Goal: Transaction & Acquisition: Purchase product/service

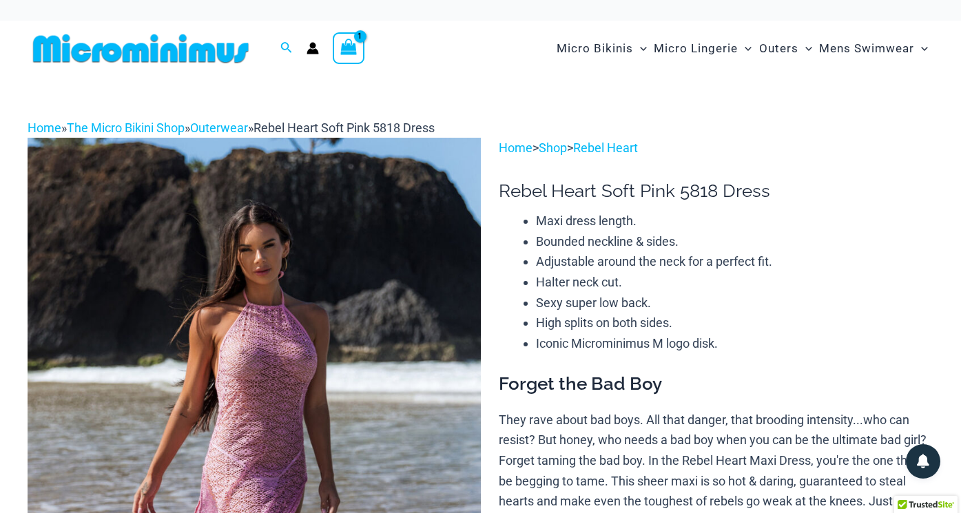
click at [354, 49] on icon "View Shopping Cart, 1 items" at bounding box center [349, 47] width 16 height 16
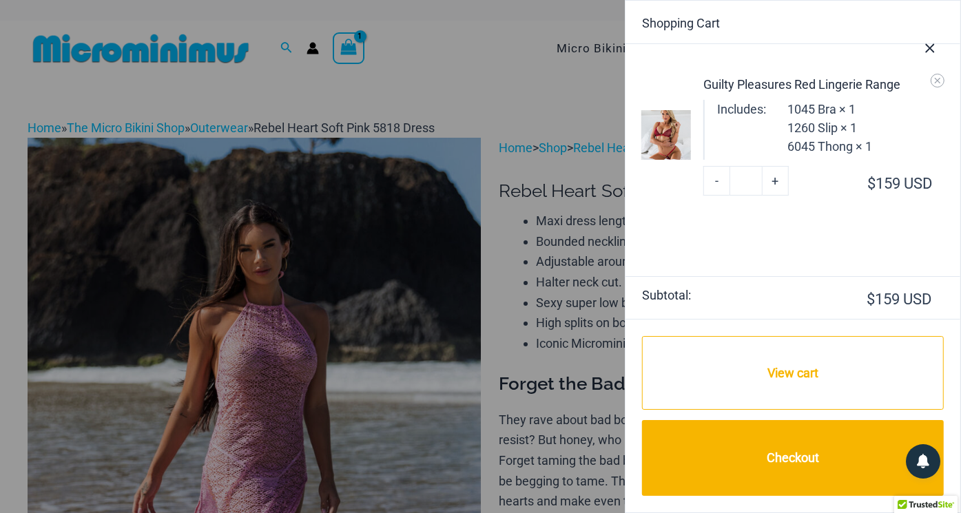
click at [665, 129] on img at bounding box center [666, 135] width 50 height 50
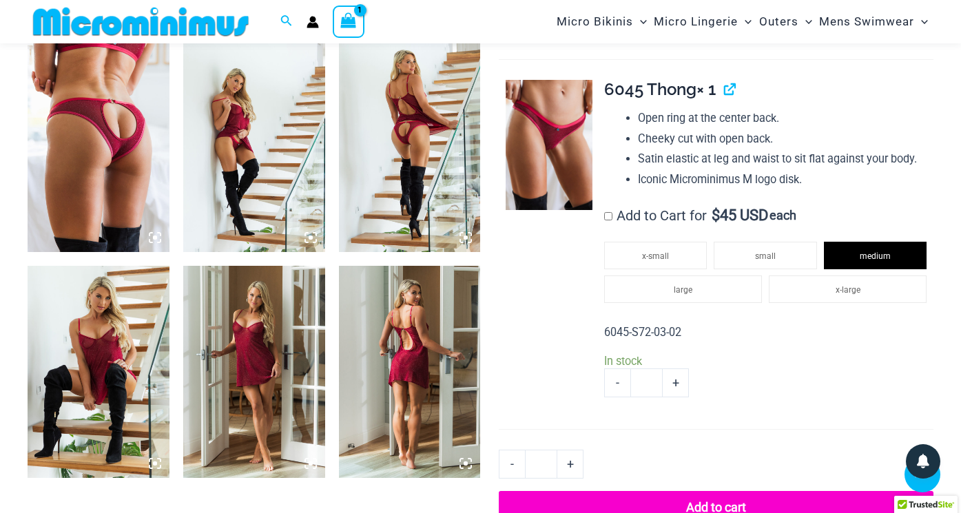
scroll to position [1459, 0]
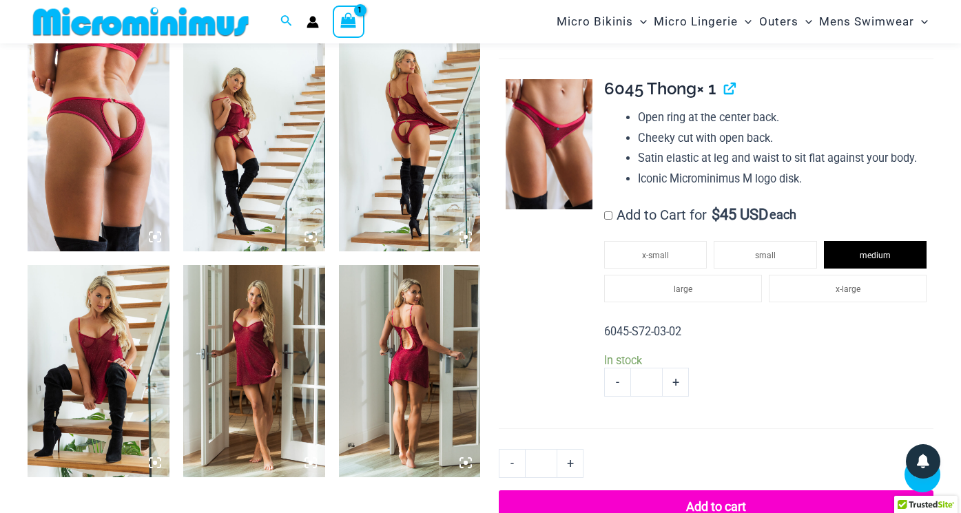
click at [264, 320] on img at bounding box center [254, 371] width 142 height 213
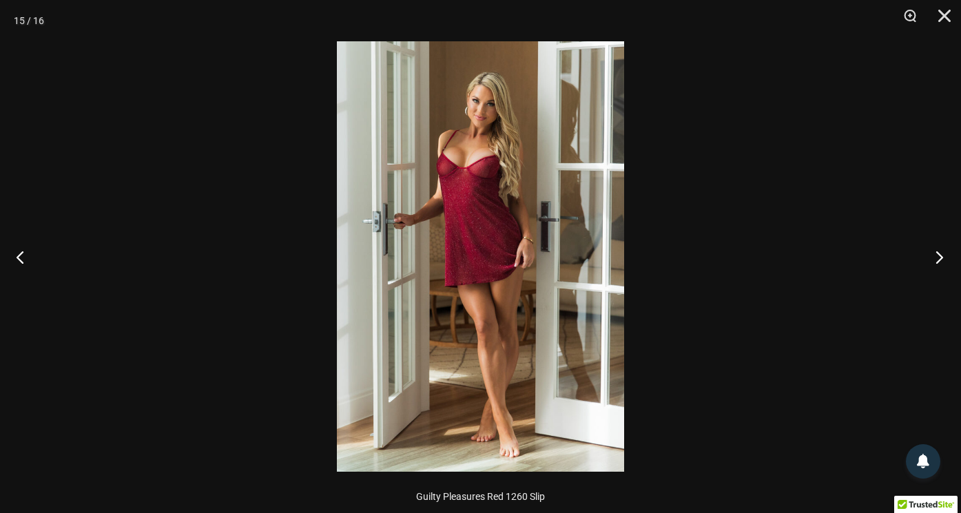
click at [944, 256] on button "Next" at bounding box center [935, 256] width 52 height 69
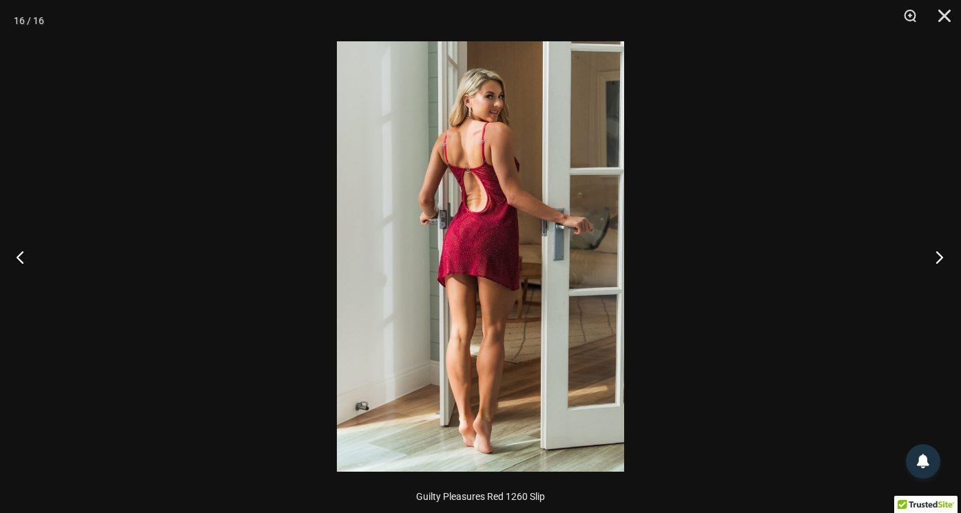
click at [946, 256] on button "Next" at bounding box center [935, 256] width 52 height 69
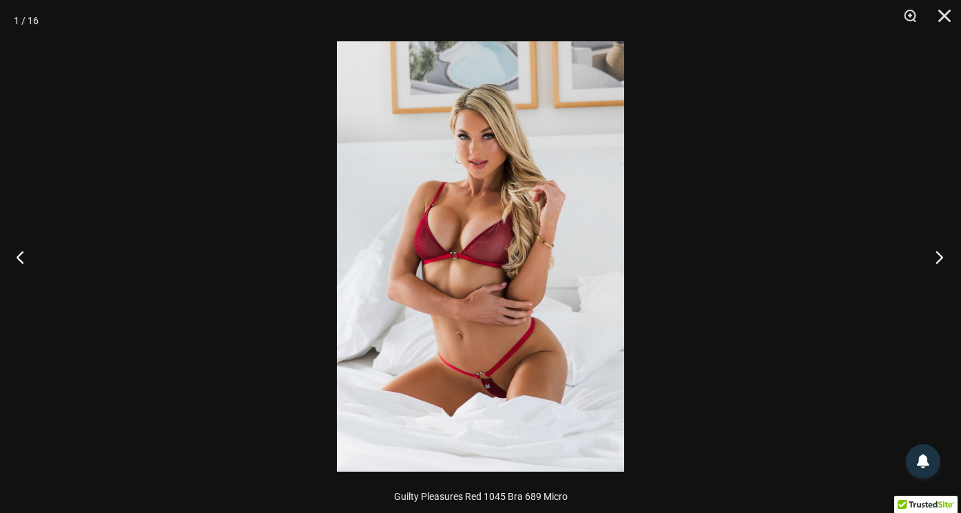
click at [946, 257] on button "Next" at bounding box center [935, 256] width 52 height 69
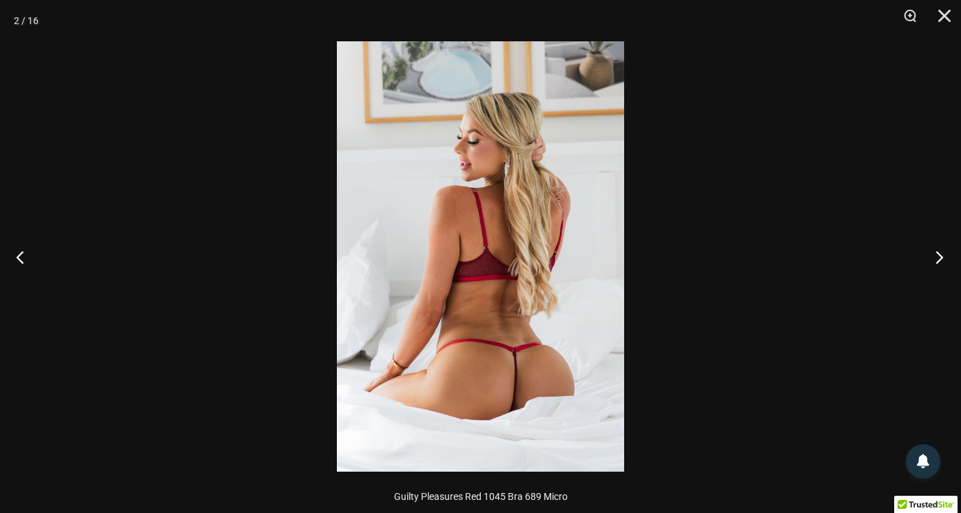
click at [946, 257] on button "Next" at bounding box center [935, 256] width 52 height 69
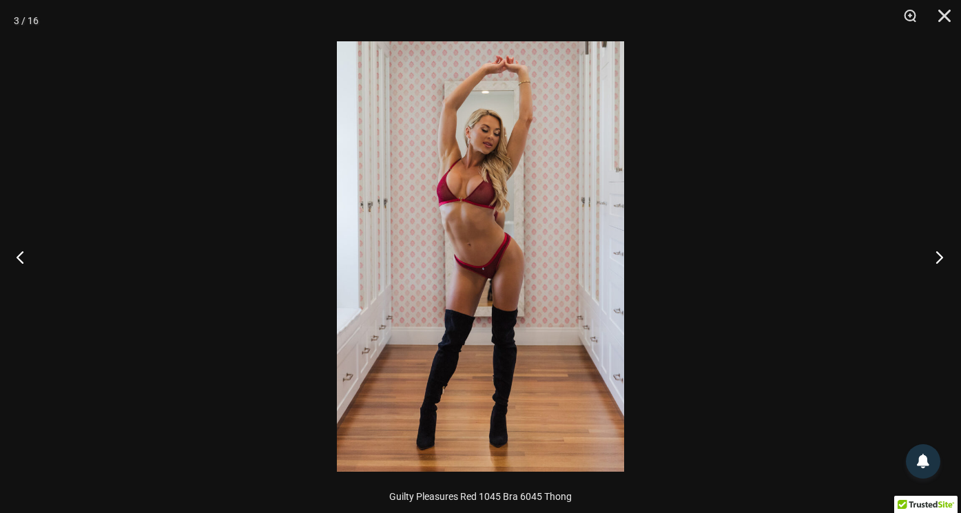
click at [946, 257] on button "Next" at bounding box center [935, 256] width 52 height 69
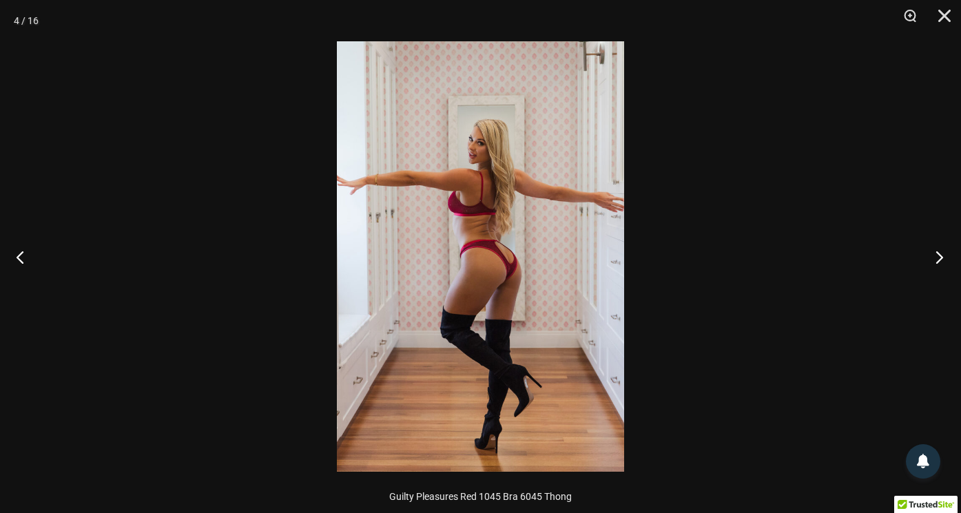
click at [946, 257] on button "Next" at bounding box center [935, 256] width 52 height 69
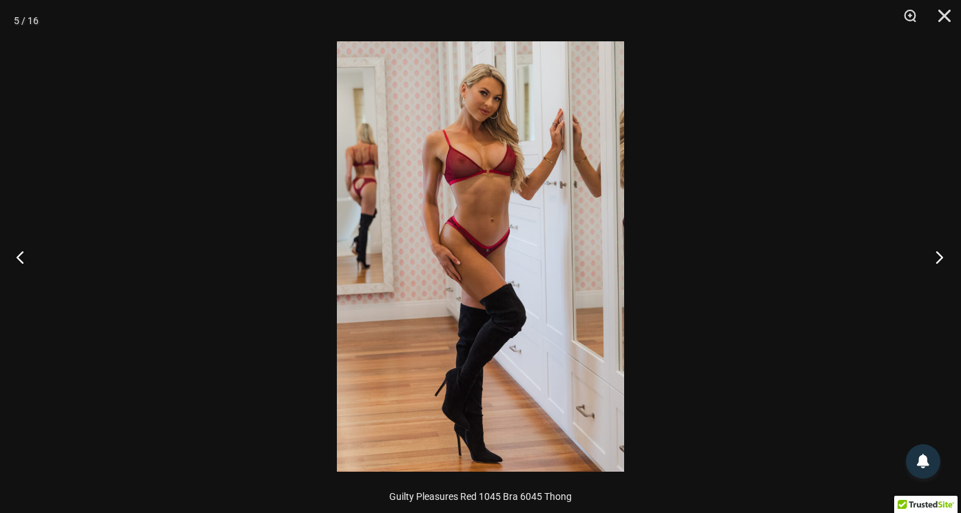
click at [946, 257] on button "Next" at bounding box center [935, 256] width 52 height 69
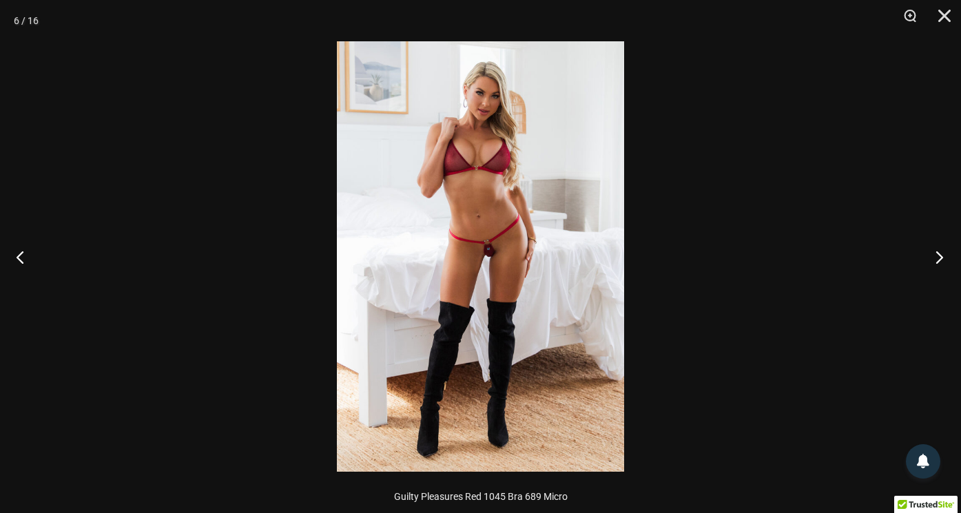
click at [946, 257] on button "Next" at bounding box center [935, 256] width 52 height 69
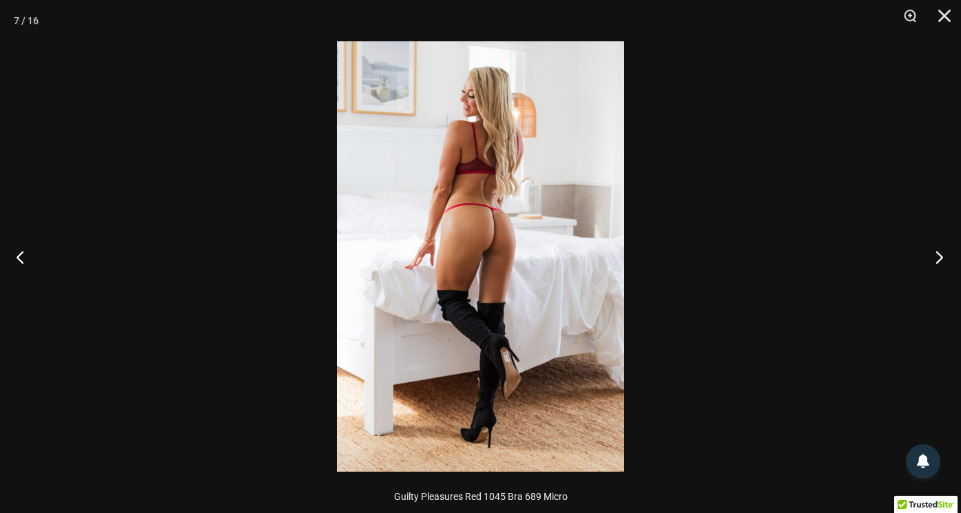
click at [946, 257] on button "Next" at bounding box center [935, 256] width 52 height 69
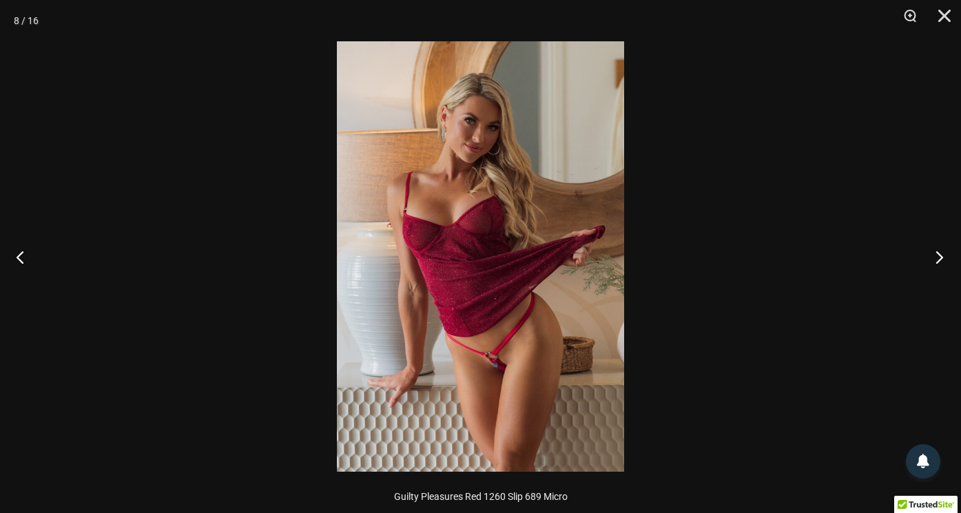
click at [939, 260] on button "Next" at bounding box center [935, 256] width 52 height 69
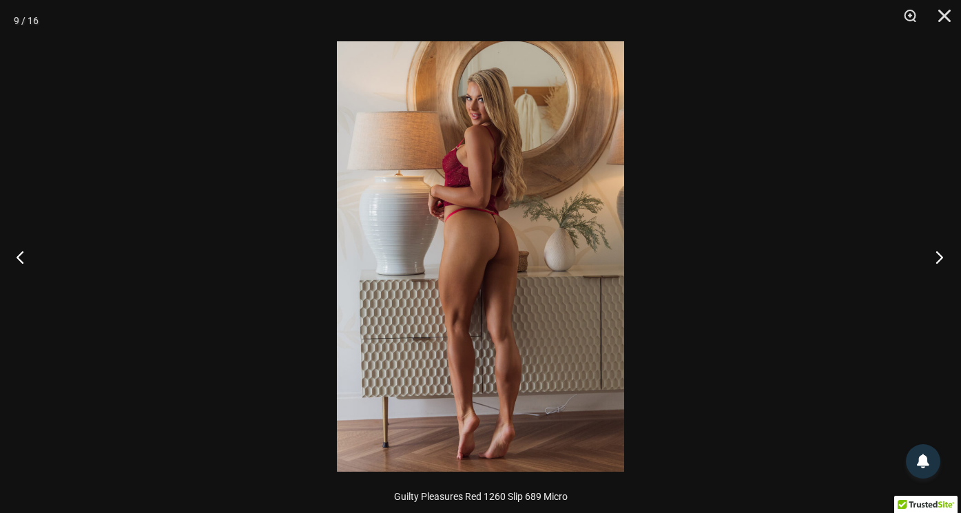
click at [939, 260] on button "Next" at bounding box center [935, 256] width 52 height 69
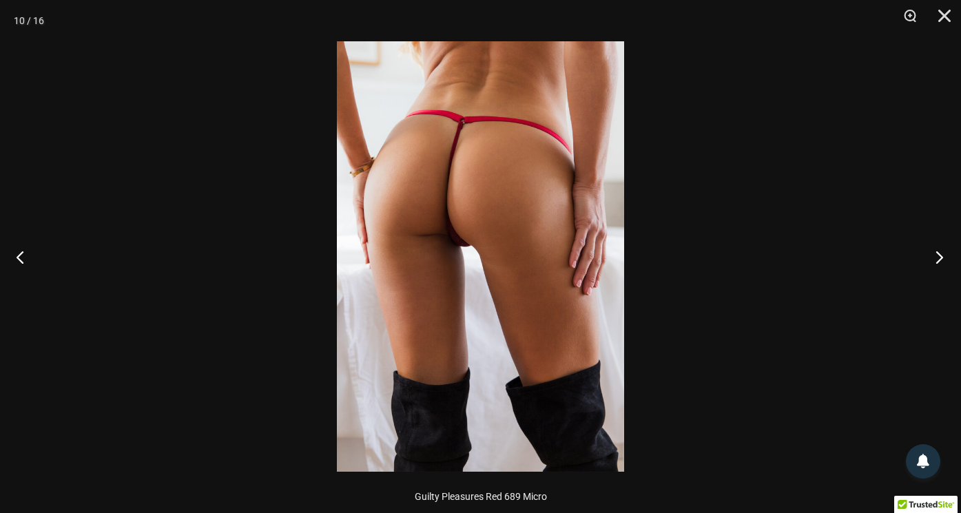
click at [939, 260] on button "Next" at bounding box center [935, 256] width 52 height 69
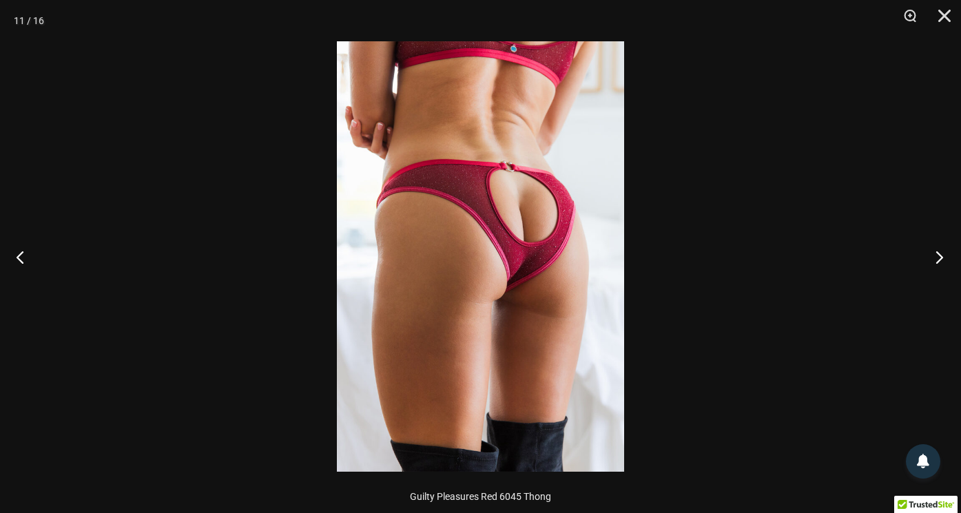
click at [939, 260] on button "Next" at bounding box center [935, 256] width 52 height 69
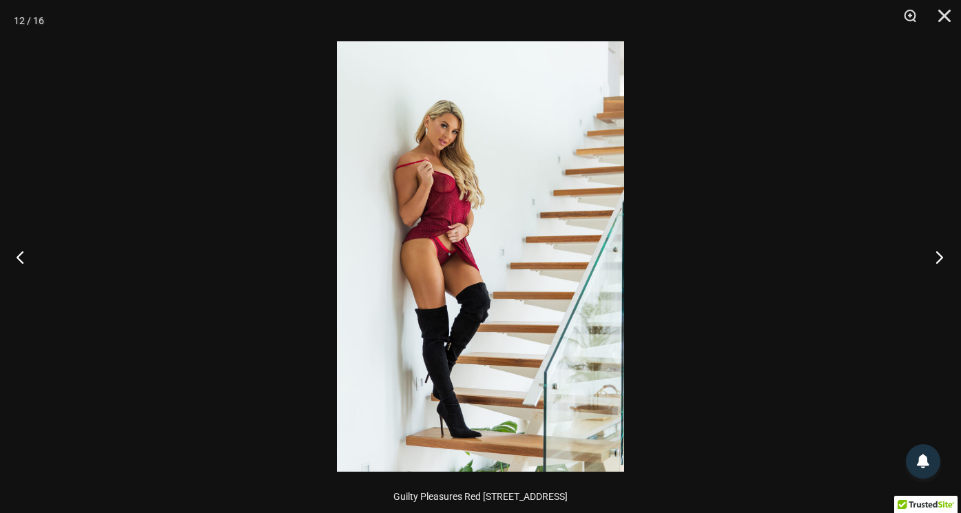
click at [939, 260] on button "Next" at bounding box center [935, 256] width 52 height 69
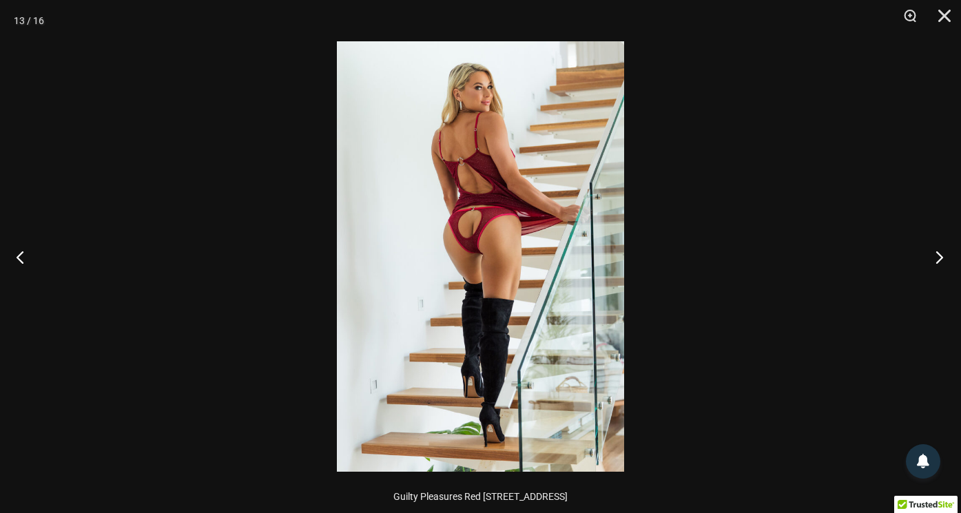
click at [939, 260] on button "Next" at bounding box center [935, 256] width 52 height 69
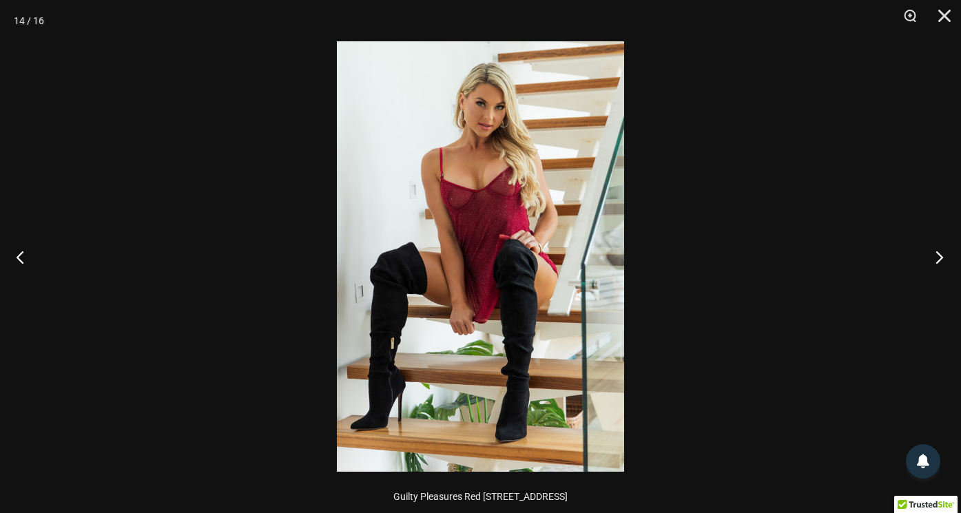
click at [939, 260] on button "Next" at bounding box center [935, 256] width 52 height 69
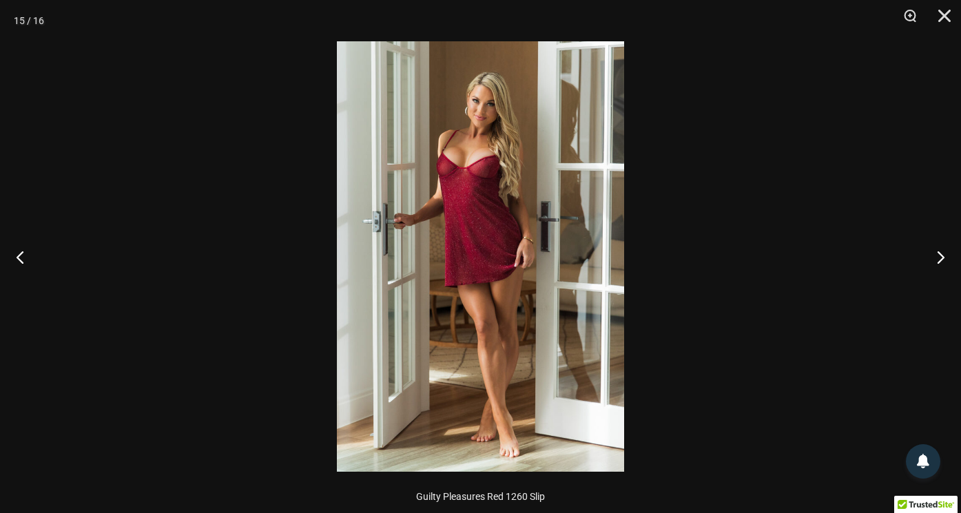
click at [450, 205] on img at bounding box center [480, 256] width 287 height 430
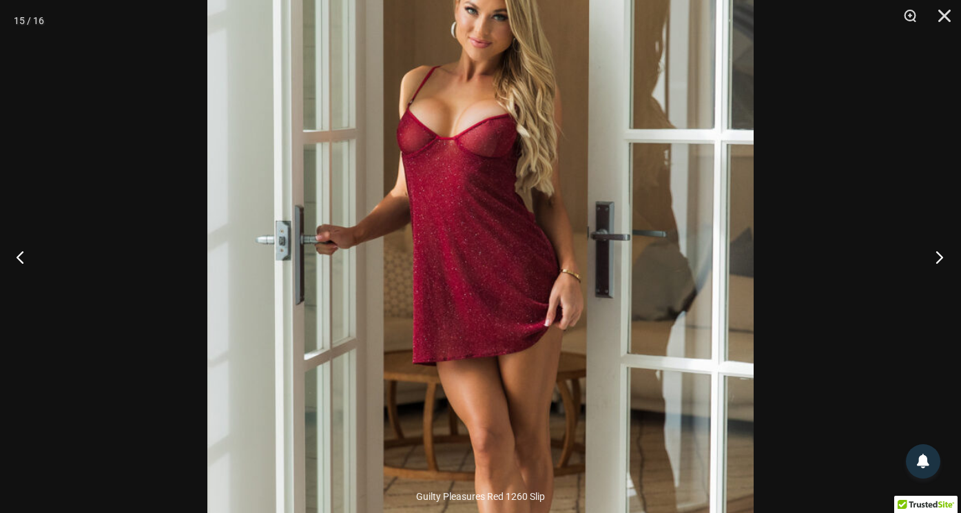
click at [935, 262] on button "Next" at bounding box center [935, 256] width 52 height 69
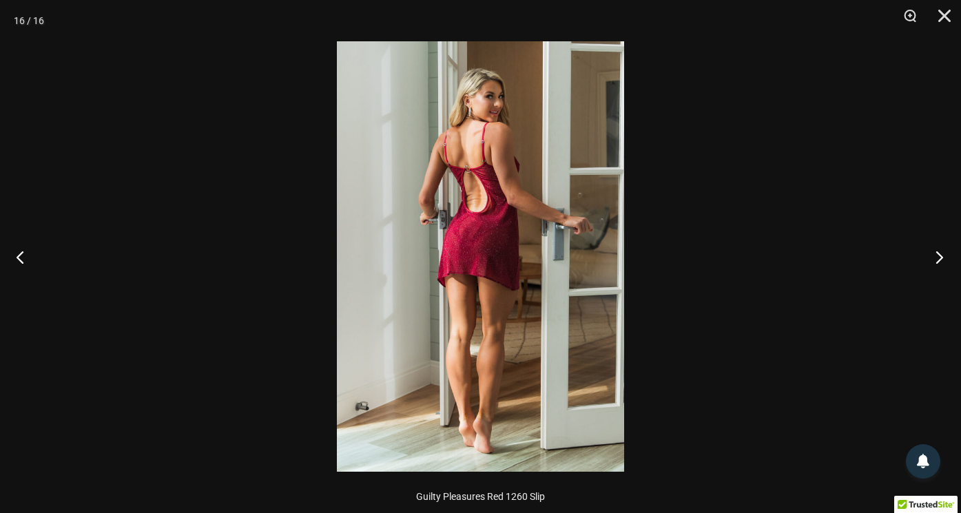
click at [935, 262] on button "Next" at bounding box center [935, 256] width 52 height 69
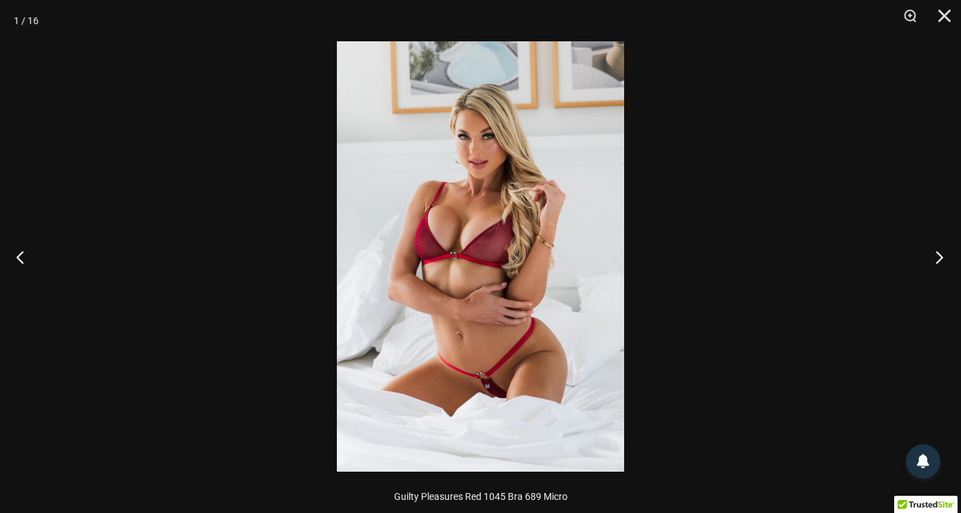
click at [935, 262] on button "Next" at bounding box center [935, 256] width 52 height 69
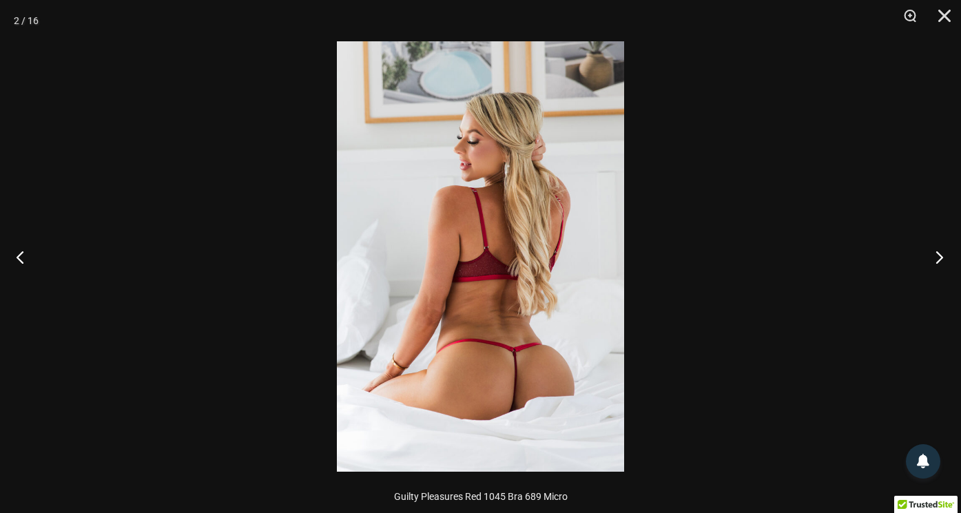
click at [935, 262] on button "Next" at bounding box center [935, 256] width 52 height 69
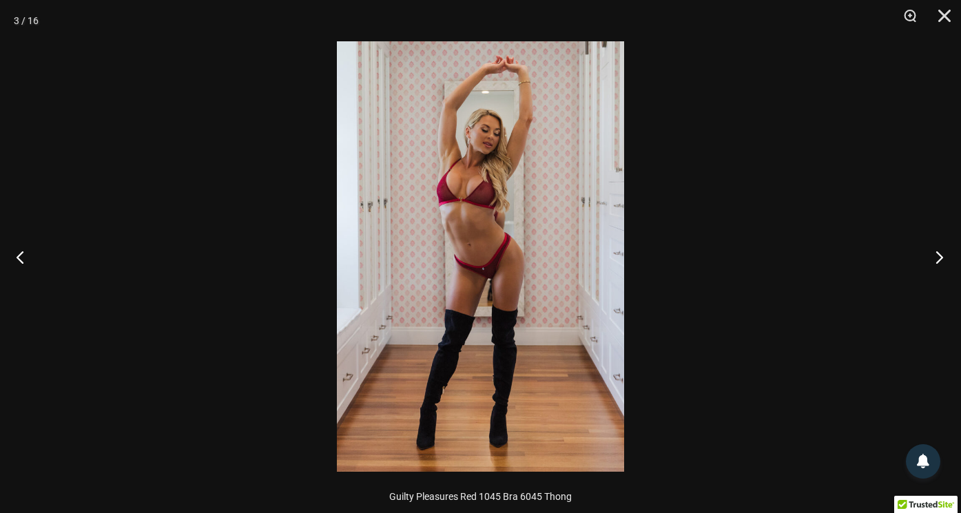
click at [935, 262] on button "Next" at bounding box center [935, 256] width 52 height 69
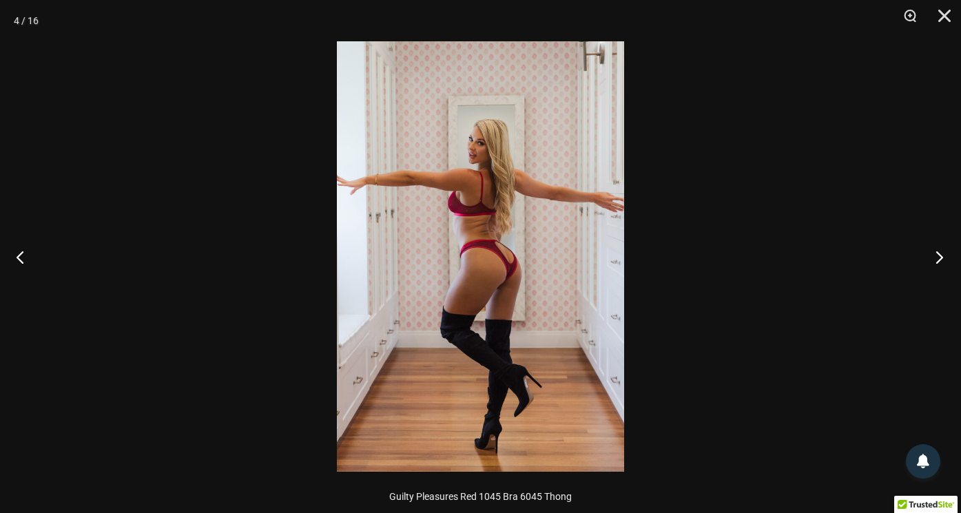
click at [935, 262] on button "Next" at bounding box center [935, 256] width 52 height 69
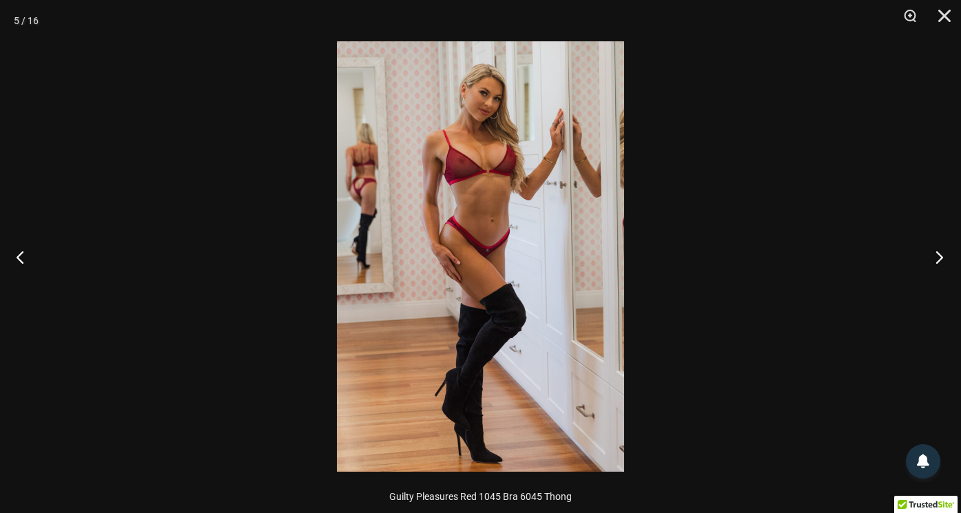
click at [935, 262] on button "Next" at bounding box center [935, 256] width 52 height 69
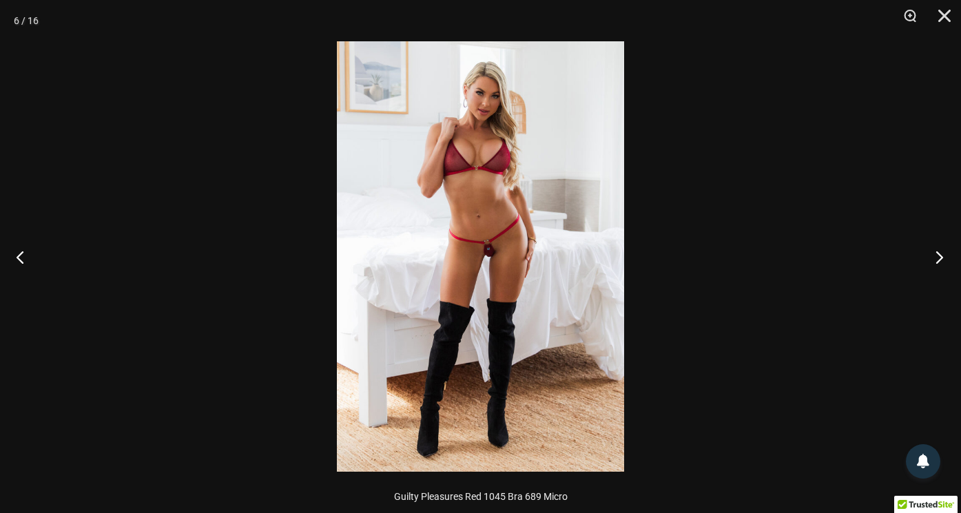
click at [935, 262] on button "Next" at bounding box center [935, 256] width 52 height 69
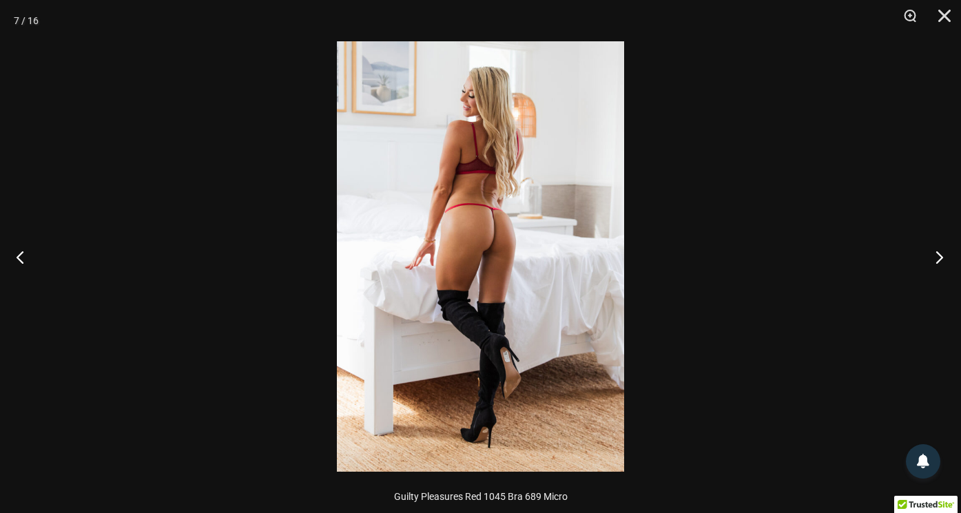
click at [935, 262] on button "Next" at bounding box center [935, 256] width 52 height 69
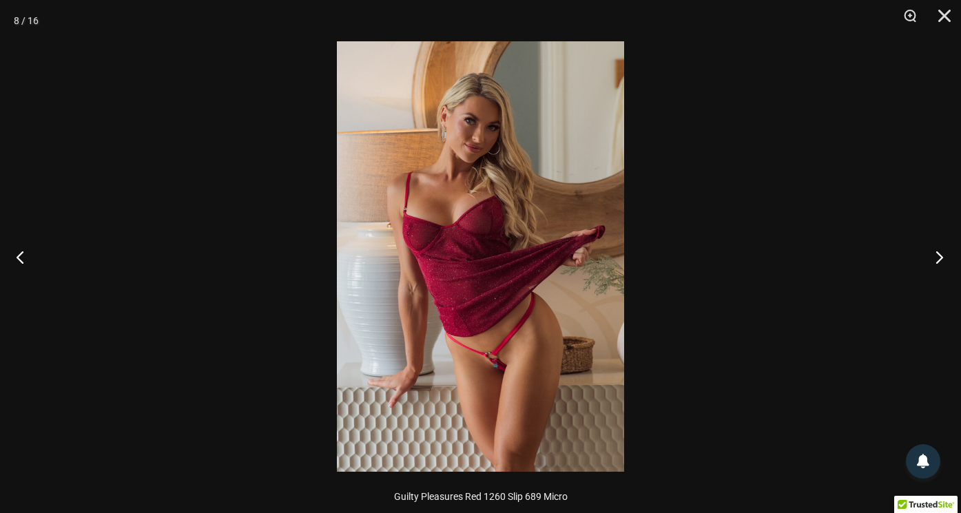
click at [935, 262] on button "Next" at bounding box center [935, 256] width 52 height 69
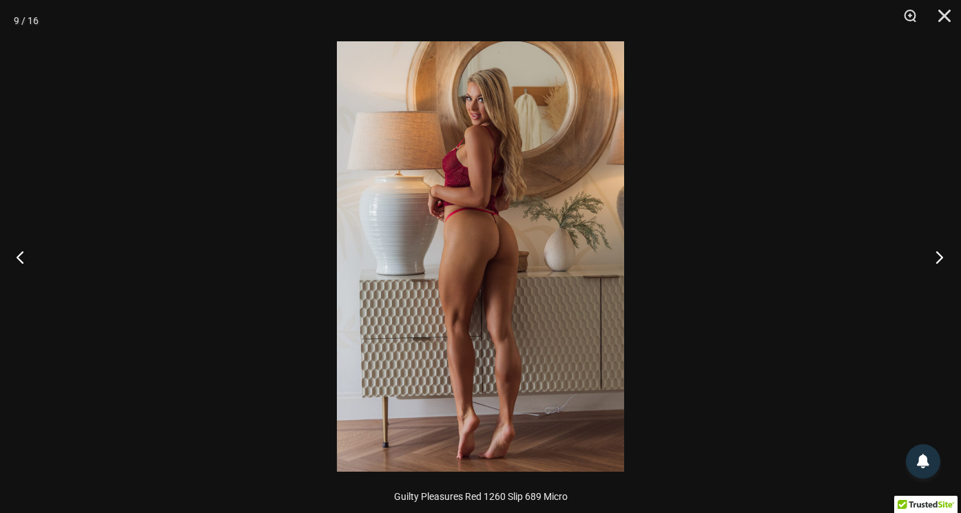
click at [935, 262] on button "Next" at bounding box center [935, 256] width 52 height 69
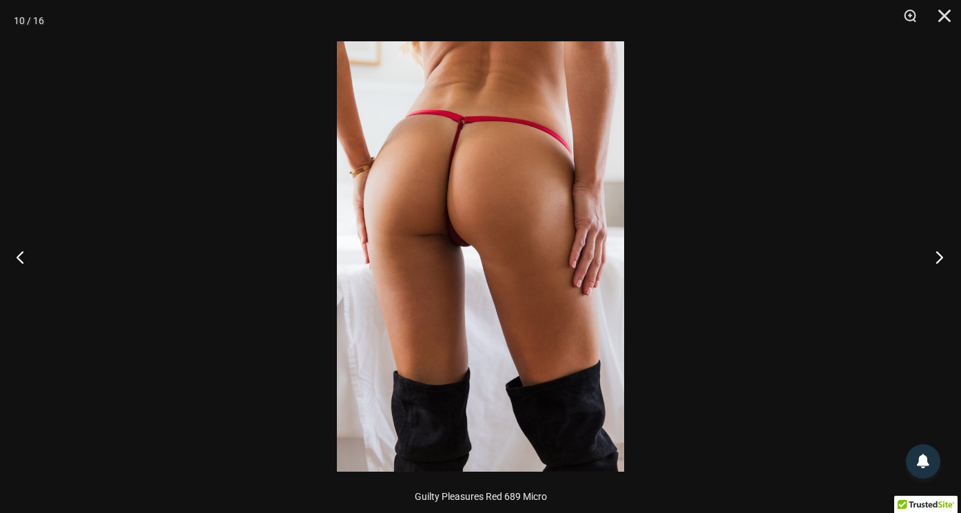
click at [935, 262] on button "Next" at bounding box center [935, 256] width 52 height 69
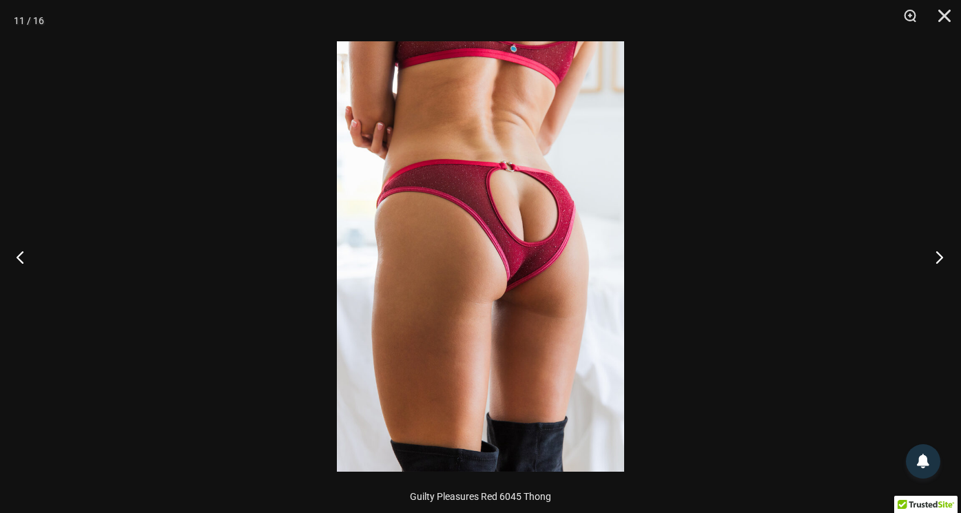
click at [935, 262] on button "Next" at bounding box center [935, 256] width 52 height 69
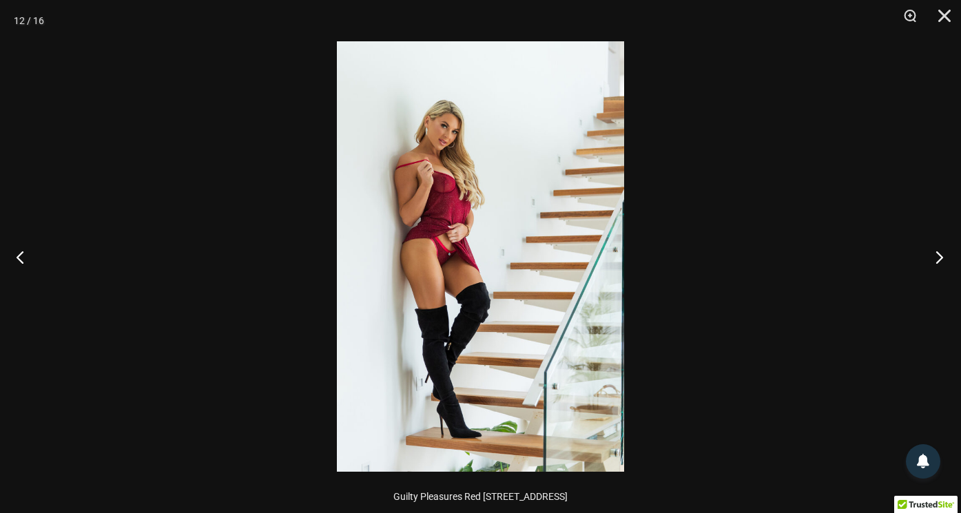
click at [935, 262] on button "Next" at bounding box center [935, 256] width 52 height 69
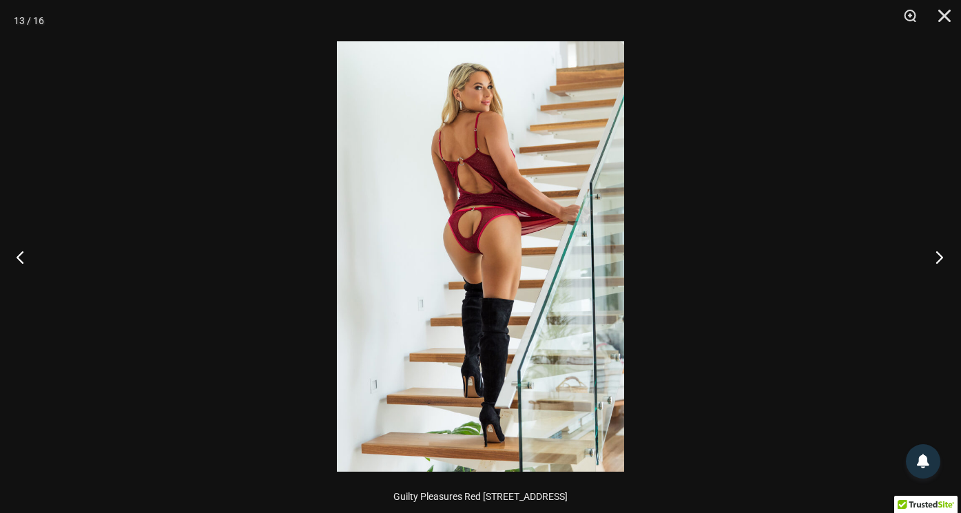
click at [935, 262] on button "Next" at bounding box center [935, 256] width 52 height 69
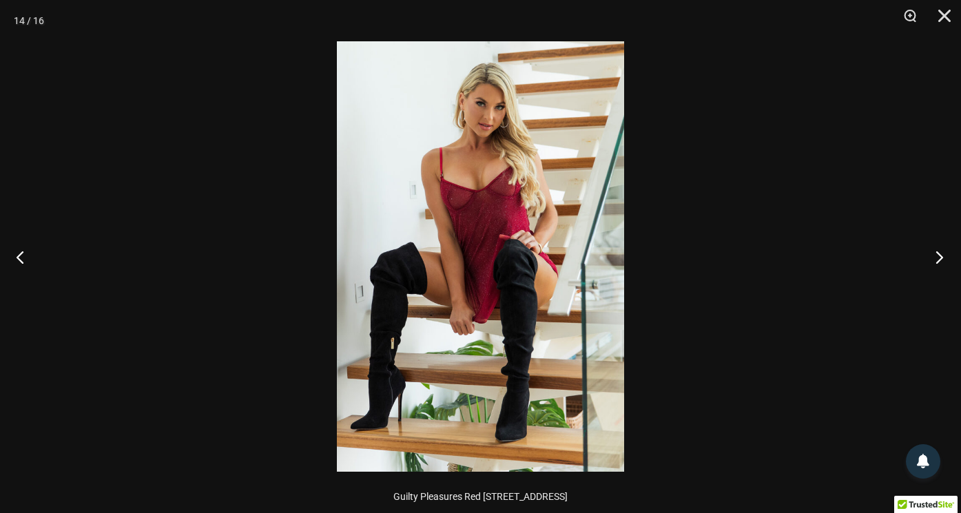
click at [935, 262] on button "Next" at bounding box center [935, 256] width 52 height 69
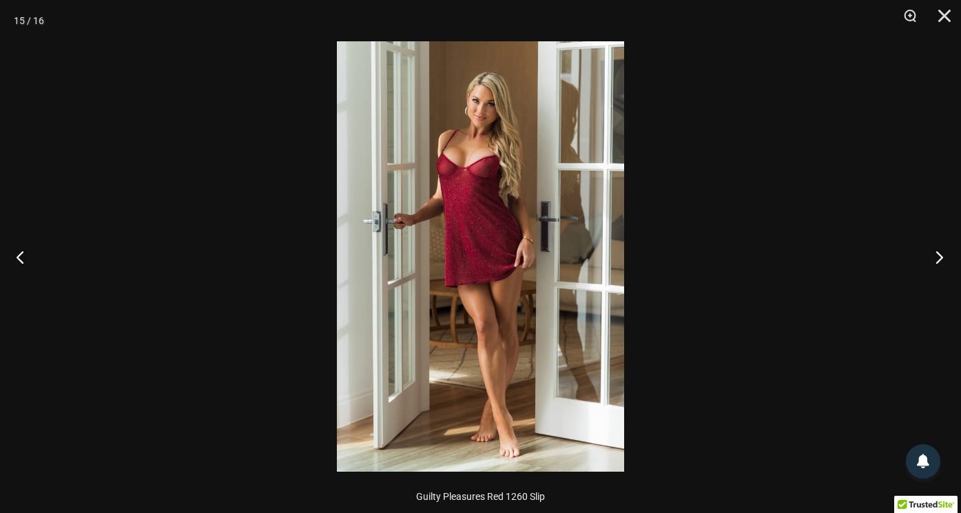
click at [935, 262] on button "Next" at bounding box center [935, 256] width 52 height 69
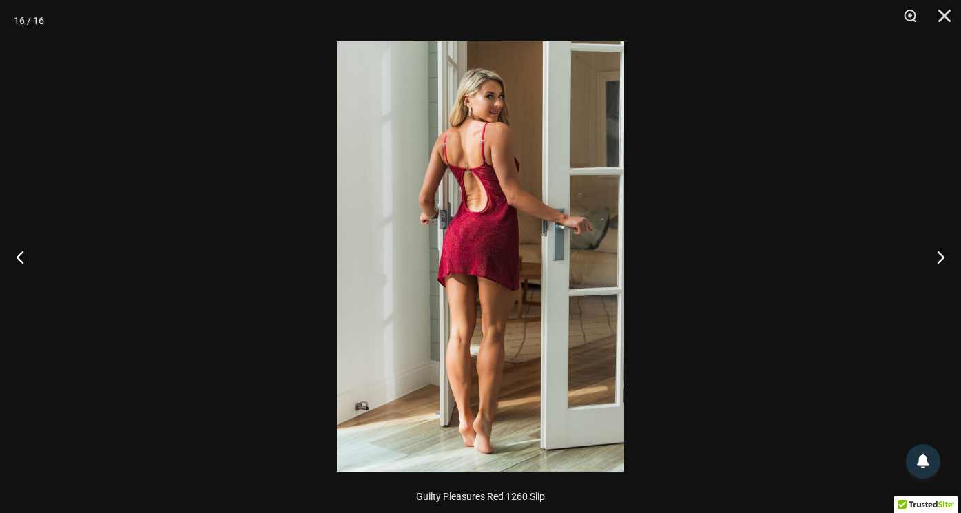
click at [488, 226] on img at bounding box center [480, 256] width 287 height 430
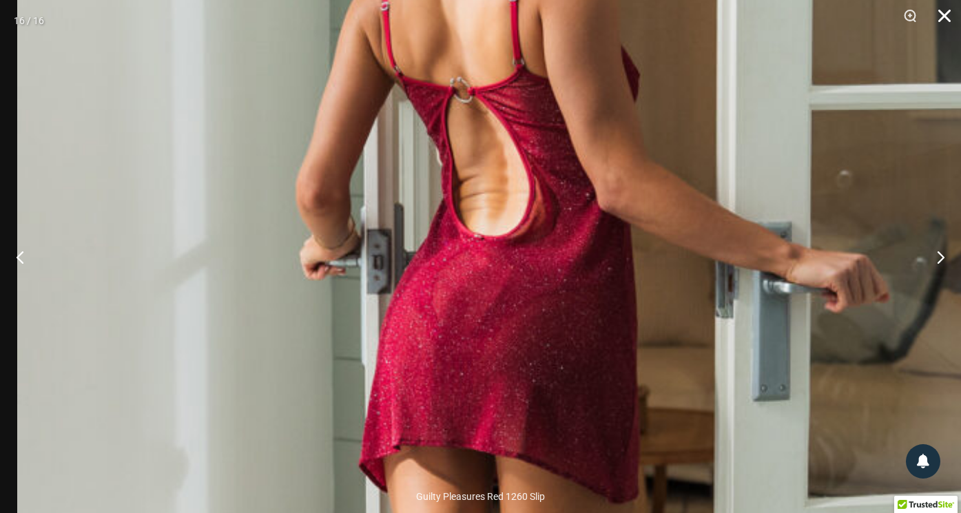
click at [946, 14] on button "Close" at bounding box center [939, 20] width 34 height 41
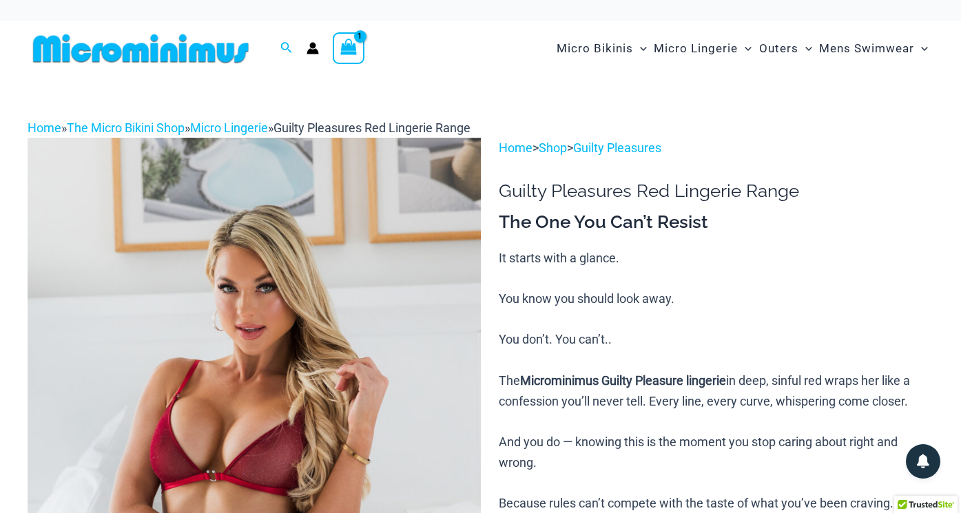
scroll to position [0, 0]
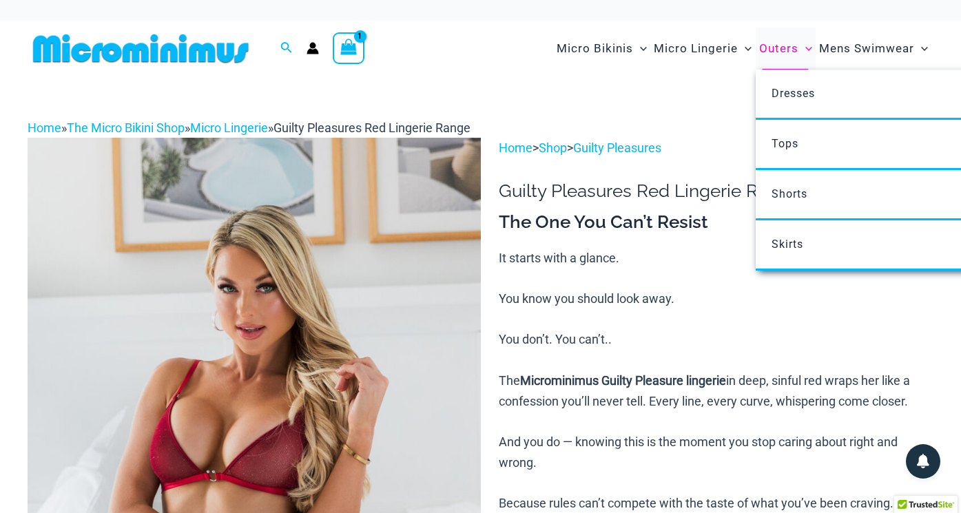
click at [782, 50] on span "Outers" at bounding box center [778, 48] width 39 height 35
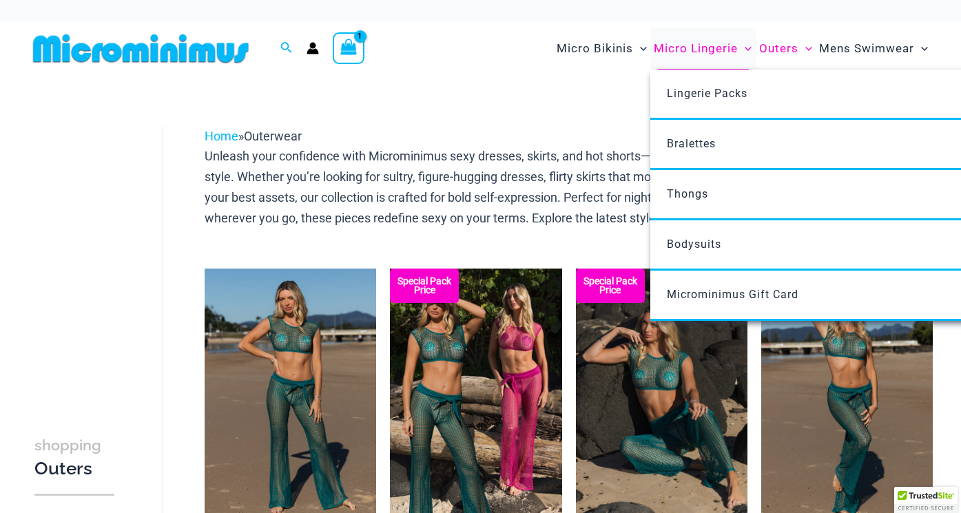
click at [693, 43] on span "Micro Lingerie" at bounding box center [696, 48] width 84 height 35
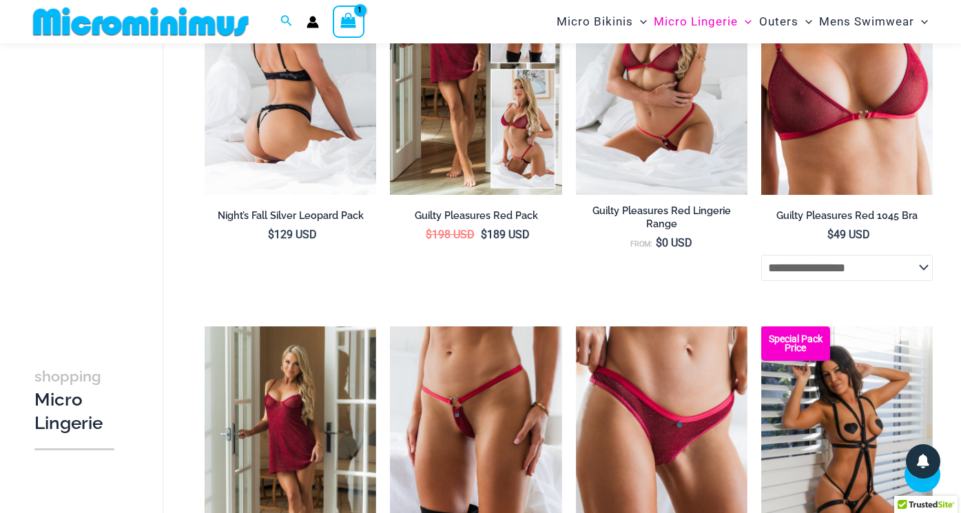
scroll to position [313, 0]
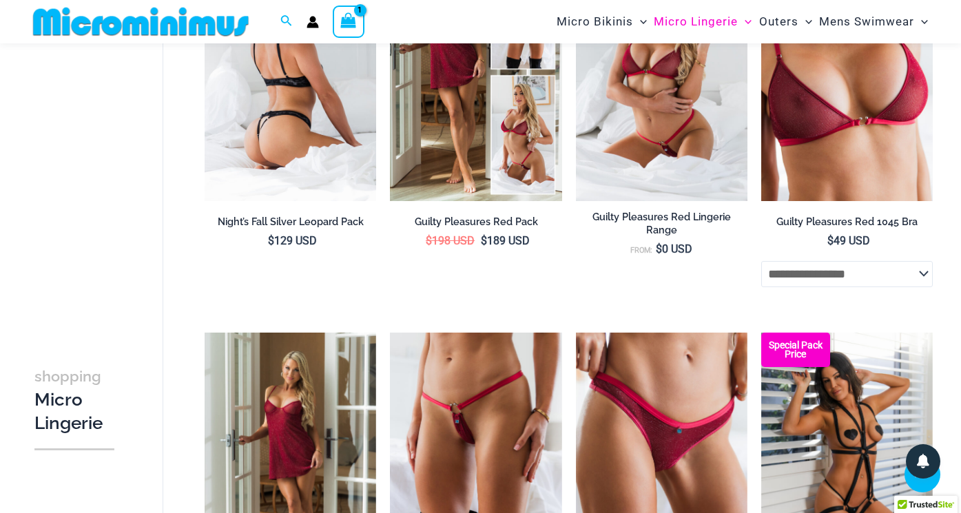
click at [299, 84] on img at bounding box center [290, 73] width 171 height 258
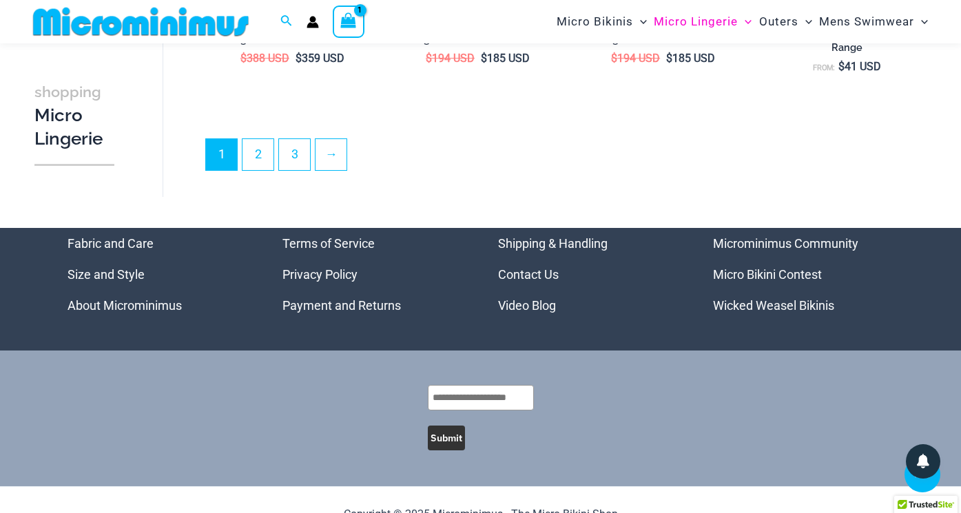
scroll to position [3107, 0]
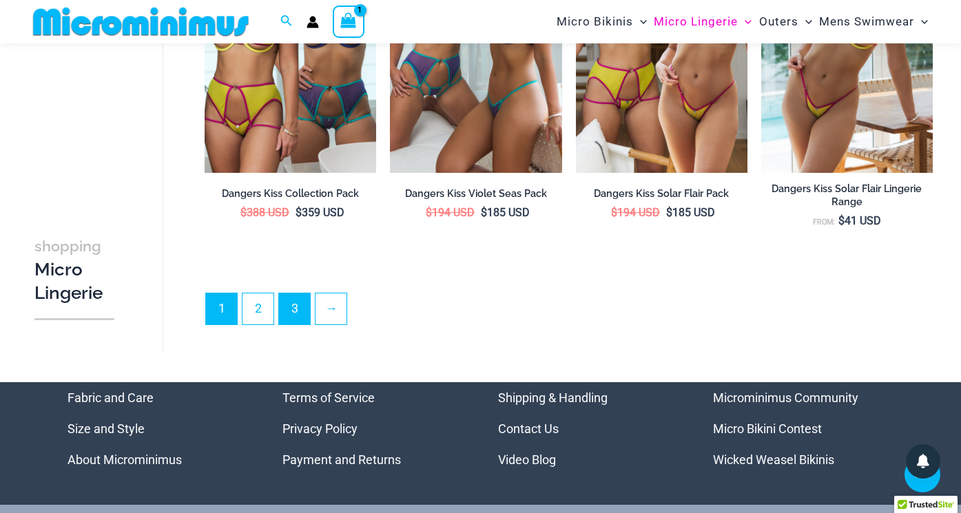
click at [295, 315] on link "3" at bounding box center [294, 308] width 31 height 31
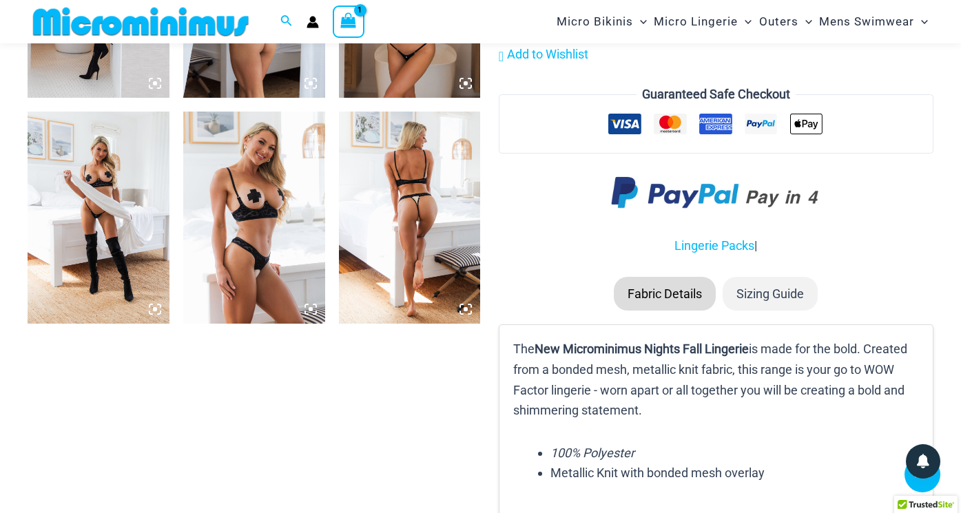
scroll to position [1614, 0]
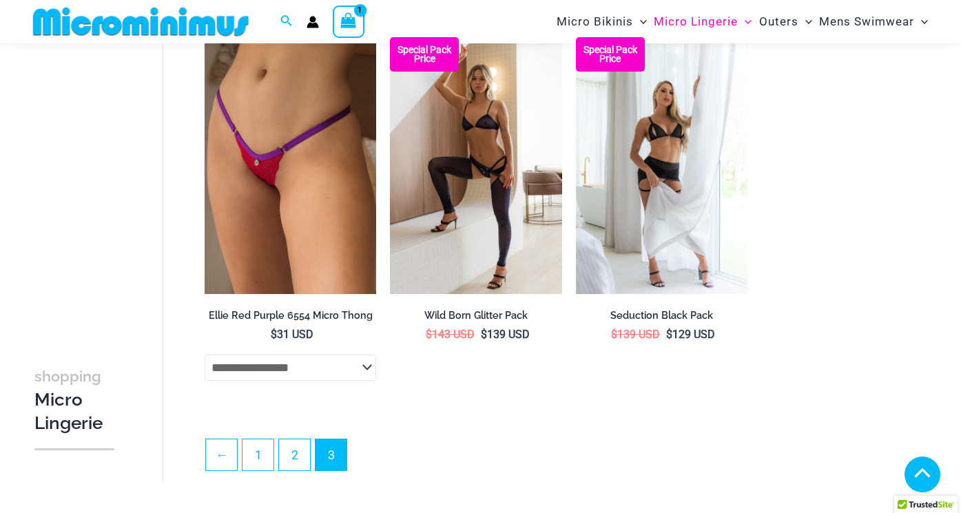
scroll to position [863, 0]
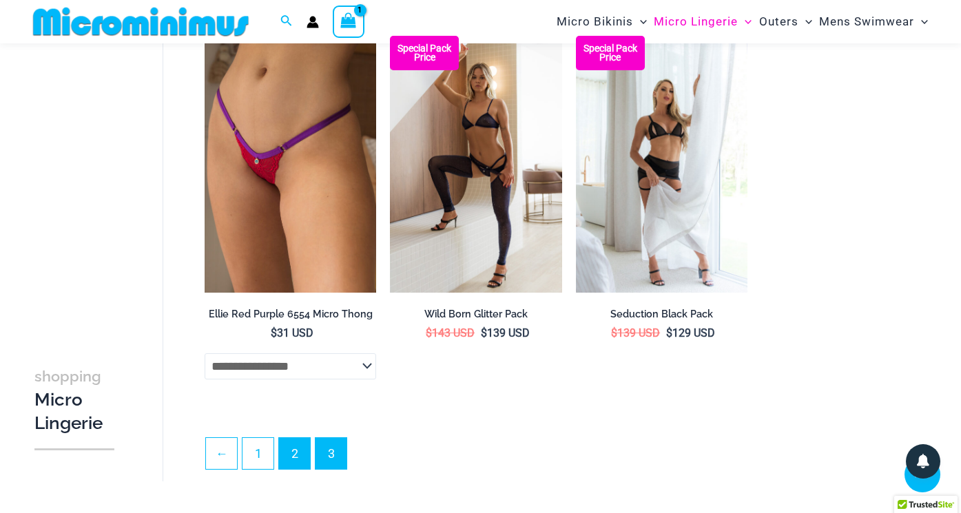
click at [310, 448] on link "2" at bounding box center [294, 453] width 31 height 31
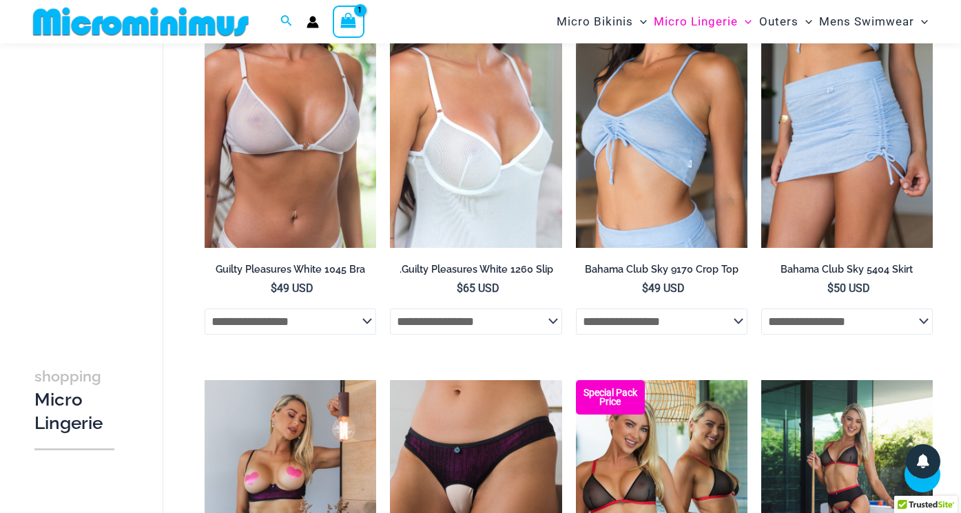
scroll to position [1751, 0]
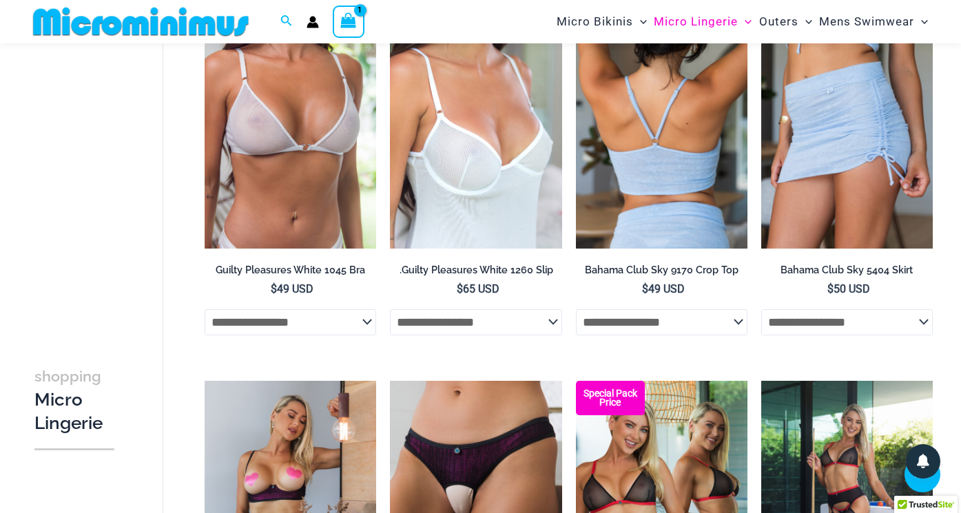
click at [667, 136] on img at bounding box center [661, 121] width 171 height 258
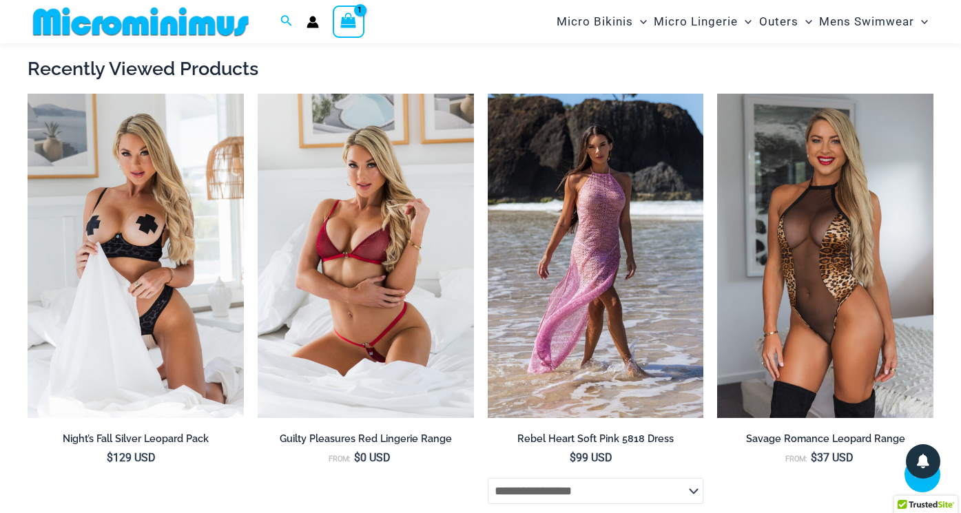
scroll to position [4345, 0]
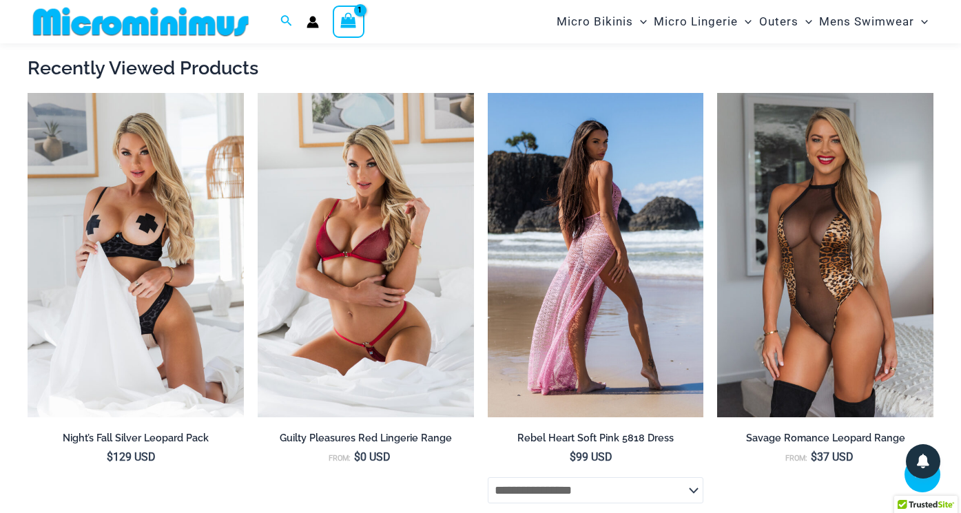
click at [592, 230] on img at bounding box center [596, 255] width 216 height 324
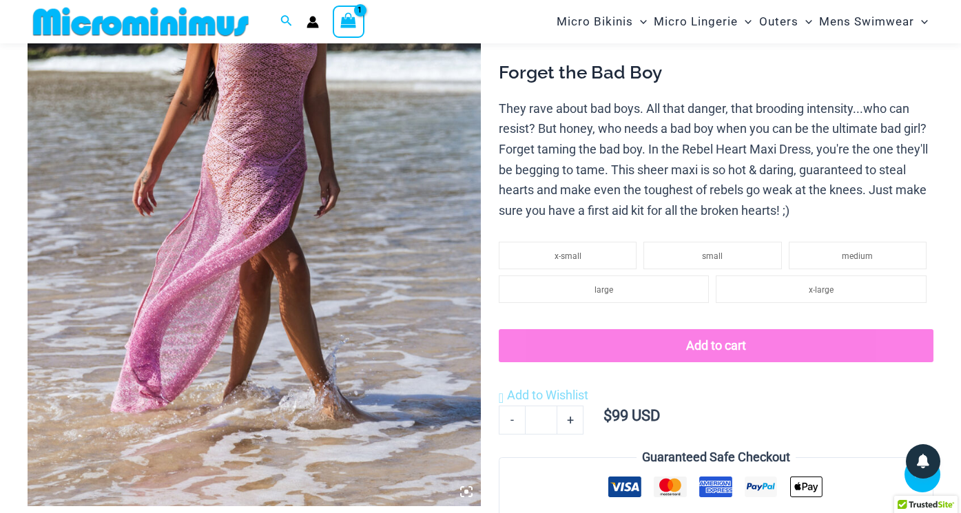
scroll to position [300, 0]
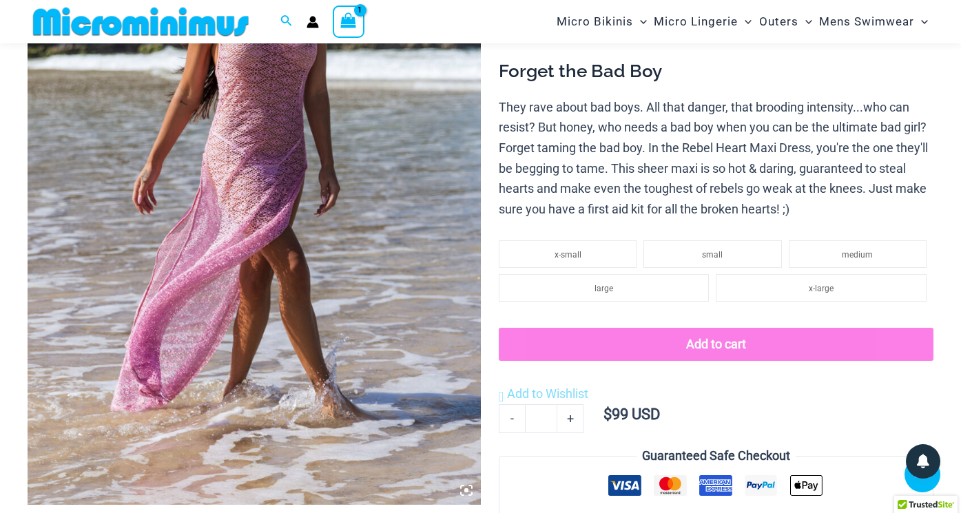
click at [323, 237] on img at bounding box center [254, 164] width 453 height 679
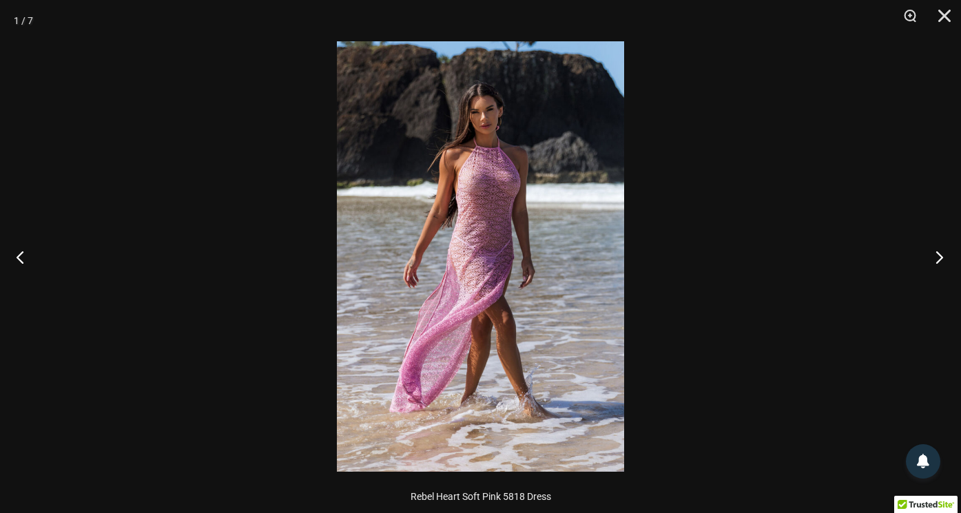
click at [942, 255] on button "Next" at bounding box center [935, 256] width 52 height 69
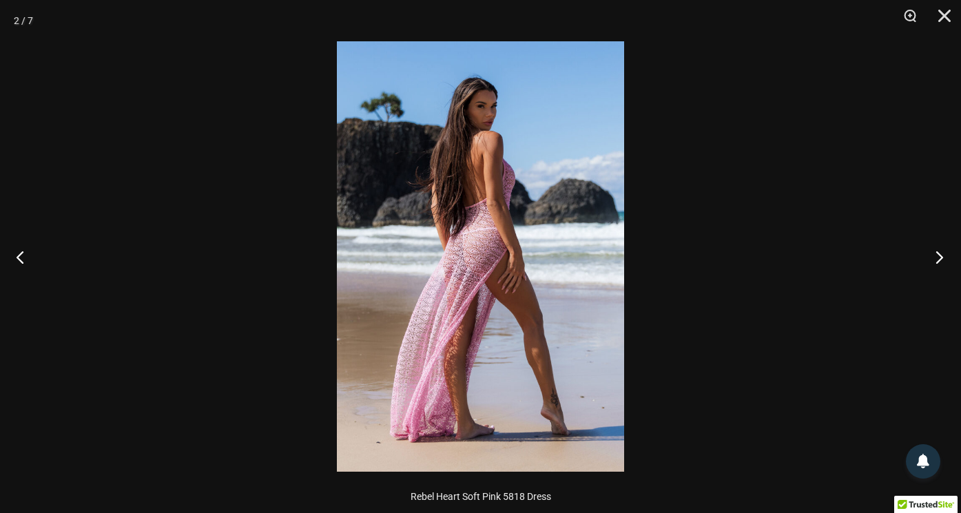
click at [942, 255] on button "Next" at bounding box center [935, 256] width 52 height 69
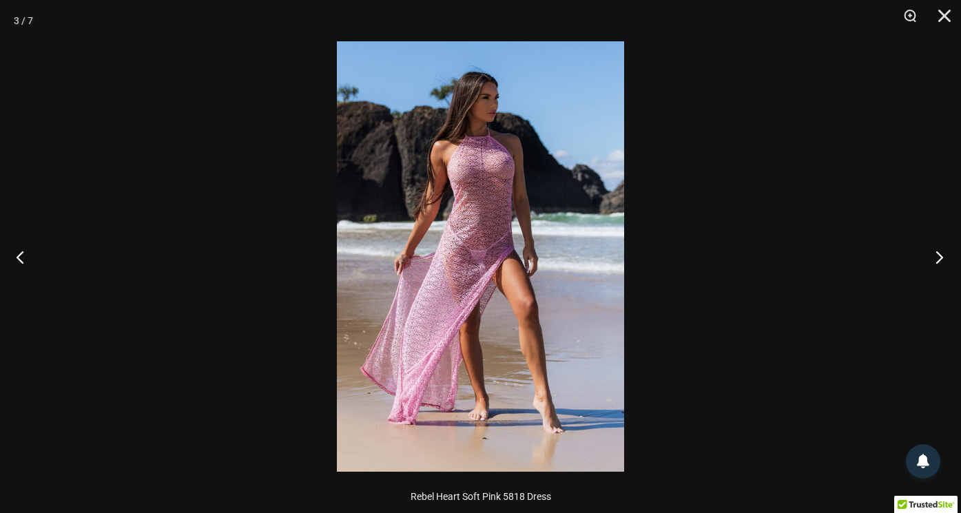
click at [942, 255] on button "Next" at bounding box center [935, 256] width 52 height 69
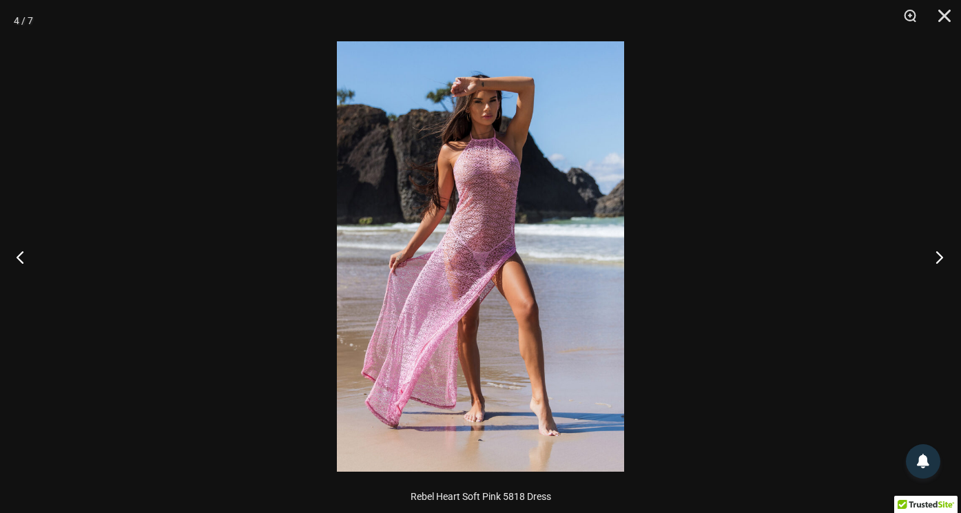
click at [942, 255] on button "Next" at bounding box center [935, 256] width 52 height 69
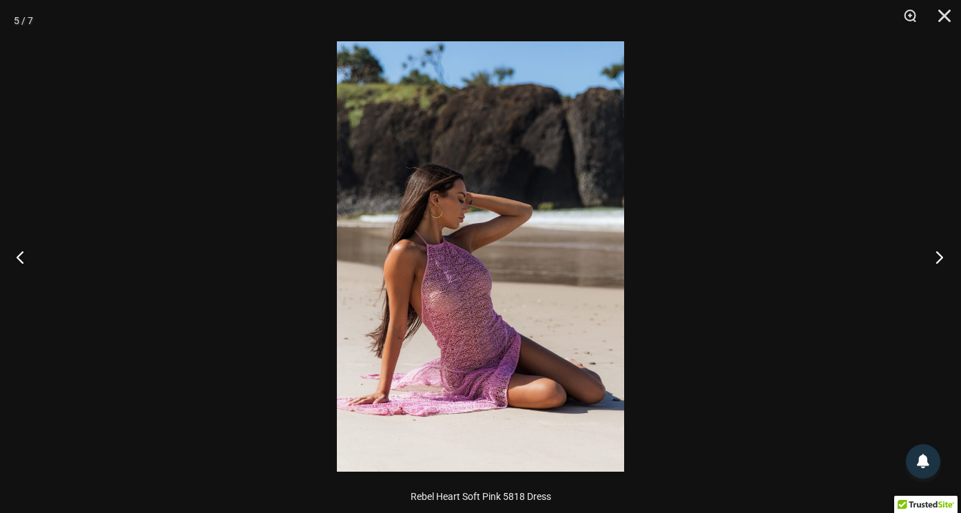
click at [942, 255] on button "Next" at bounding box center [935, 256] width 52 height 69
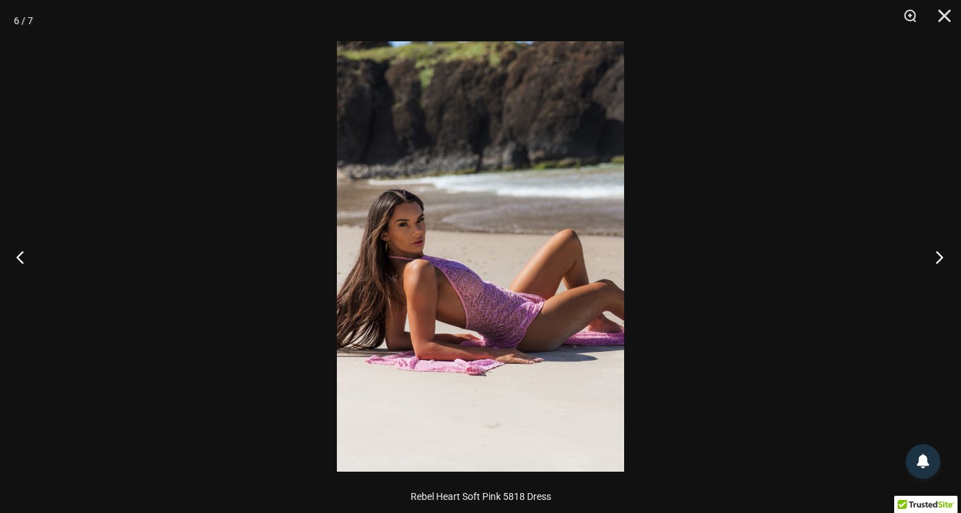
click at [942, 255] on button "Next" at bounding box center [935, 256] width 52 height 69
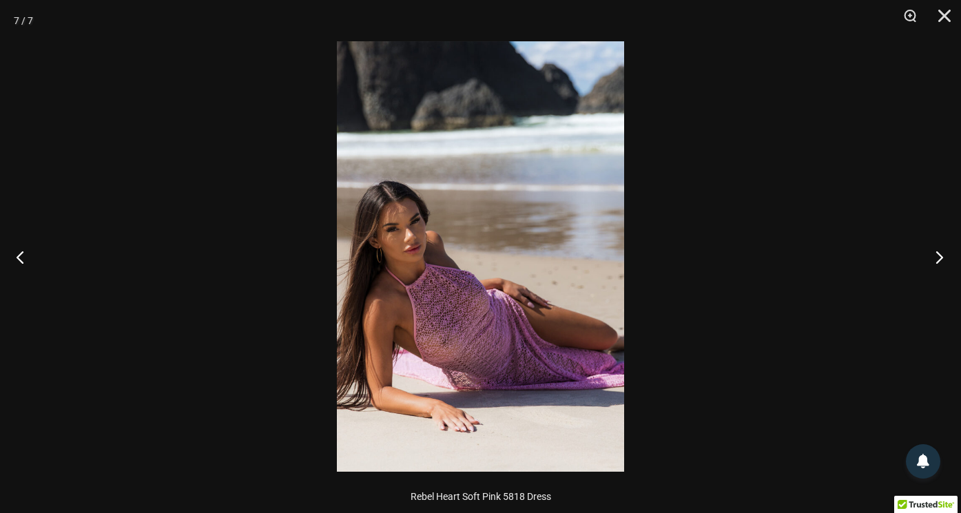
click at [942, 255] on button "Next" at bounding box center [935, 256] width 52 height 69
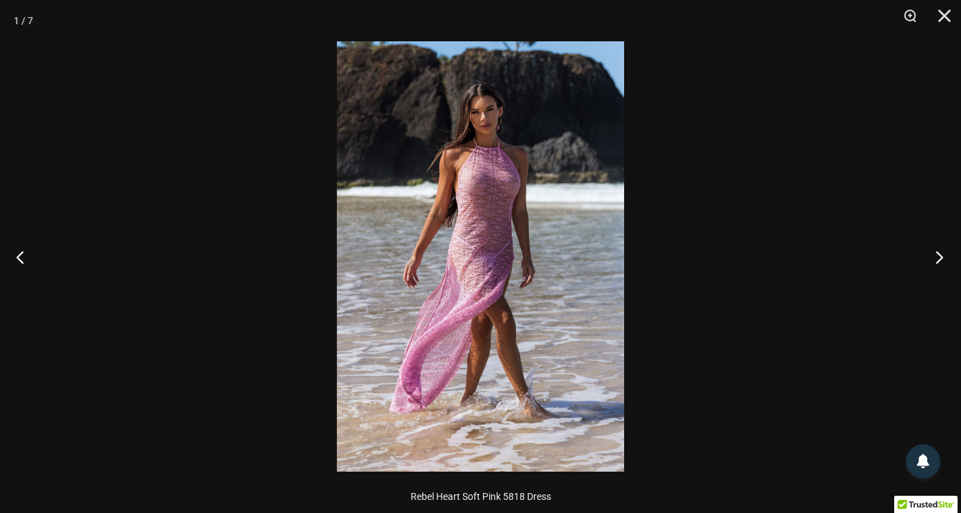
click at [942, 255] on button "Next" at bounding box center [935, 256] width 52 height 69
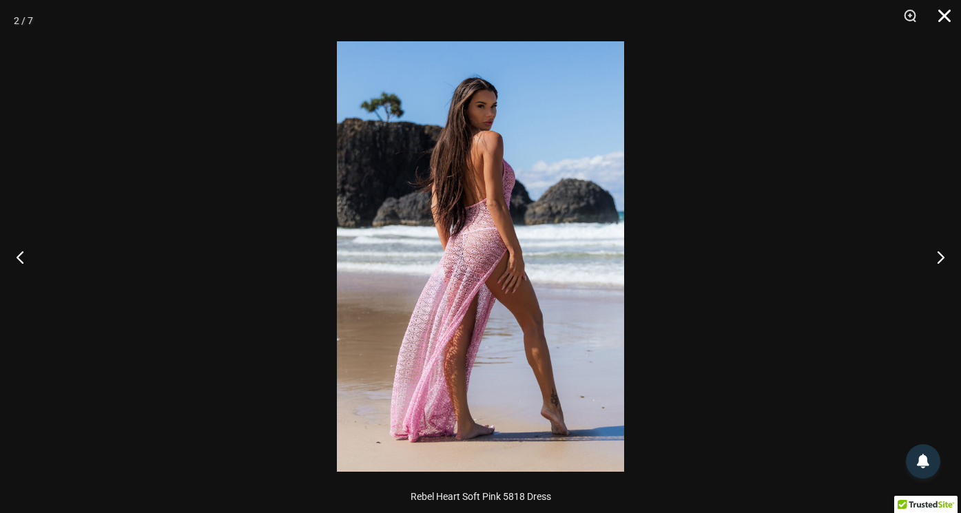
click at [942, 15] on button "Close" at bounding box center [939, 20] width 34 height 41
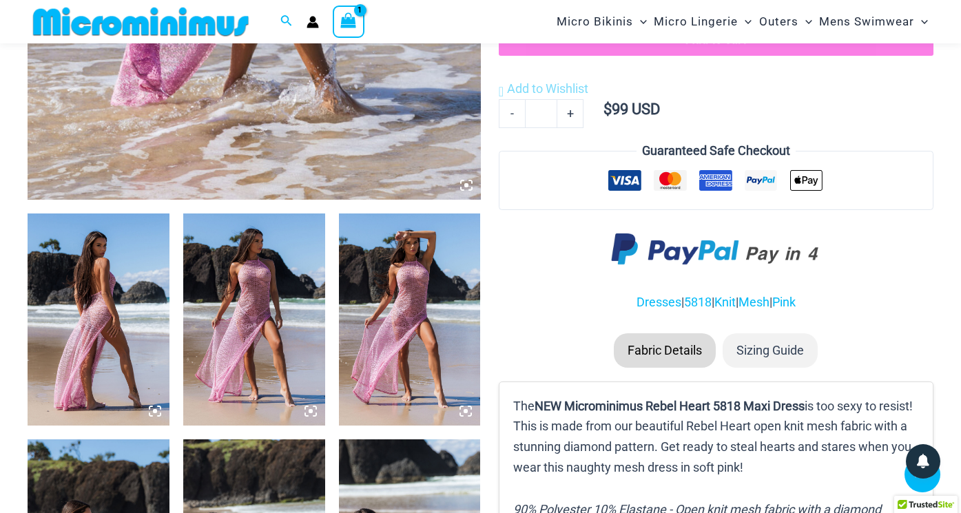
scroll to position [587, 0]
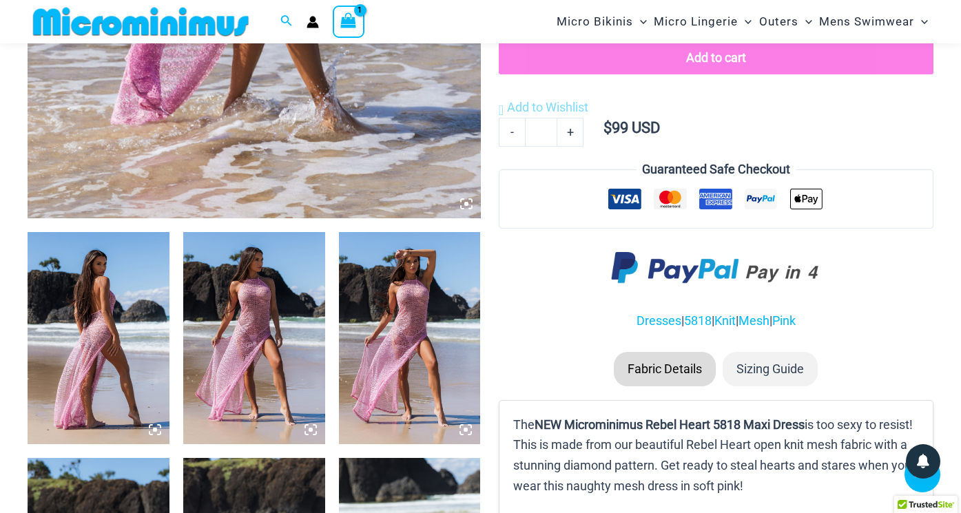
click at [752, 368] on li "Sizing Guide" at bounding box center [769, 369] width 95 height 34
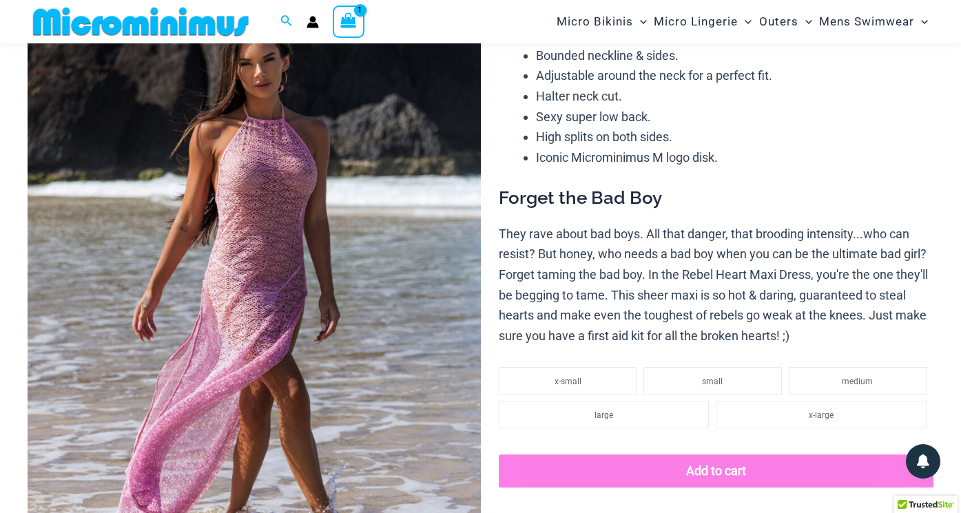
scroll to position [132, 0]
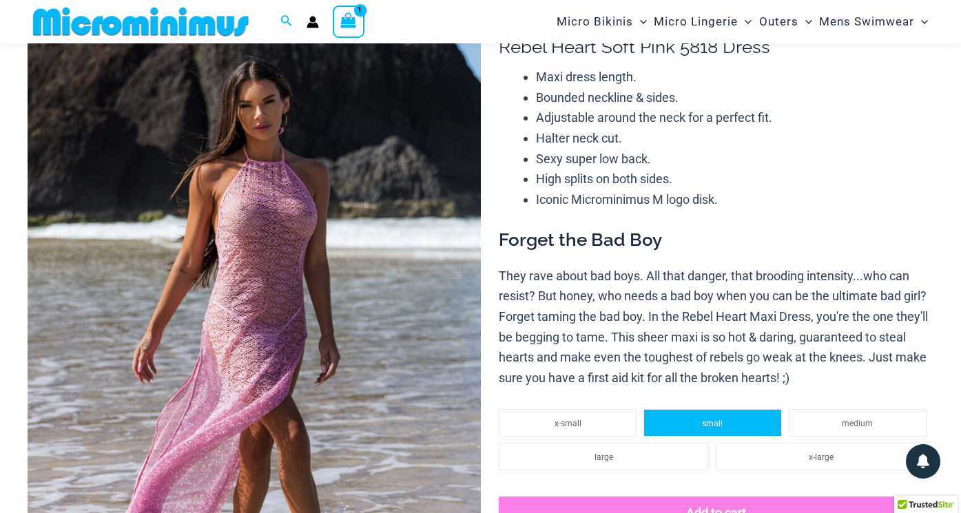
click at [722, 413] on li "small" at bounding box center [712, 423] width 138 height 28
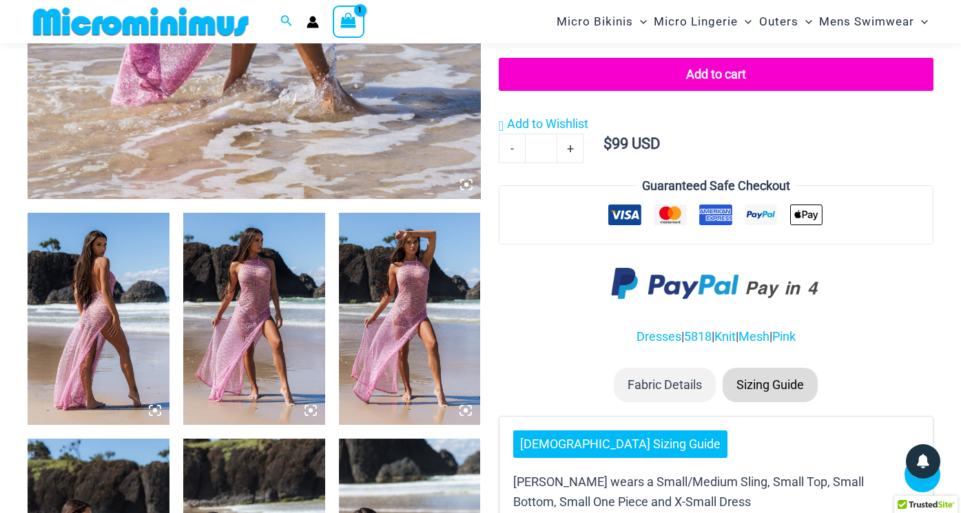
scroll to position [607, 0]
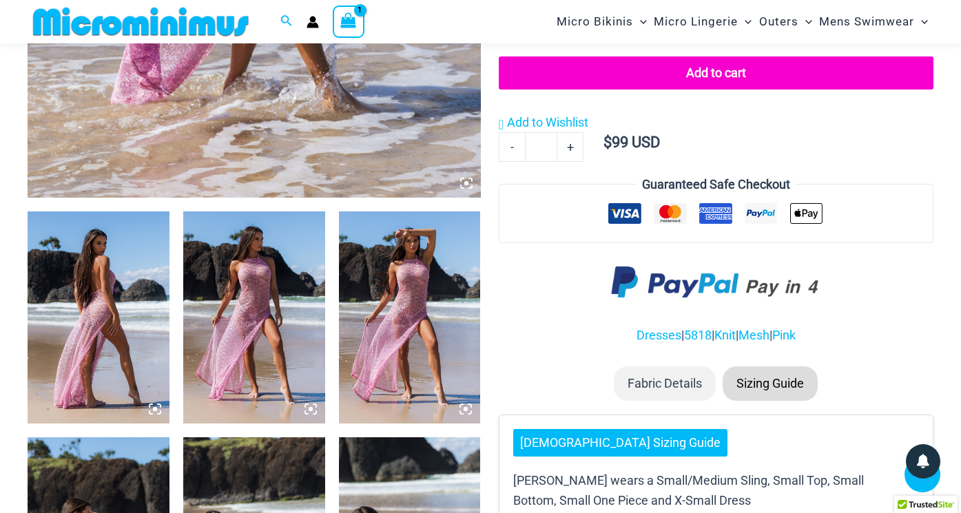
click at [772, 368] on li "Sizing Guide" at bounding box center [769, 383] width 95 height 34
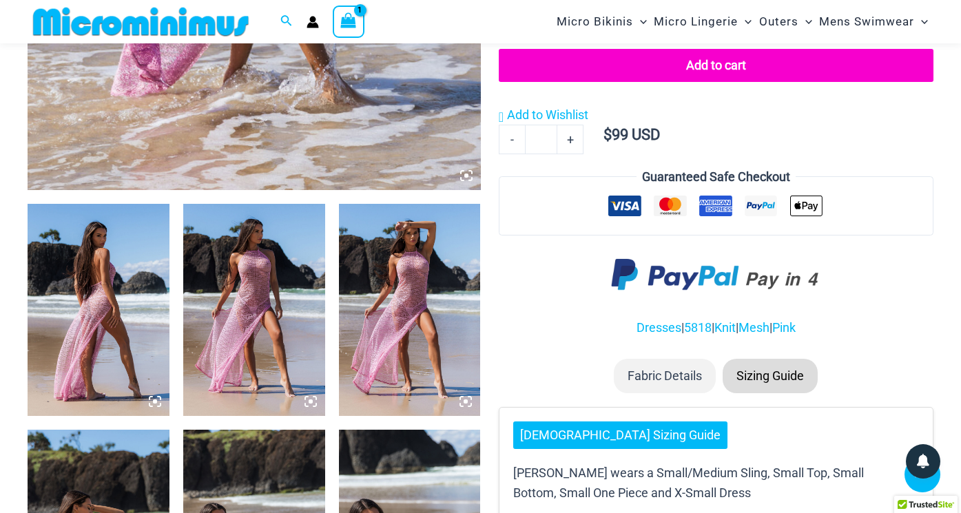
scroll to position [616, 0]
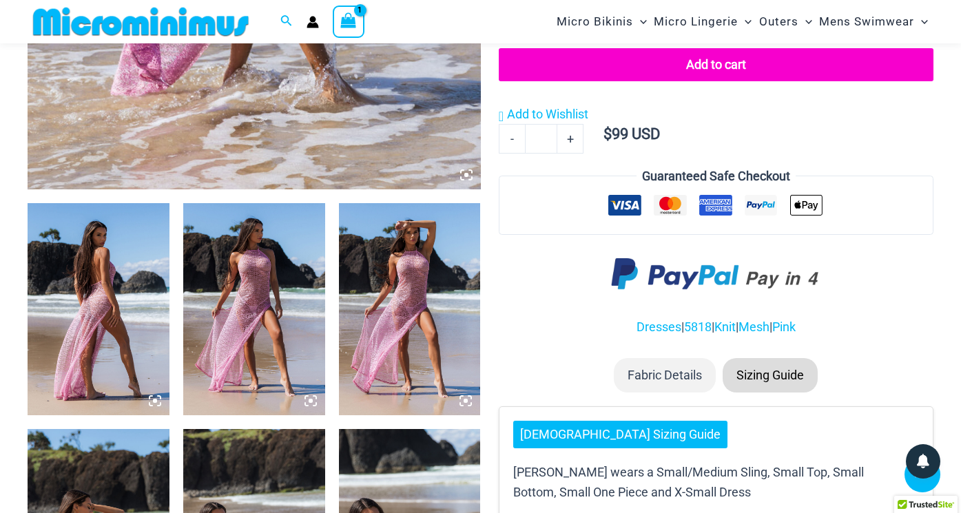
click at [206, 267] on img at bounding box center [254, 309] width 142 height 213
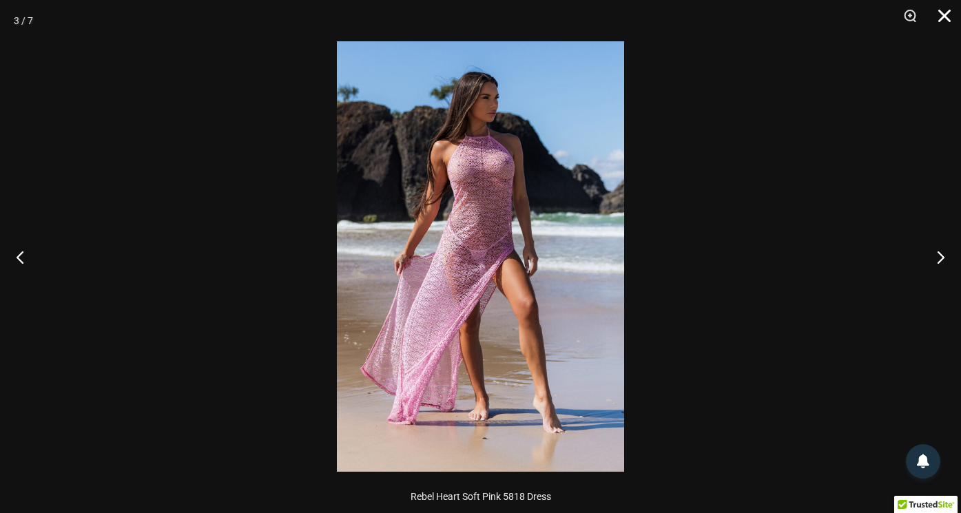
click at [944, 20] on button "Close" at bounding box center [939, 20] width 34 height 41
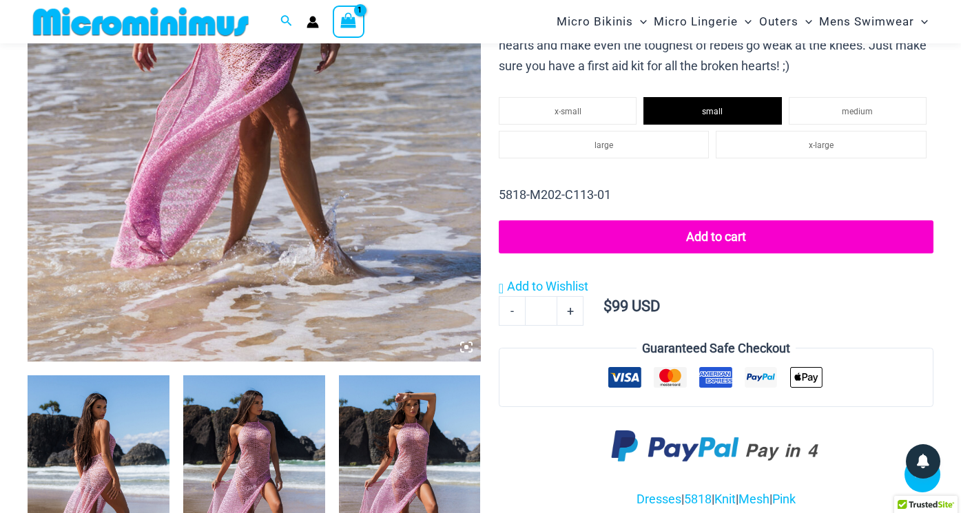
scroll to position [340, 0]
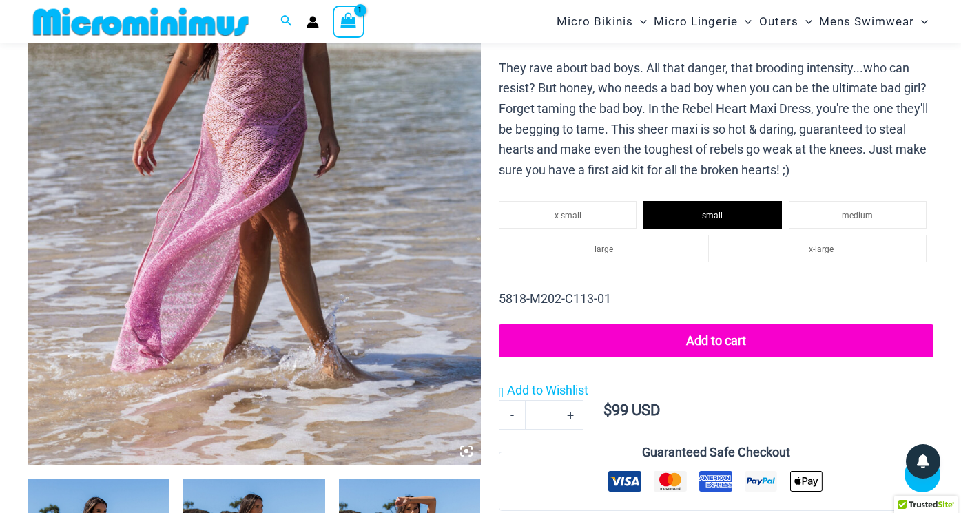
click at [709, 333] on button "Add to cart" at bounding box center [716, 340] width 435 height 33
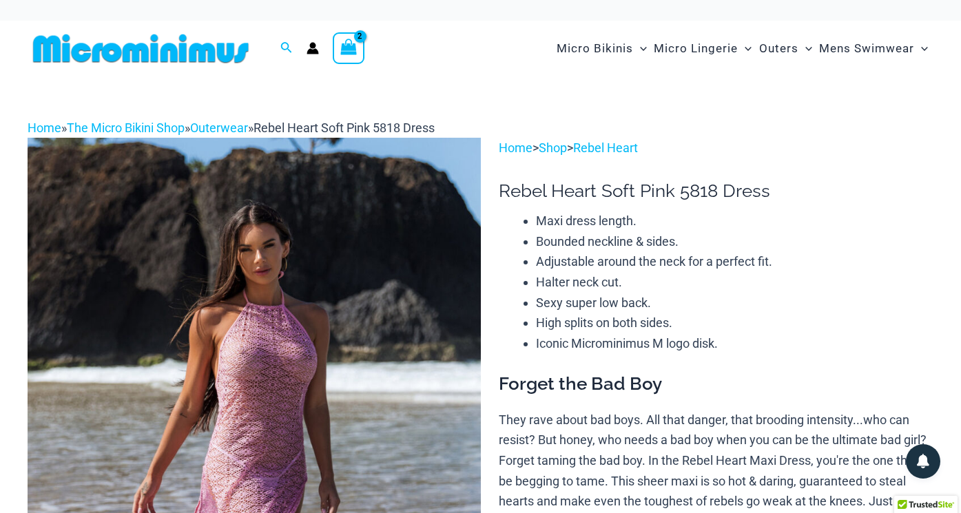
scroll to position [0, 0]
click at [352, 49] on icon "View Shopping Cart, 2 items" at bounding box center [349, 47] width 16 height 16
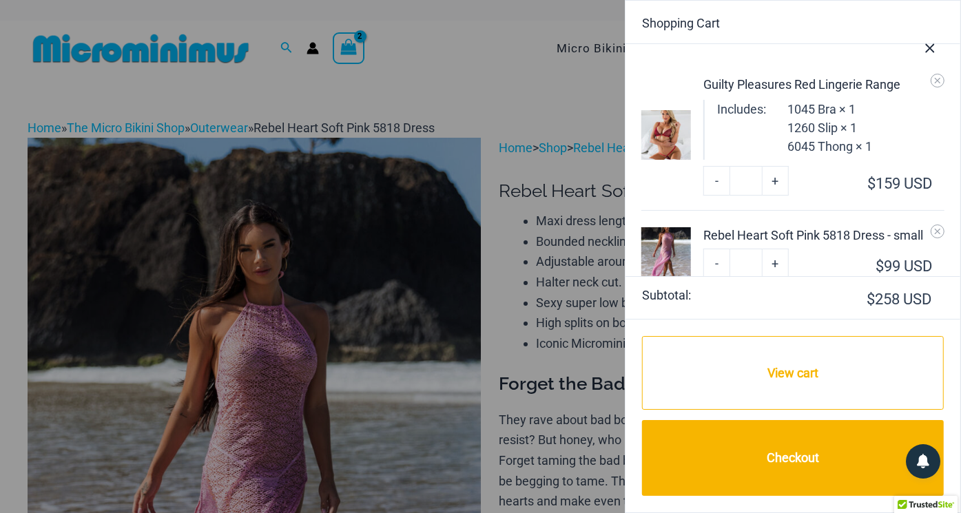
click at [665, 136] on img at bounding box center [666, 135] width 50 height 50
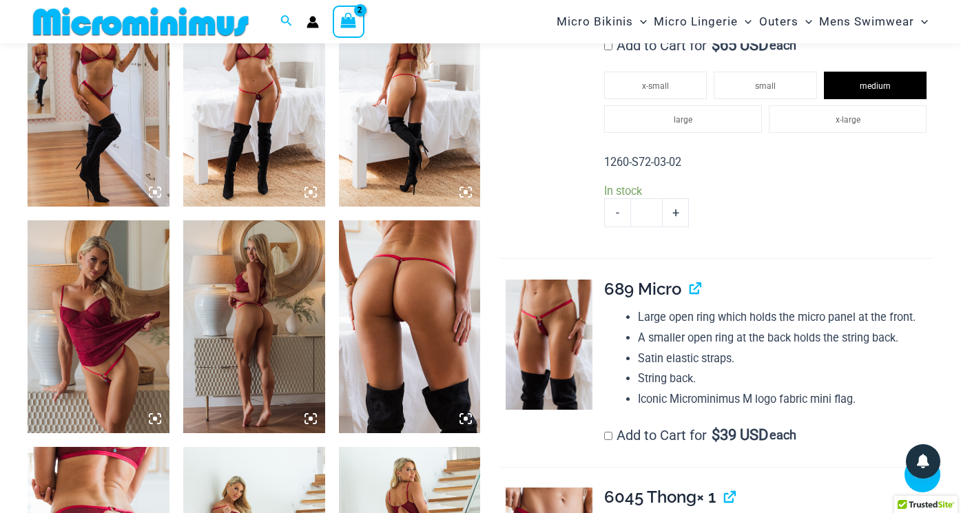
scroll to position [1053, 0]
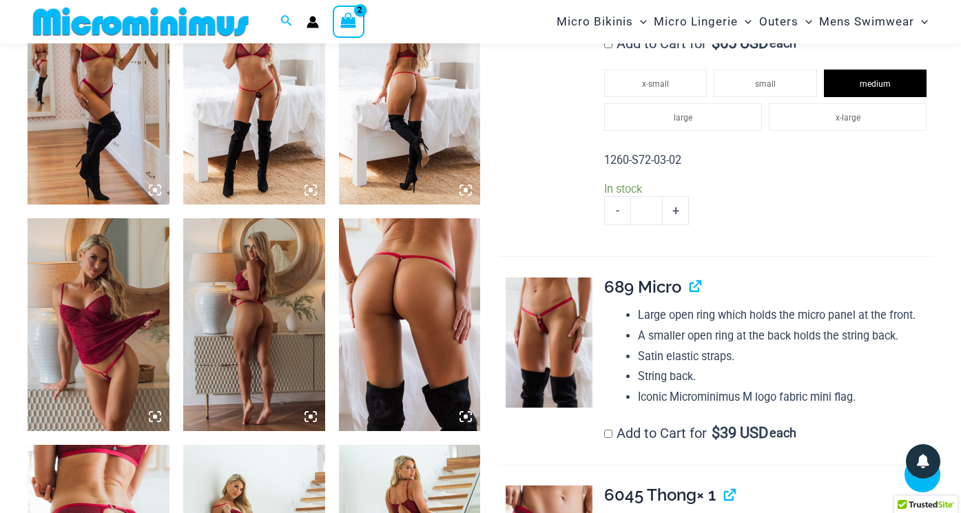
click at [78, 316] on img at bounding box center [99, 324] width 142 height 213
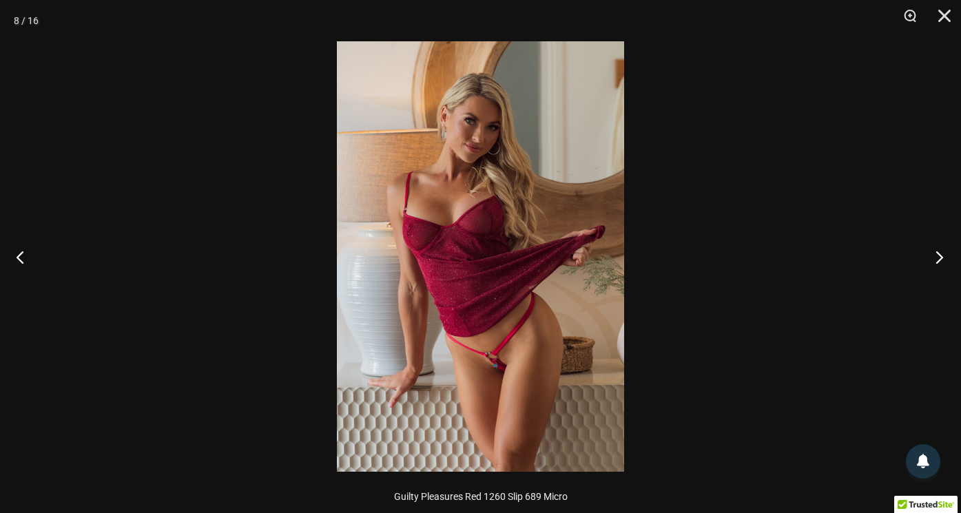
click at [941, 261] on button "Next" at bounding box center [935, 256] width 52 height 69
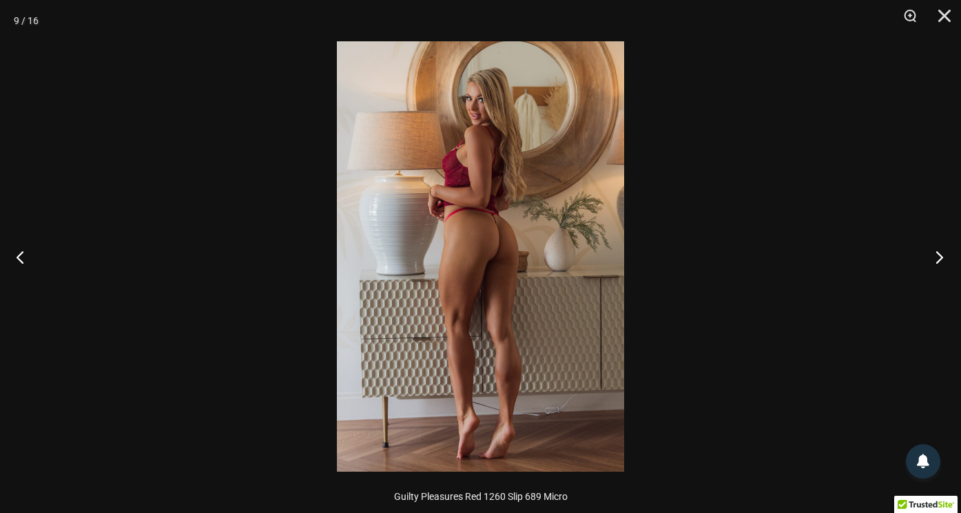
click at [941, 261] on button "Next" at bounding box center [935, 256] width 52 height 69
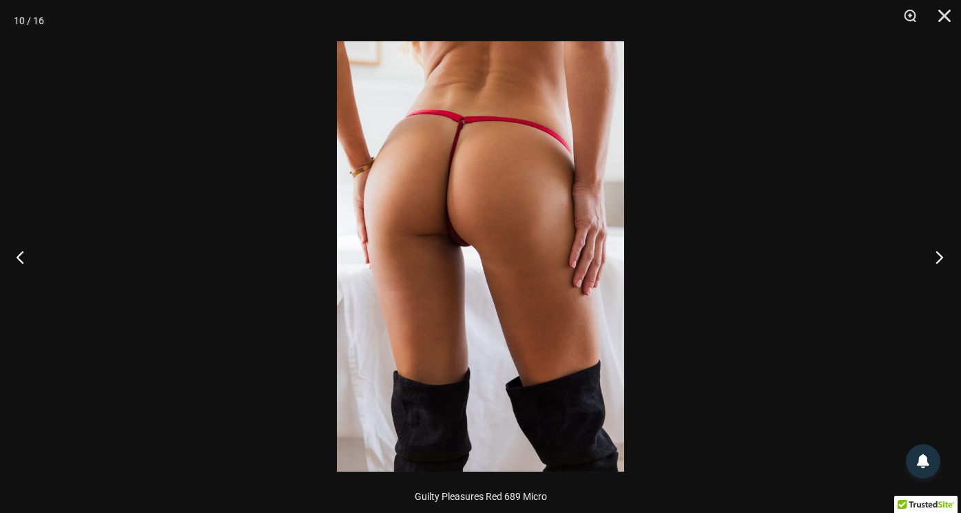
click at [941, 261] on button "Next" at bounding box center [935, 256] width 52 height 69
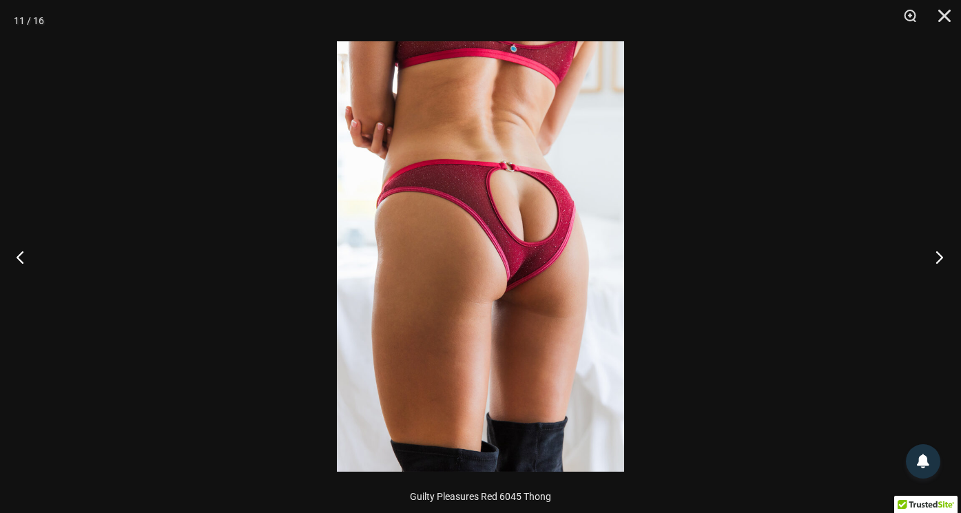
click at [941, 261] on button "Next" at bounding box center [935, 256] width 52 height 69
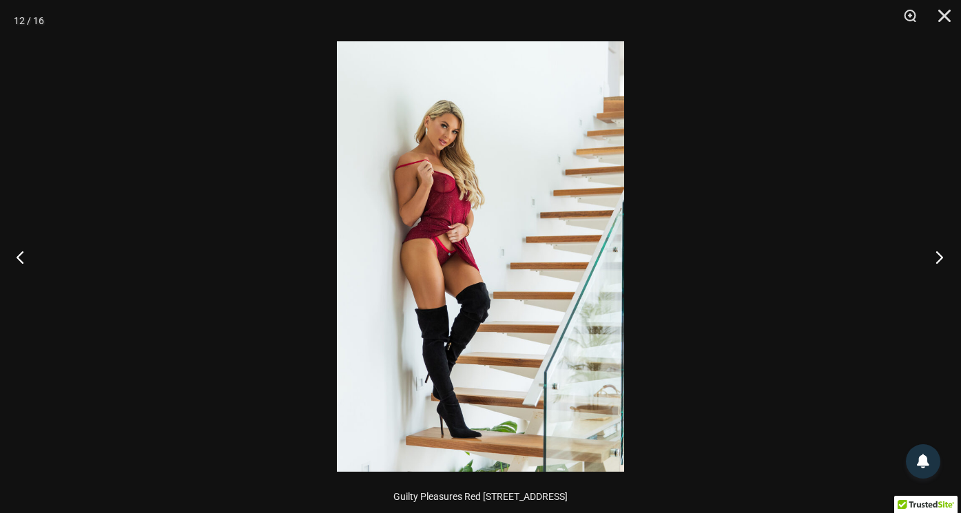
click at [941, 261] on button "Next" at bounding box center [935, 256] width 52 height 69
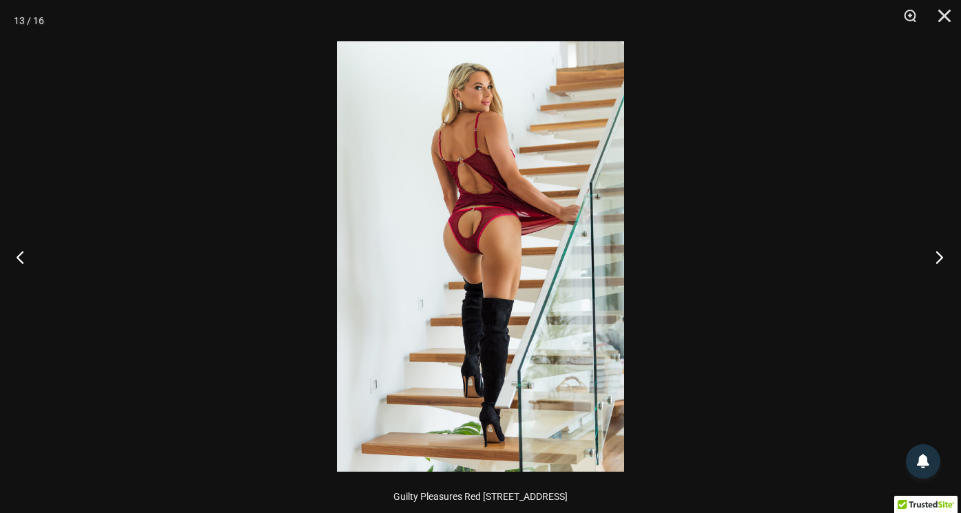
click at [941, 261] on button "Next" at bounding box center [935, 256] width 52 height 69
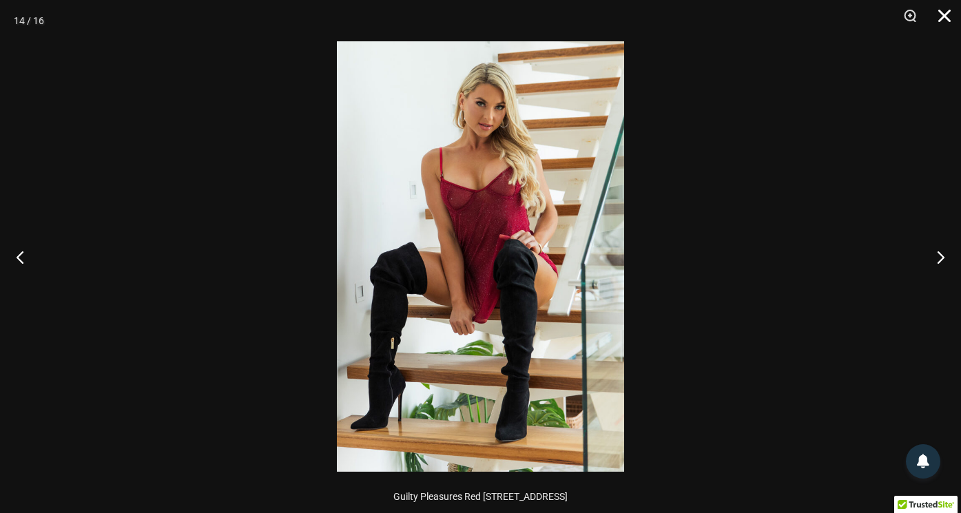
click at [941, 17] on button "Close" at bounding box center [939, 20] width 34 height 41
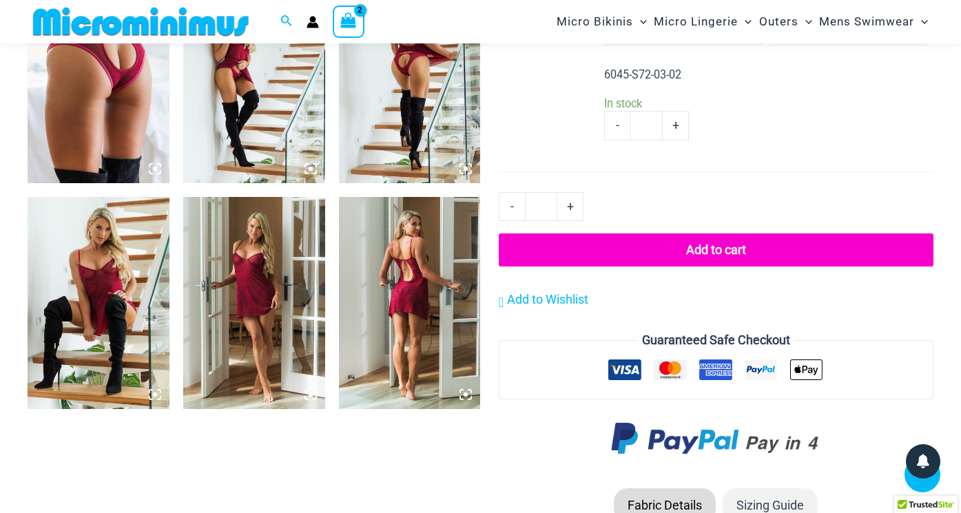
scroll to position [1536, 0]
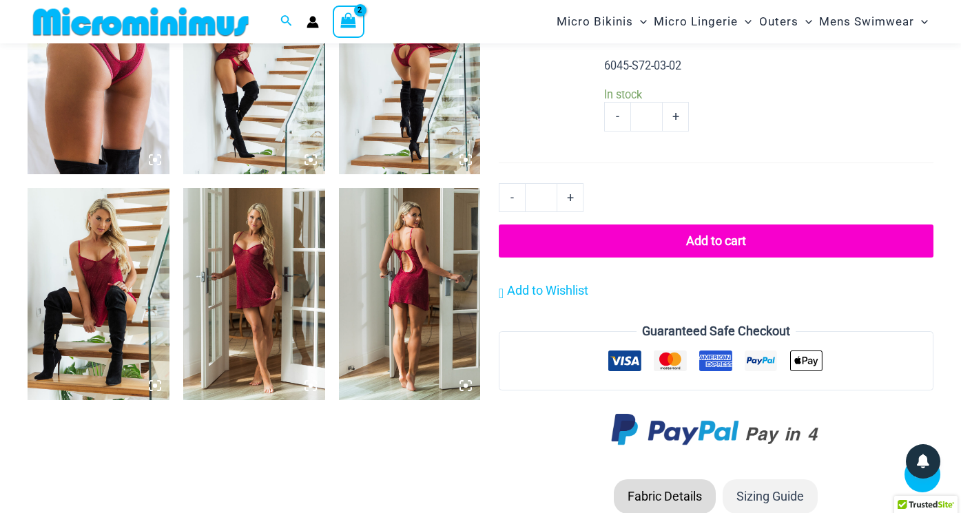
click at [713, 225] on button "Add to cart" at bounding box center [716, 241] width 435 height 33
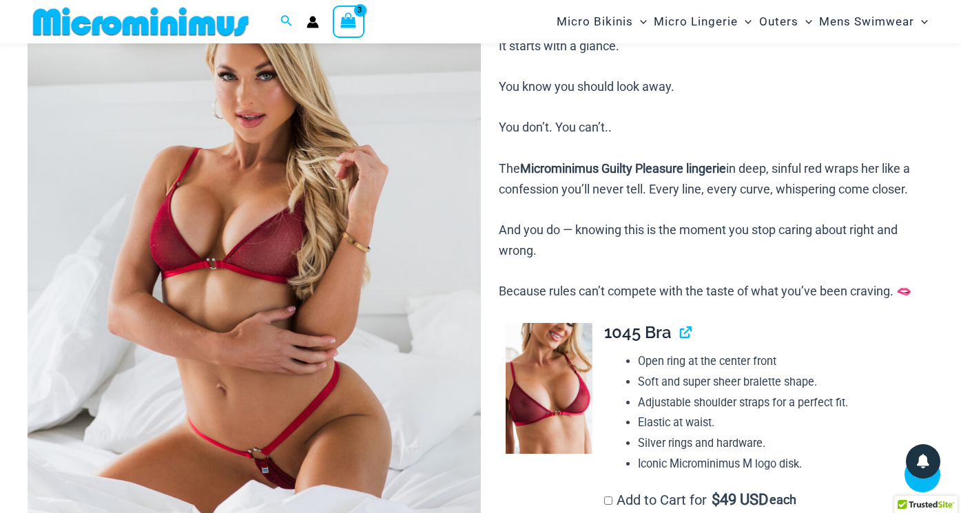
scroll to position [56, 0]
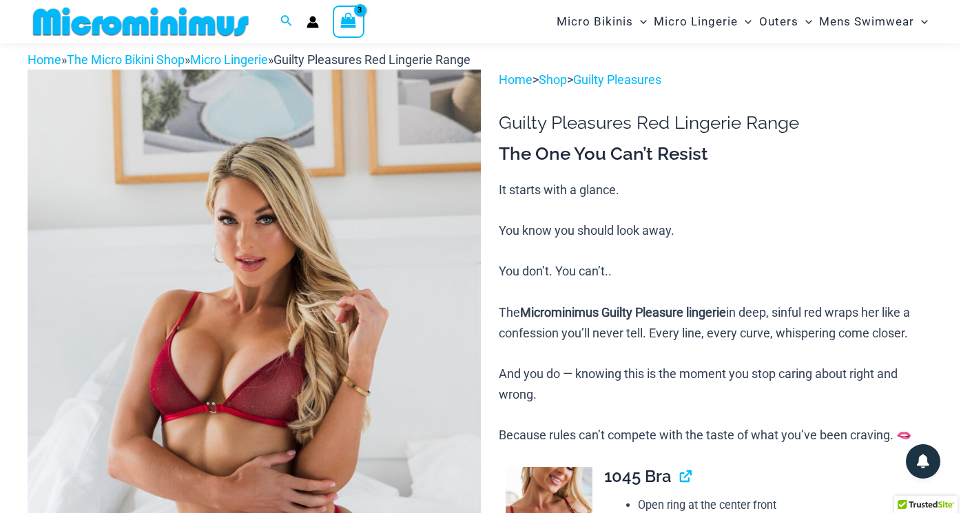
click at [347, 23] on icon "View Shopping Cart, 3 items" at bounding box center [349, 20] width 16 height 16
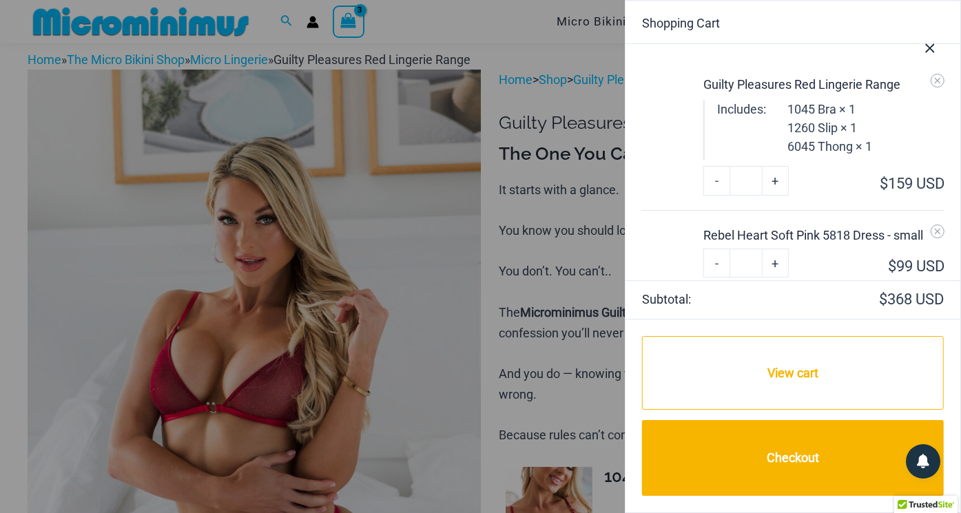
scroll to position [0, 0]
click at [715, 180] on link "-" at bounding box center [716, 180] width 26 height 29
type input "*"
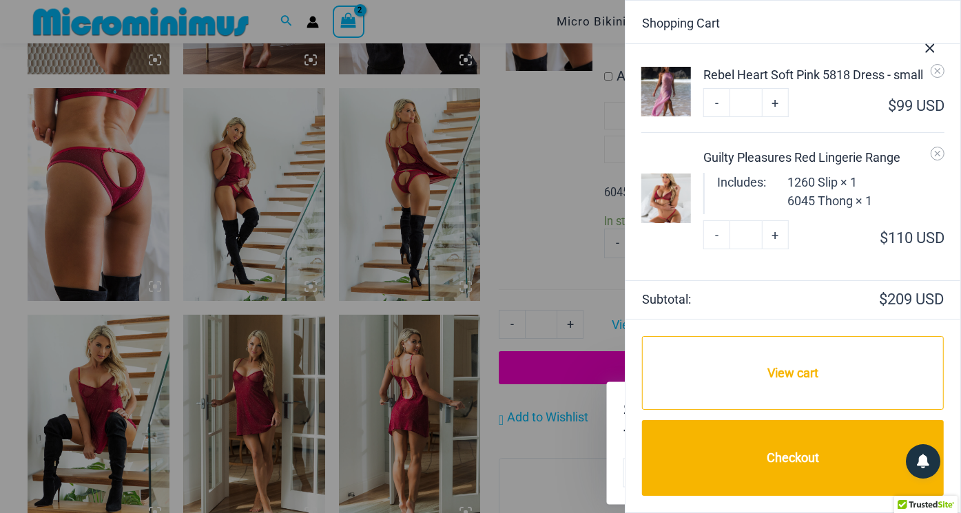
scroll to position [46, 0]
click at [668, 205] on img at bounding box center [666, 199] width 50 height 50
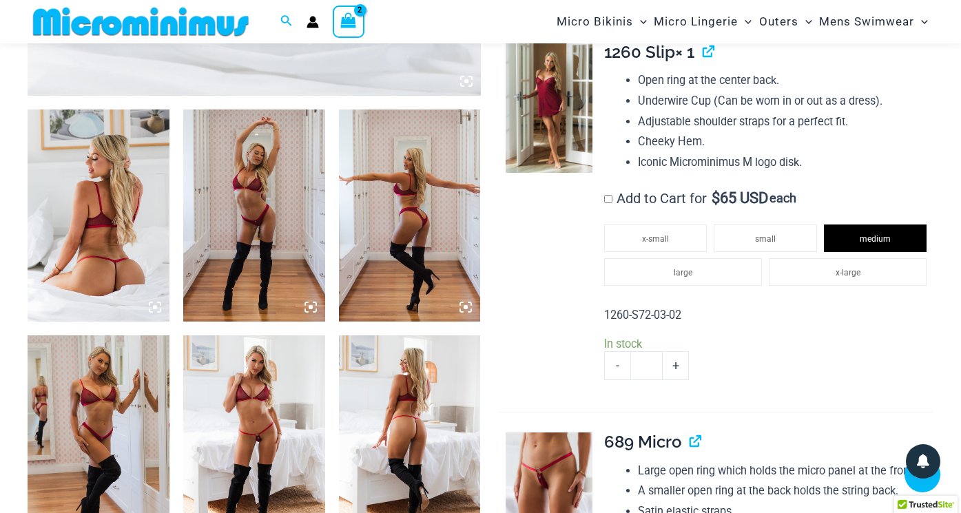
scroll to position [709, 0]
click at [252, 180] on img at bounding box center [254, 216] width 142 height 213
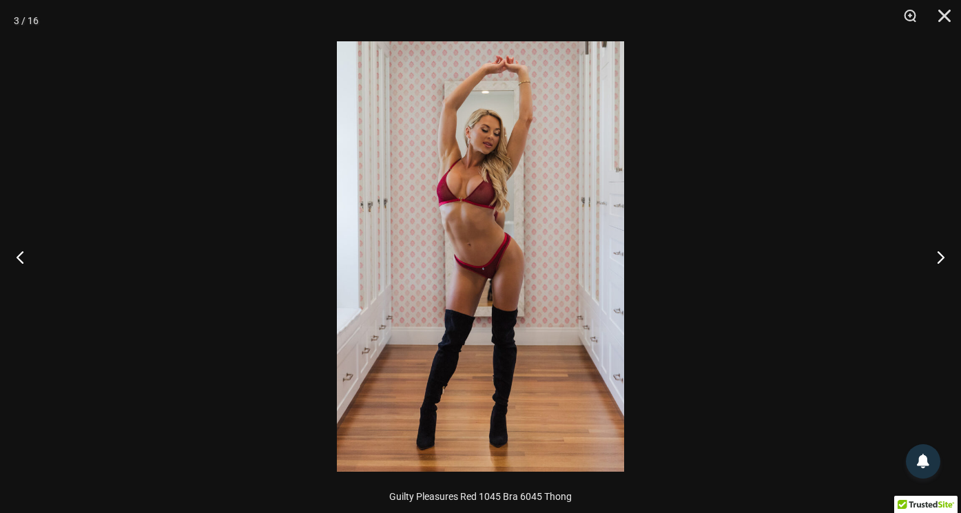
click at [531, 198] on img at bounding box center [480, 256] width 287 height 430
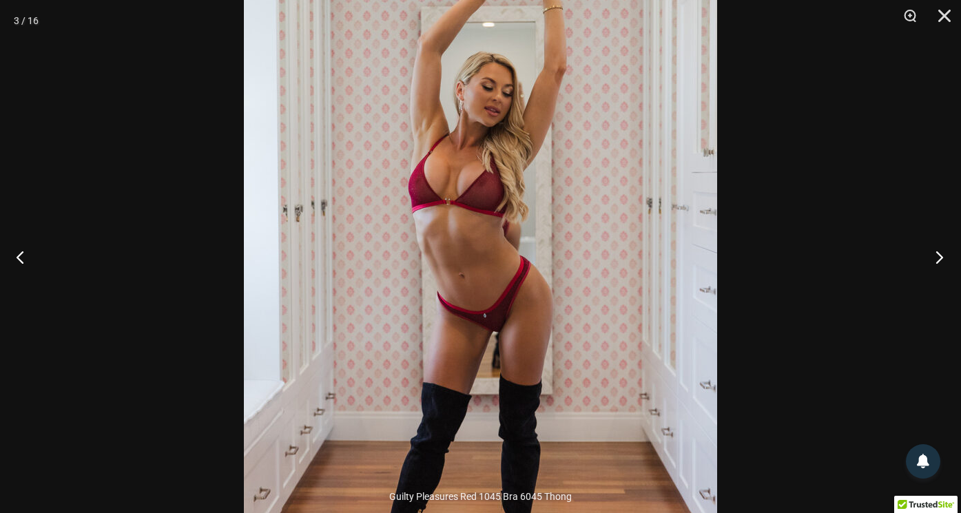
click at [942, 251] on button "Next" at bounding box center [935, 256] width 52 height 69
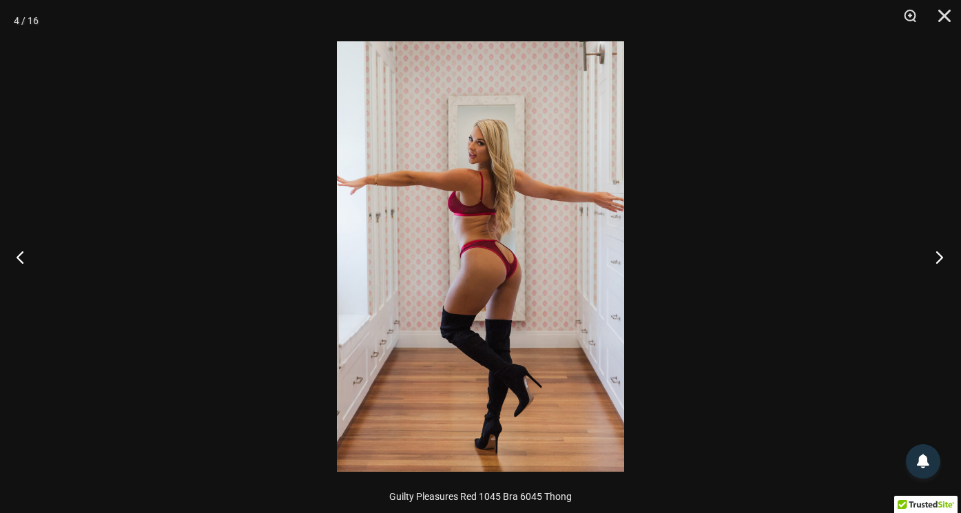
click at [942, 251] on button "Next" at bounding box center [935, 256] width 52 height 69
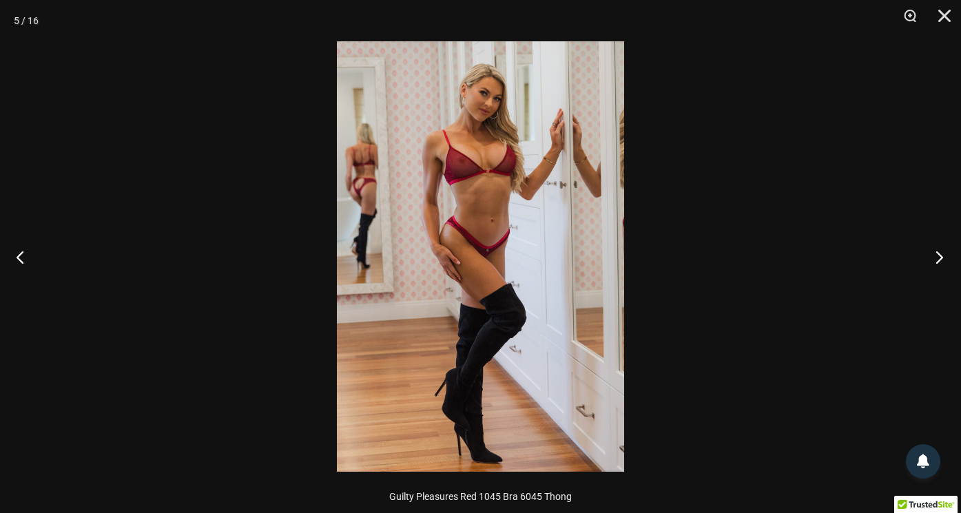
click at [942, 251] on button "Next" at bounding box center [935, 256] width 52 height 69
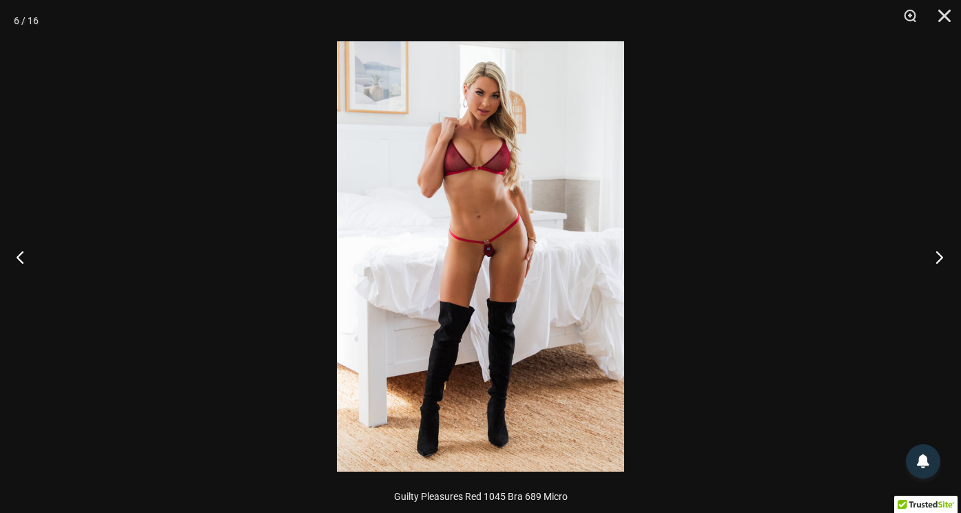
click at [942, 251] on button "Next" at bounding box center [935, 256] width 52 height 69
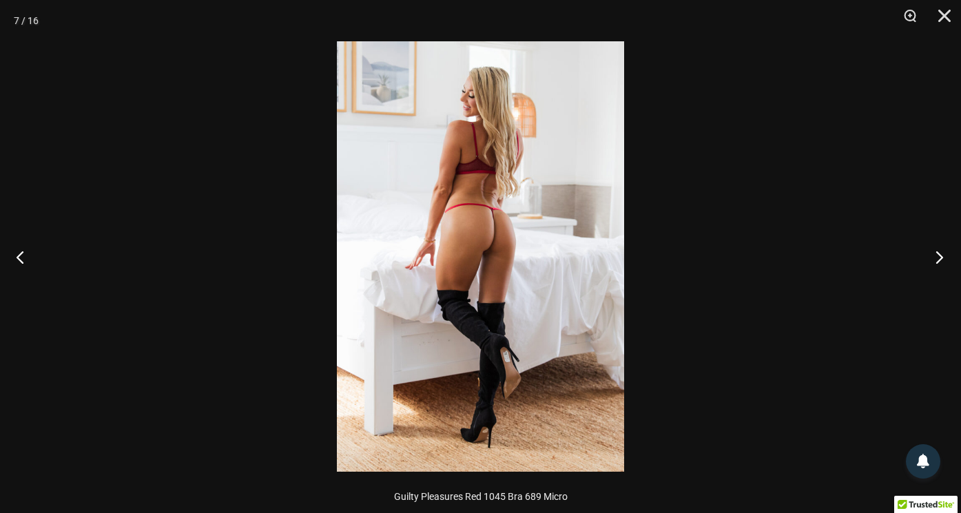
click at [942, 251] on button "Next" at bounding box center [935, 256] width 52 height 69
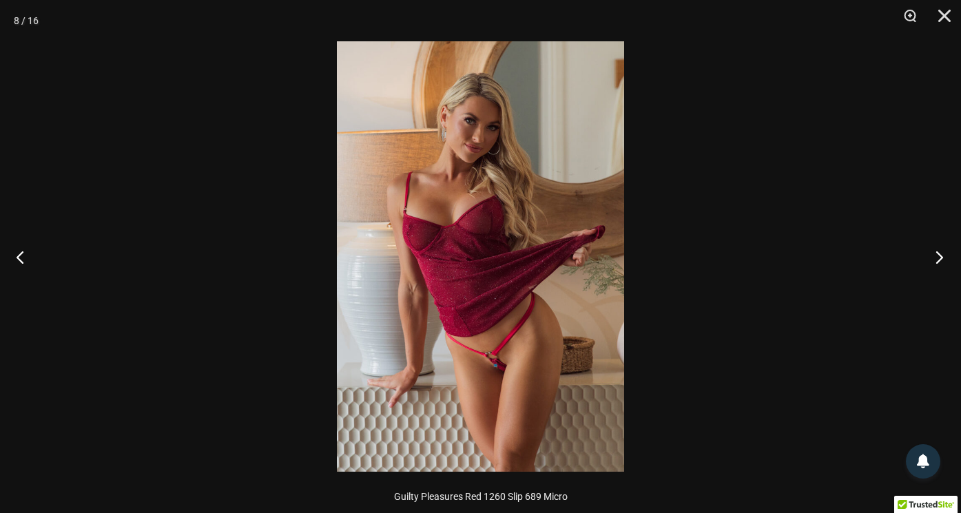
click at [942, 251] on button "Next" at bounding box center [935, 256] width 52 height 69
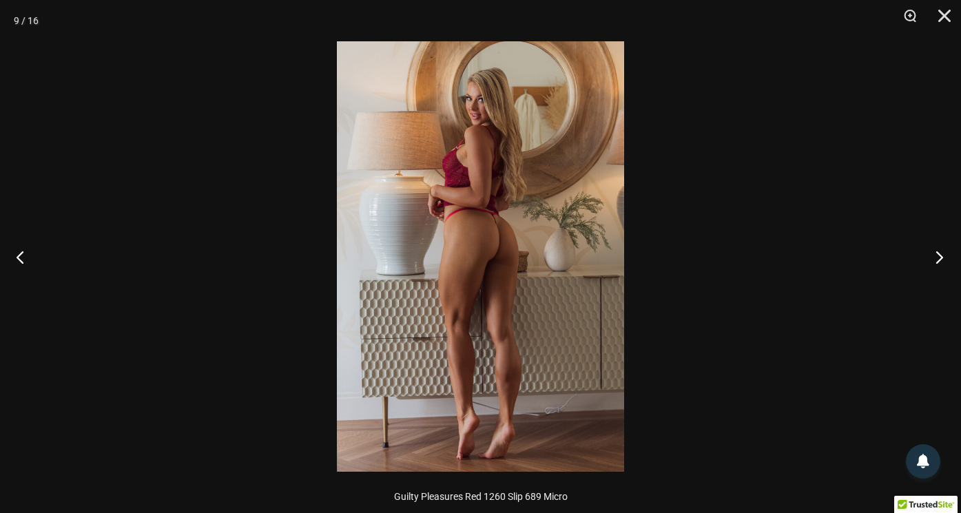
click at [942, 251] on button "Next" at bounding box center [935, 256] width 52 height 69
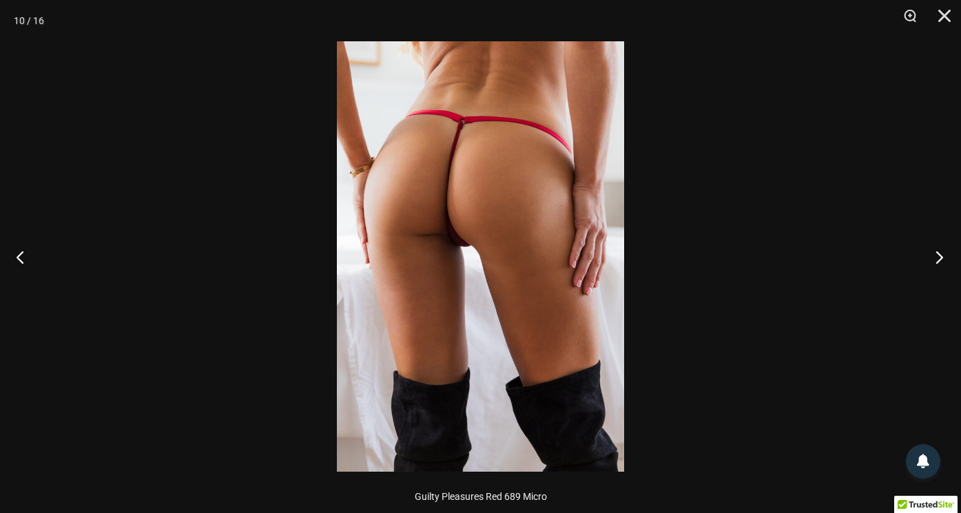
click at [942, 251] on button "Next" at bounding box center [935, 256] width 52 height 69
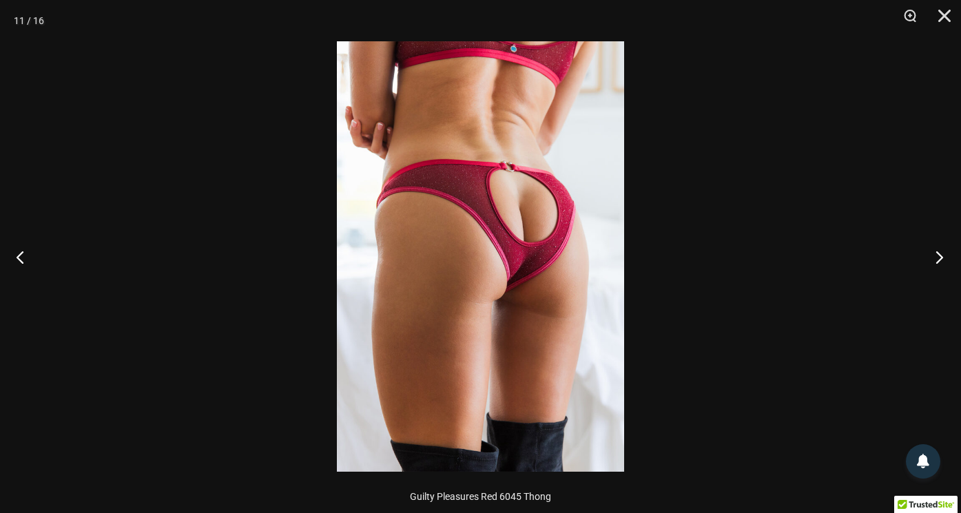
click at [942, 251] on button "Next" at bounding box center [935, 256] width 52 height 69
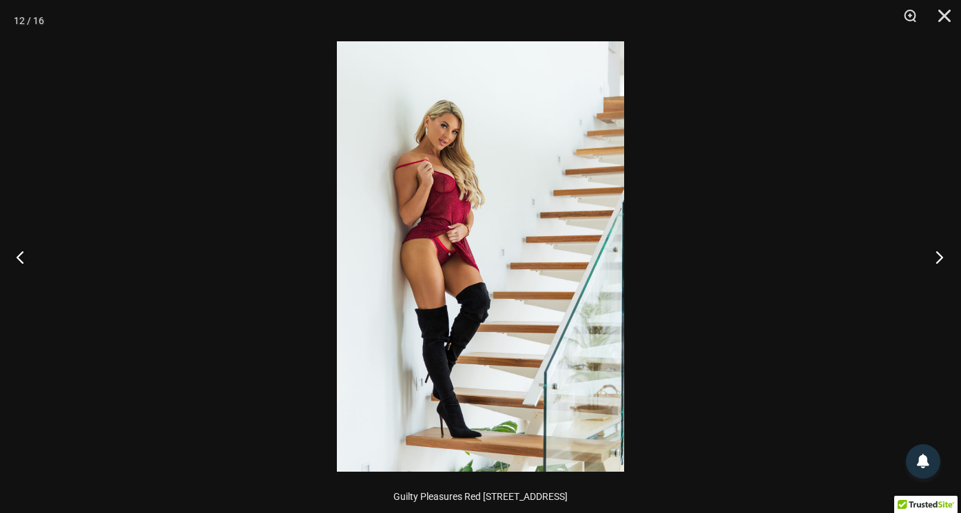
click at [942, 251] on button "Next" at bounding box center [935, 256] width 52 height 69
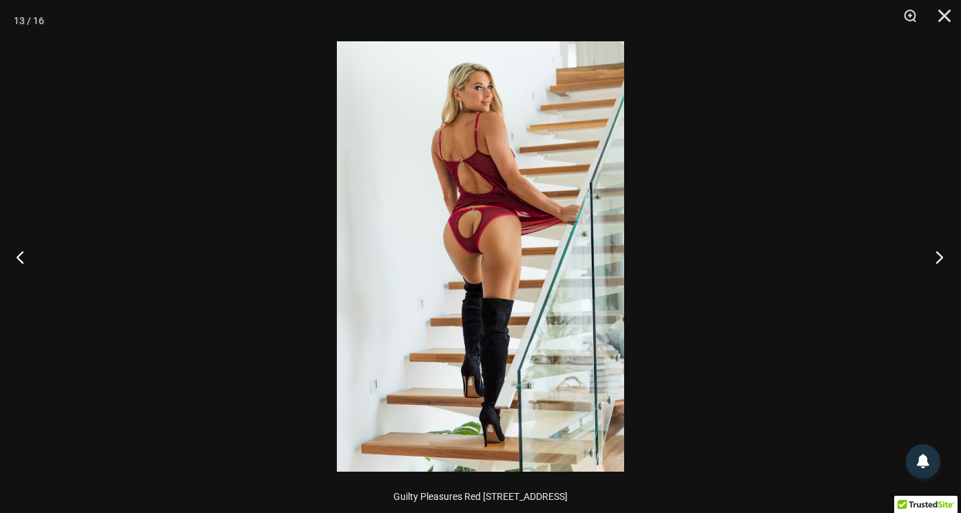
click at [942, 251] on button "Next" at bounding box center [935, 256] width 52 height 69
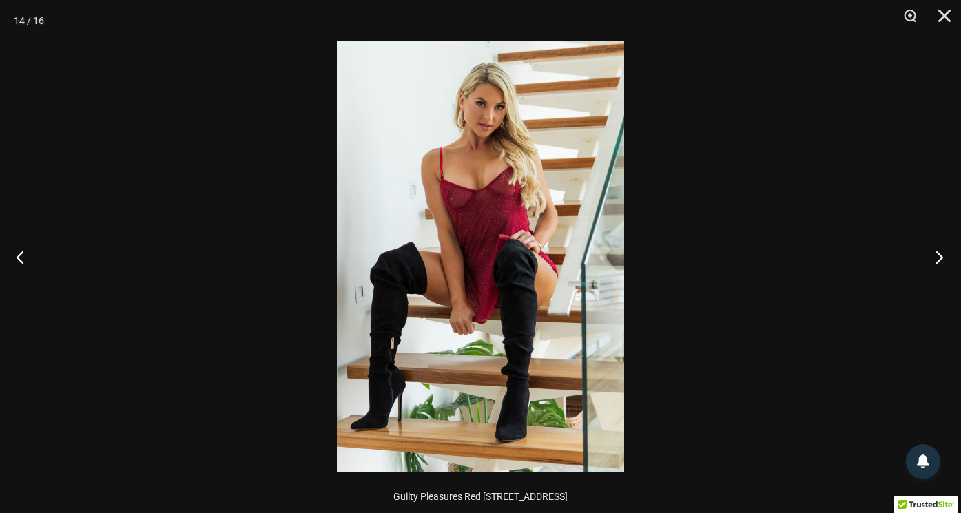
click at [942, 250] on button "Next" at bounding box center [935, 256] width 52 height 69
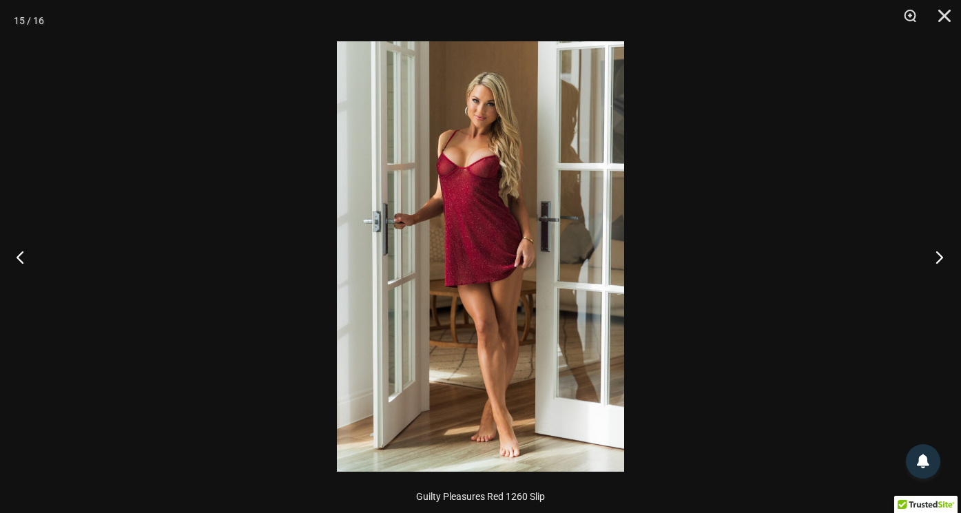
click at [942, 250] on button "Next" at bounding box center [935, 256] width 52 height 69
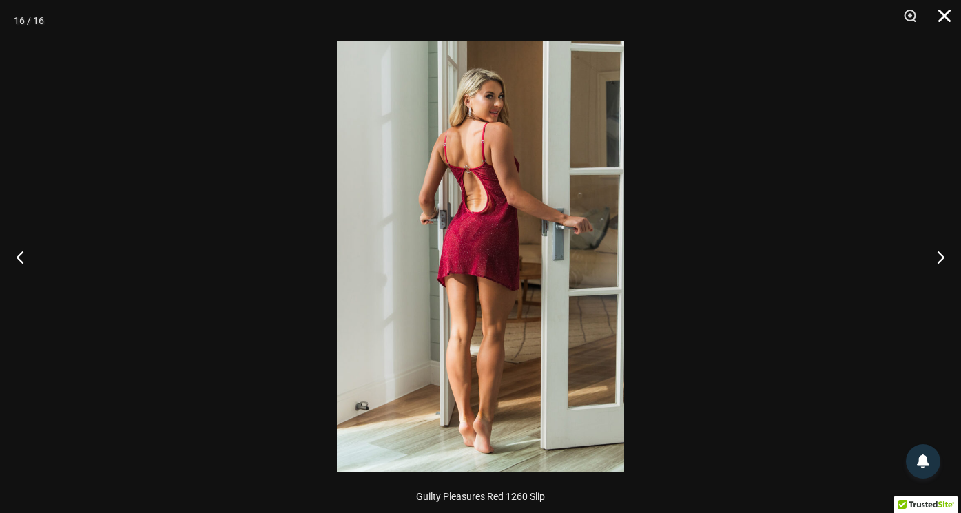
click at [941, 14] on button "Close" at bounding box center [939, 20] width 34 height 41
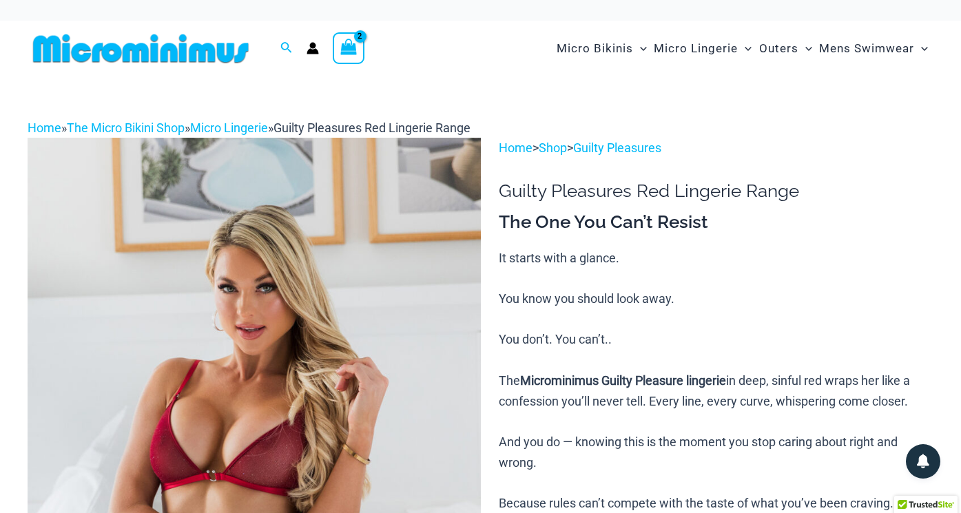
scroll to position [0, 0]
click at [350, 53] on icon "View Shopping Cart, 2 items" at bounding box center [349, 47] width 16 height 16
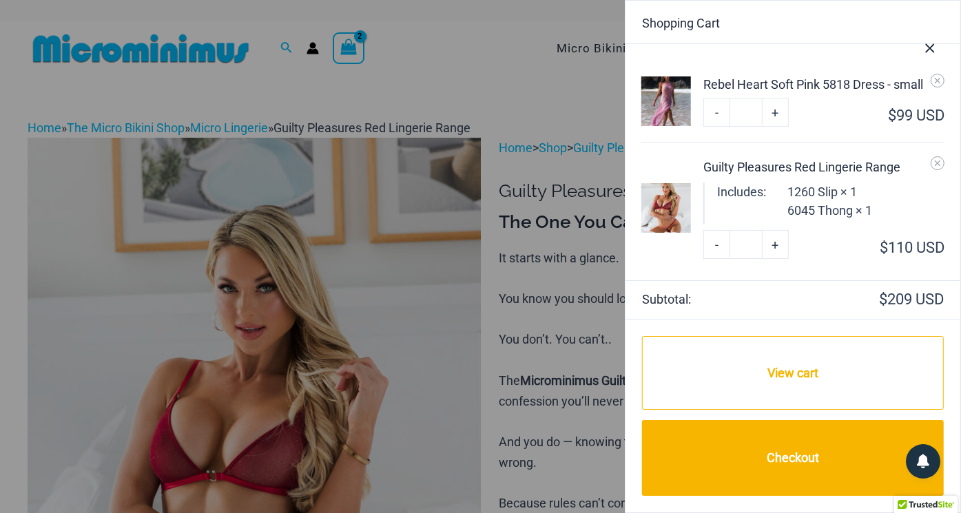
click at [930, 47] on icon "Close Cart Drawer" at bounding box center [929, 48] width 15 height 15
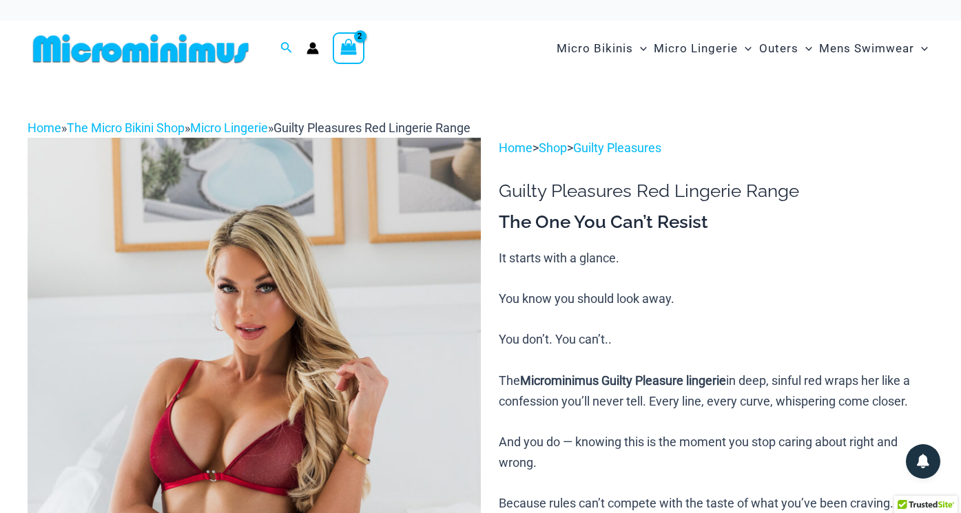
click at [346, 52] on icon "View Shopping Cart, 2 items" at bounding box center [349, 47] width 16 height 16
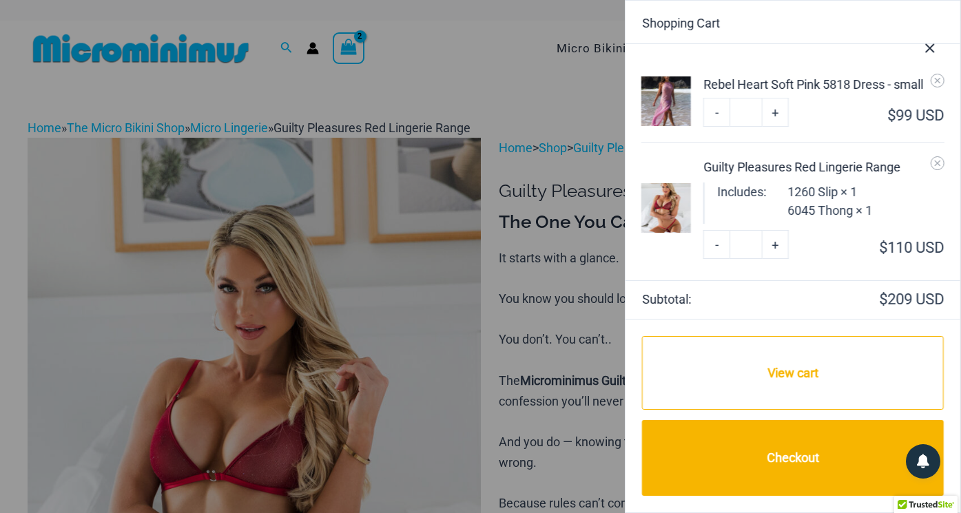
click at [702, 114] on li "Rebel Heart Soft Pink 5818 Dress - small Minus Quantity - Rebel Heart Soft Pink…" at bounding box center [792, 101] width 302 height 83
click at [711, 112] on link "-" at bounding box center [716, 112] width 26 height 29
type input "*"
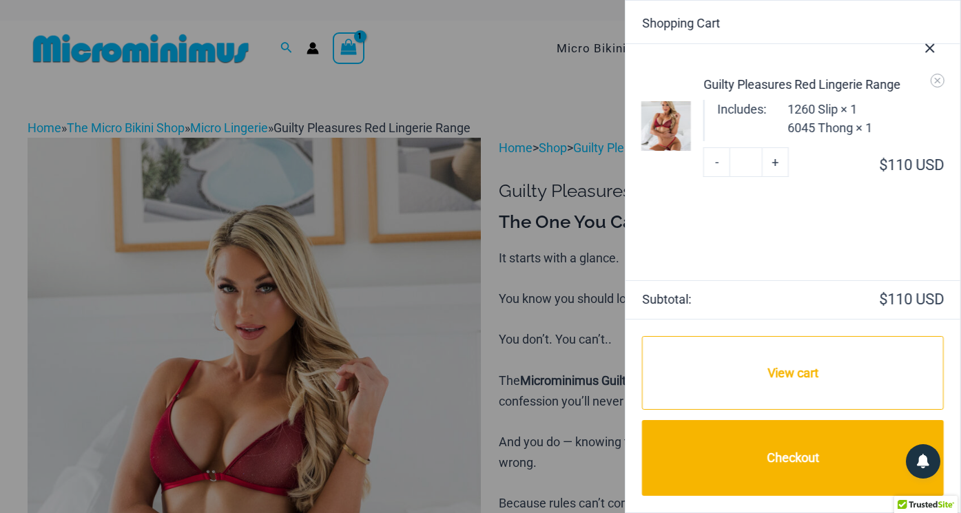
click at [386, 307] on div at bounding box center [480, 256] width 961 height 513
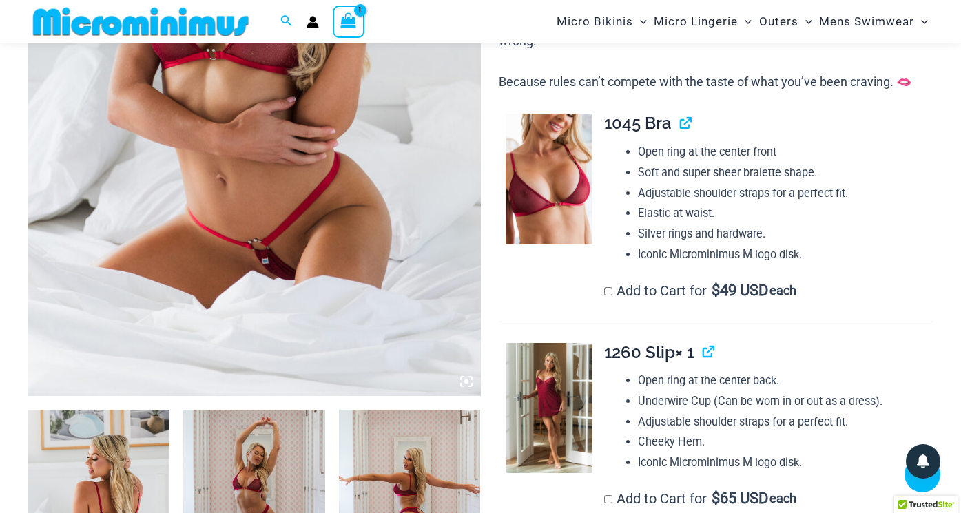
scroll to position [441, 0]
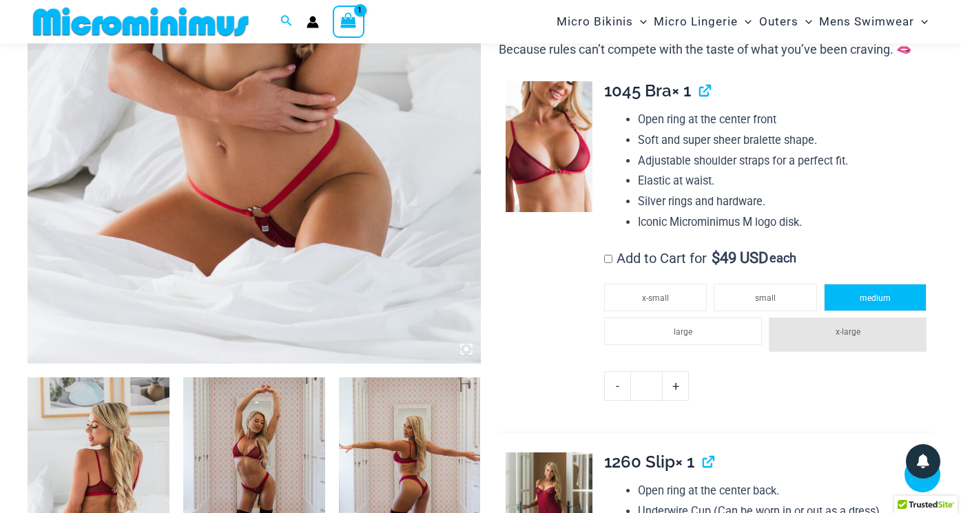
click at [879, 293] on span "medium" at bounding box center [874, 298] width 31 height 10
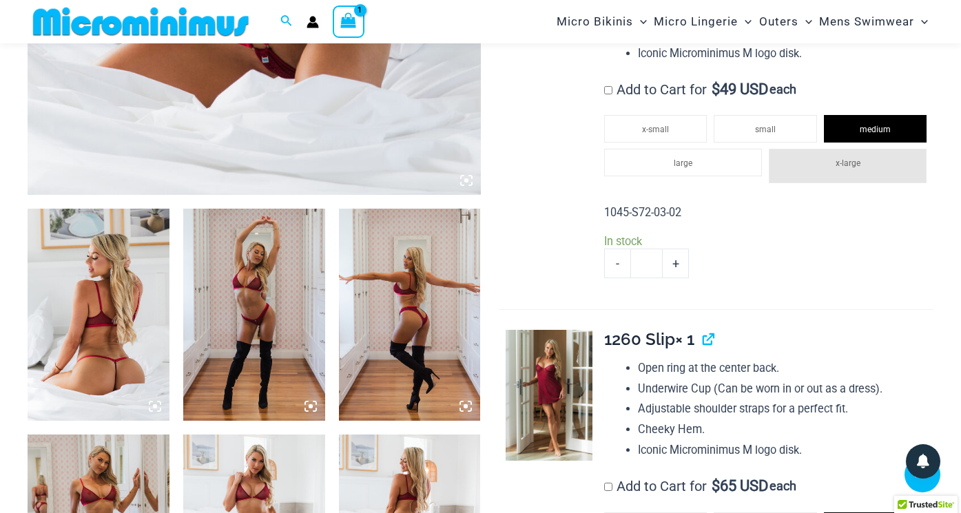
click at [768, 399] on li "Adjustable shoulder straps for a perfect fit." at bounding box center [785, 409] width 295 height 21
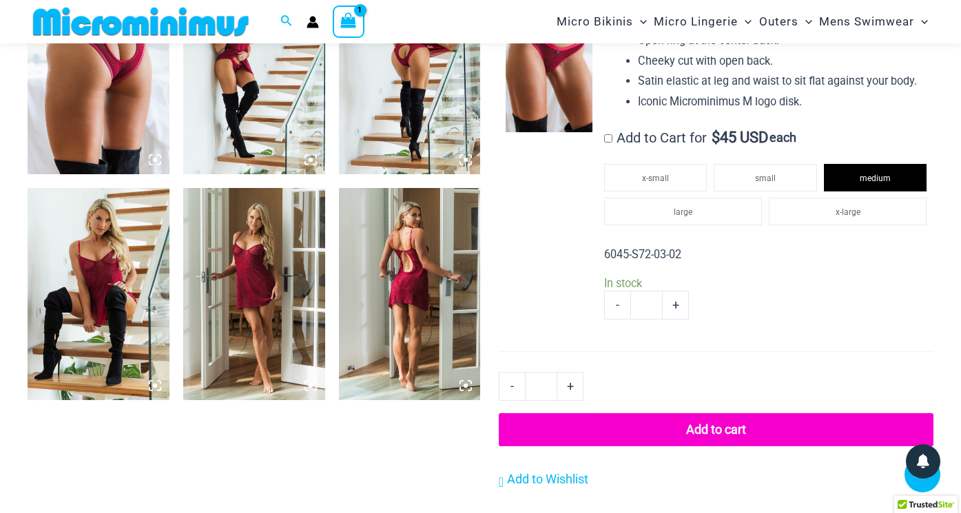
scroll to position [1554, 0]
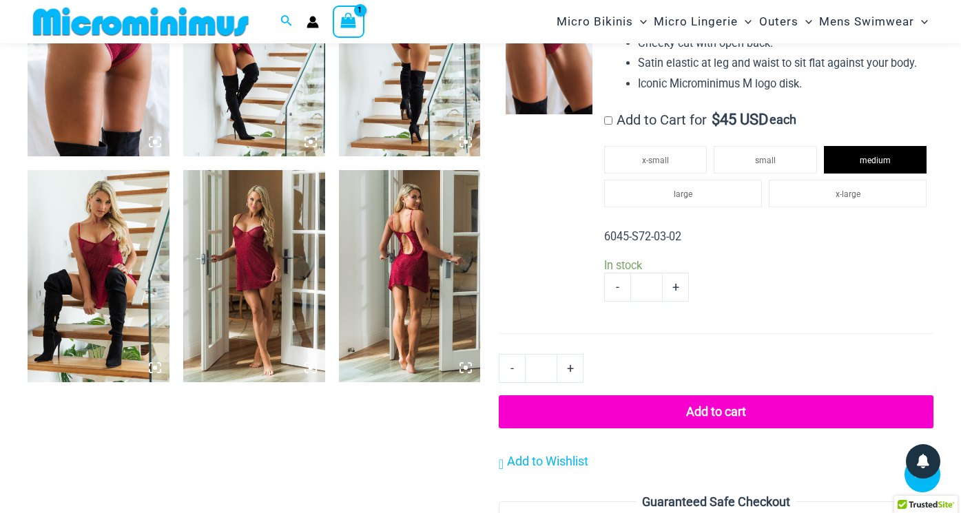
click at [716, 399] on button "Add to cart" at bounding box center [716, 411] width 435 height 33
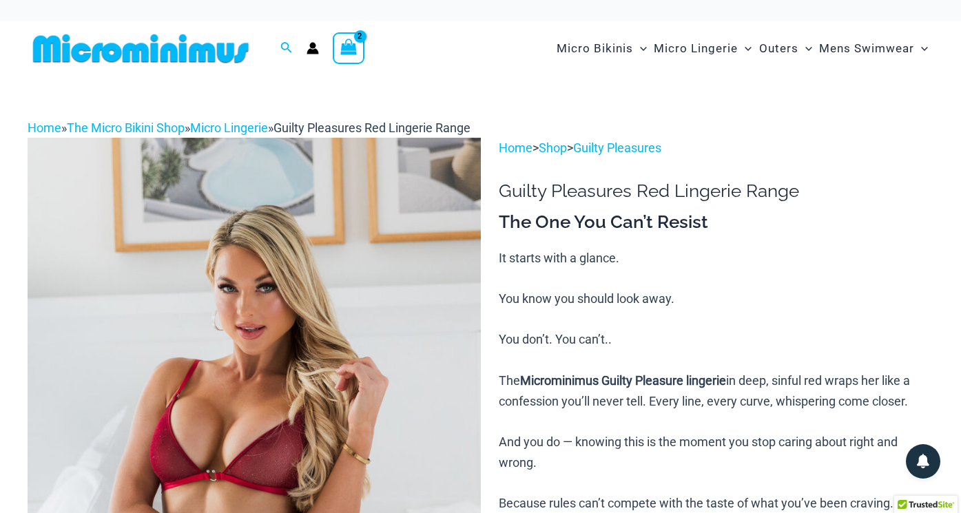
scroll to position [0, 0]
click at [351, 54] on icon "View Shopping Cart, 2 items" at bounding box center [349, 47] width 16 height 16
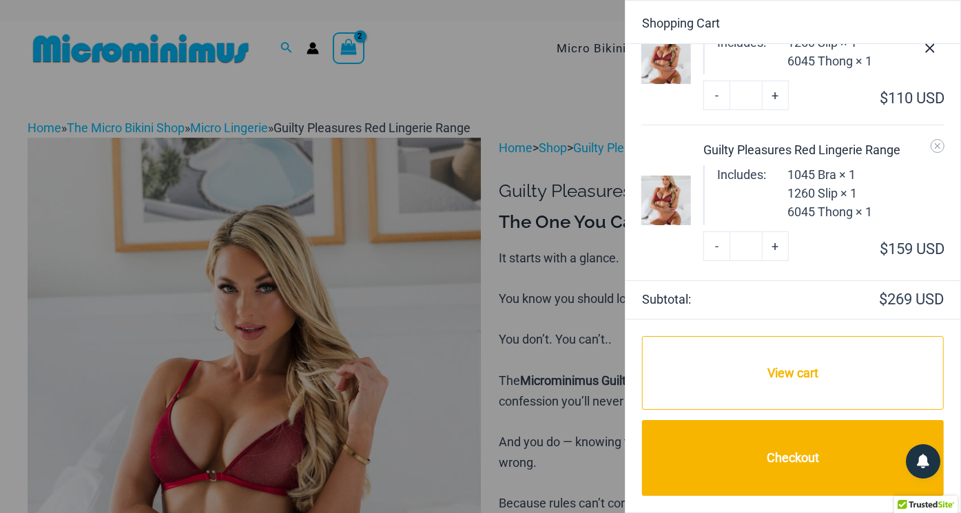
scroll to position [66, 0]
click at [927, 50] on icon "Close Cart Drawer" at bounding box center [929, 48] width 15 height 15
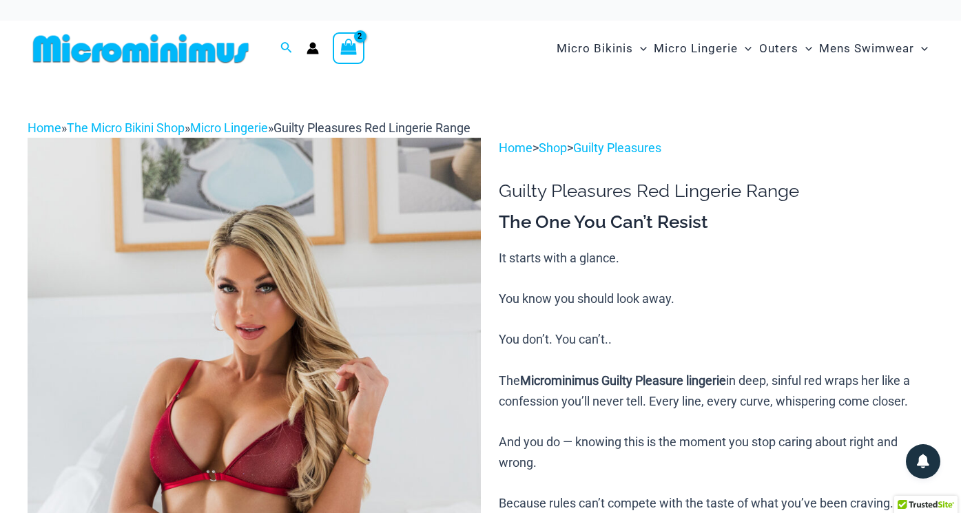
click at [348, 51] on icon "View Shopping Cart, 2 items" at bounding box center [348, 47] width 16 height 16
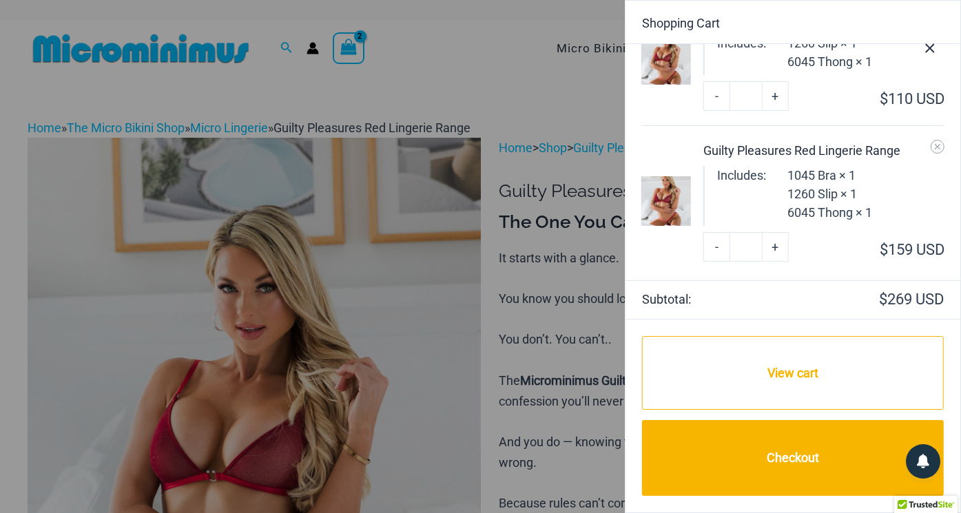
click at [713, 98] on link "-" at bounding box center [716, 95] width 26 height 29
type input "*"
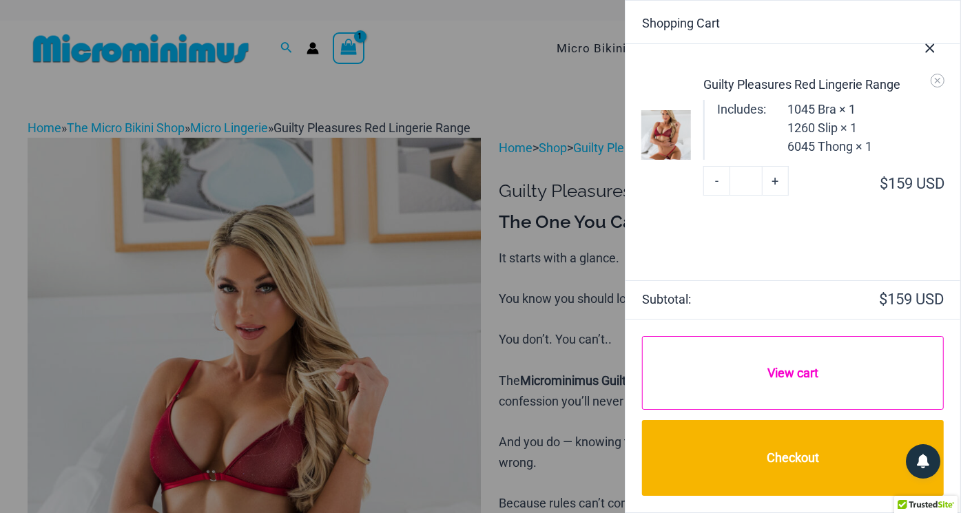
click at [778, 379] on link "View cart" at bounding box center [793, 373] width 302 height 74
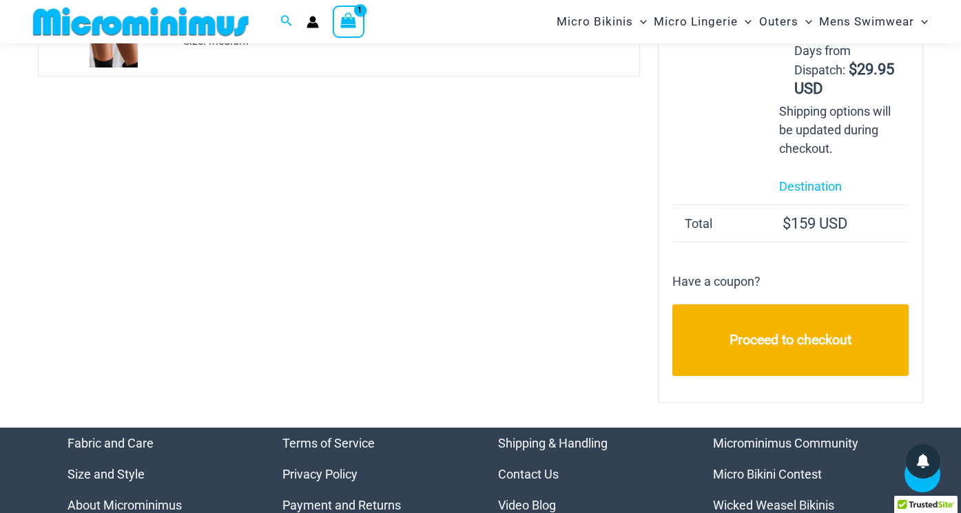
scroll to position [386, 0]
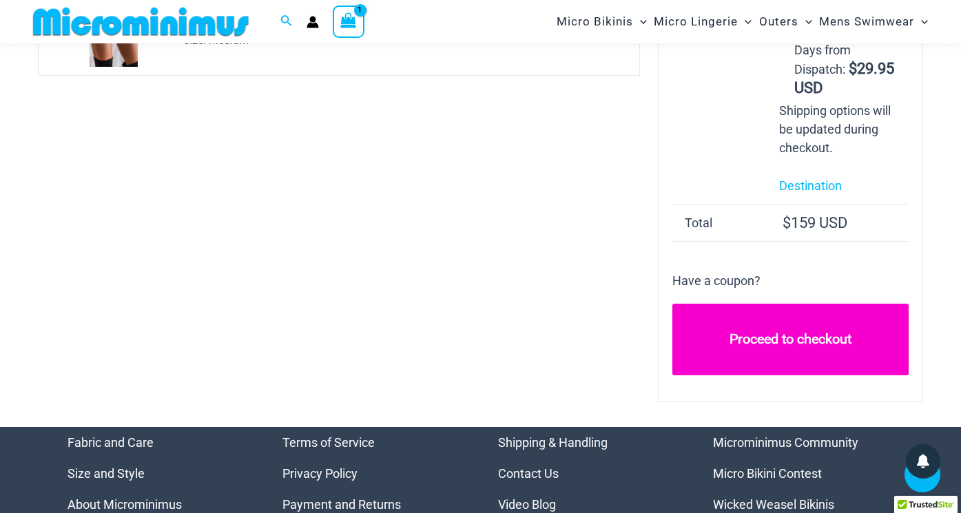
click at [799, 343] on link "Proceed to checkout" at bounding box center [790, 340] width 237 height 72
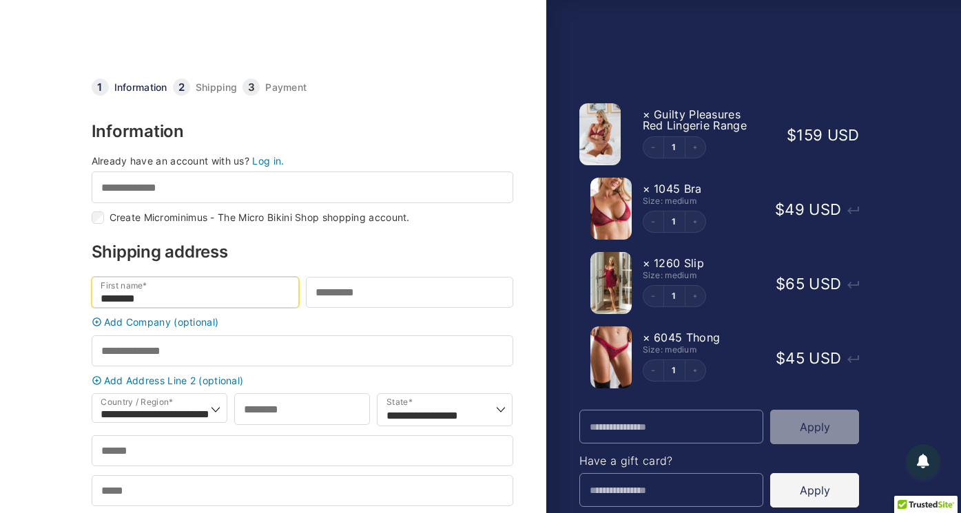
type input "*******"
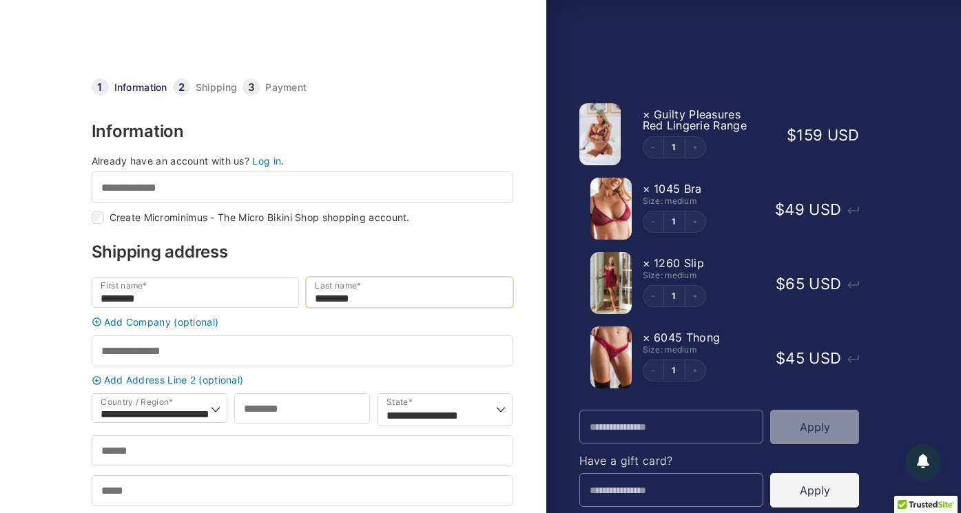
type input "*******"
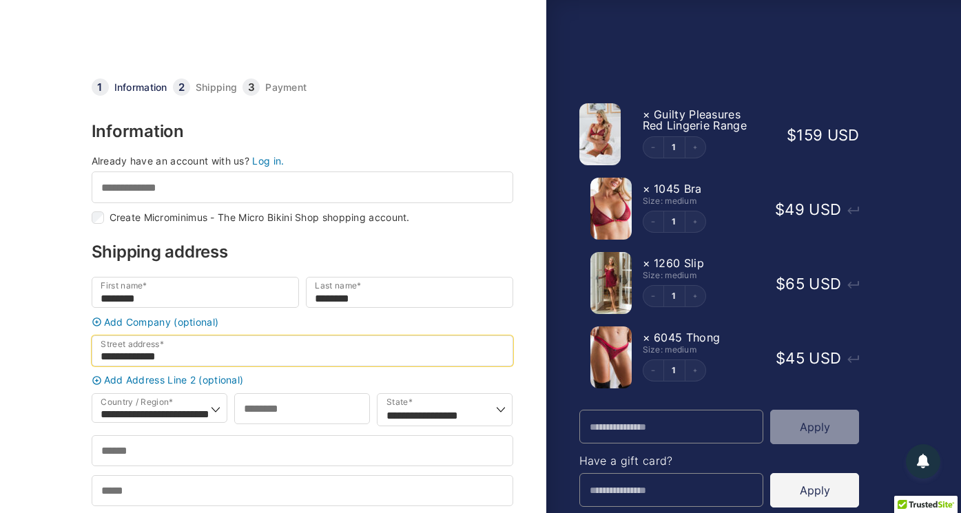
type input "**********"
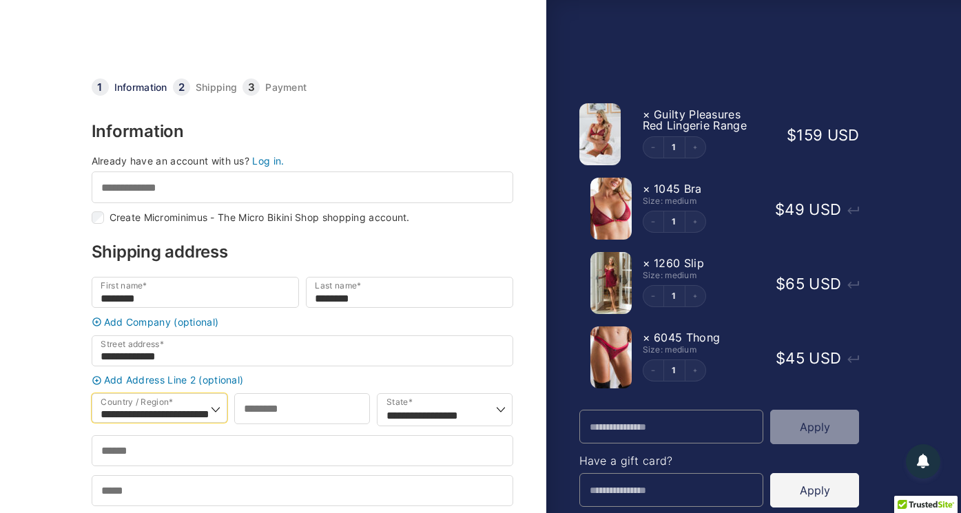
select select "**"
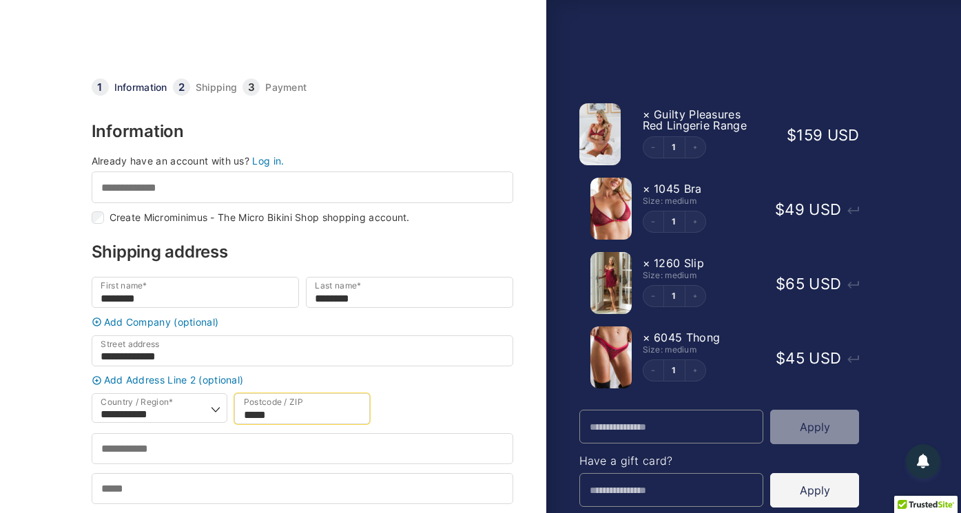
type input "*****"
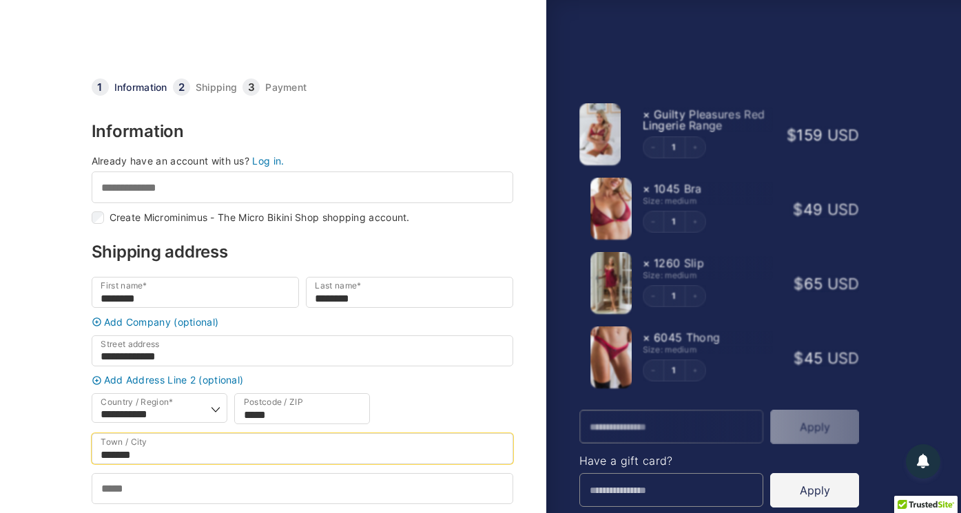
type input "******"
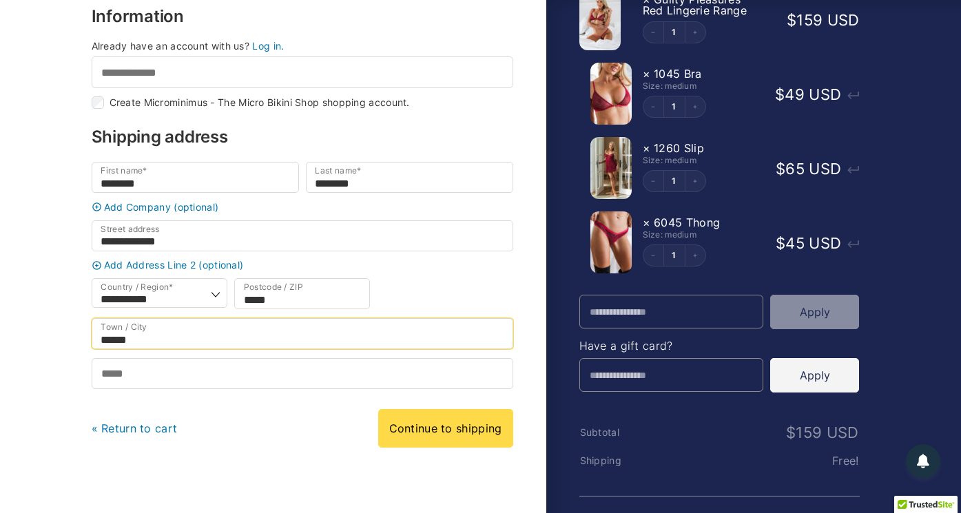
scroll to position [189, 0]
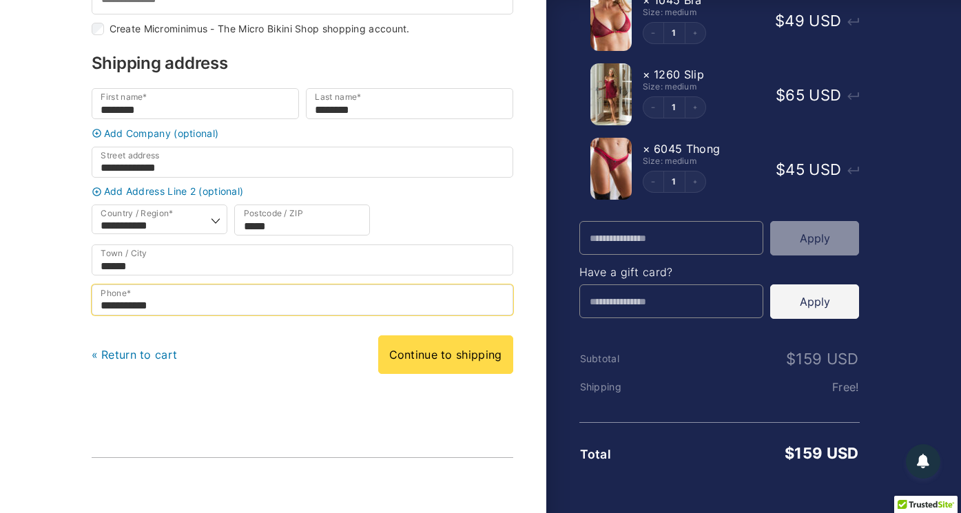
type input "**********"
drag, startPoint x: 163, startPoint y: 114, endPoint x: 64, endPoint y: 105, distance: 98.9
click at [64, 105] on body "Checkout | Microminimus - The Micro Bikini Shop Cart Information Shipping Payme…" at bounding box center [480, 45] width 961 height 469
click at [285, 114] on input "*******" at bounding box center [195, 103] width 207 height 31
click at [213, 103] on input "*******" at bounding box center [195, 103] width 207 height 31
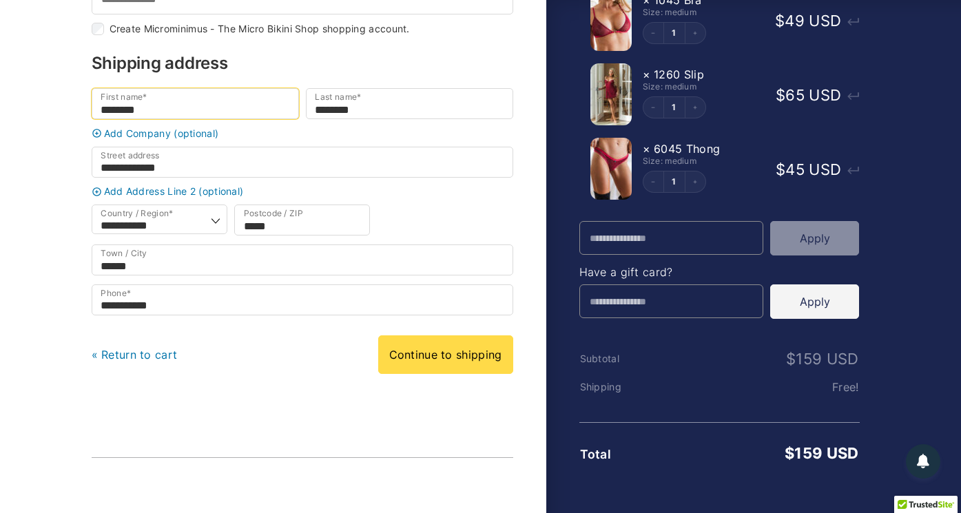
drag, startPoint x: 165, startPoint y: 110, endPoint x: 32, endPoint y: 102, distance: 133.2
click at [32, 102] on body "Checkout | Microminimus - The Micro Bikini Shop Cart Information Shipping Payme…" at bounding box center [480, 45] width 961 height 469
type input "*******"
drag, startPoint x: 371, startPoint y: 112, endPoint x: 238, endPoint y: 110, distance: 132.9
click at [238, 110] on div "First name * ******* Last name * *******" at bounding box center [302, 108] width 428 height 40
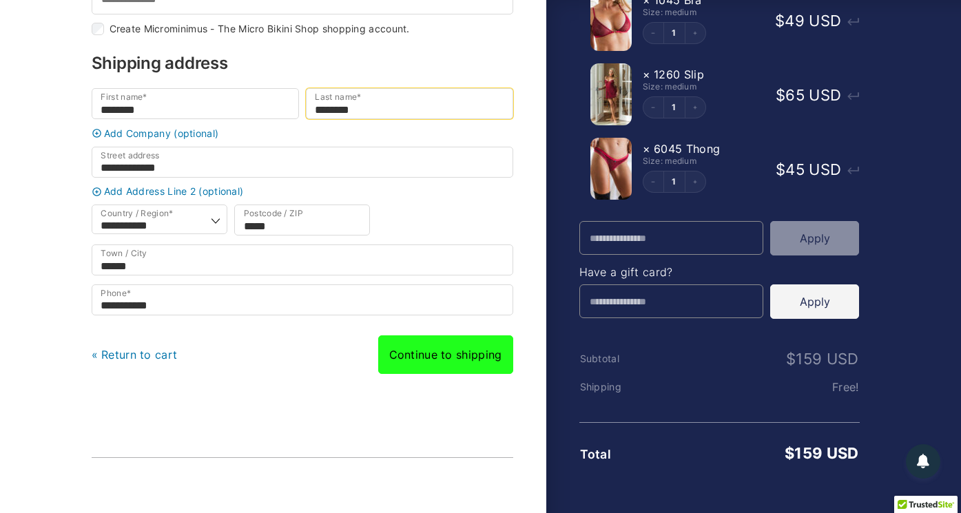
type input "*******"
click at [428, 363] on link "Continue to shipping" at bounding box center [445, 354] width 135 height 39
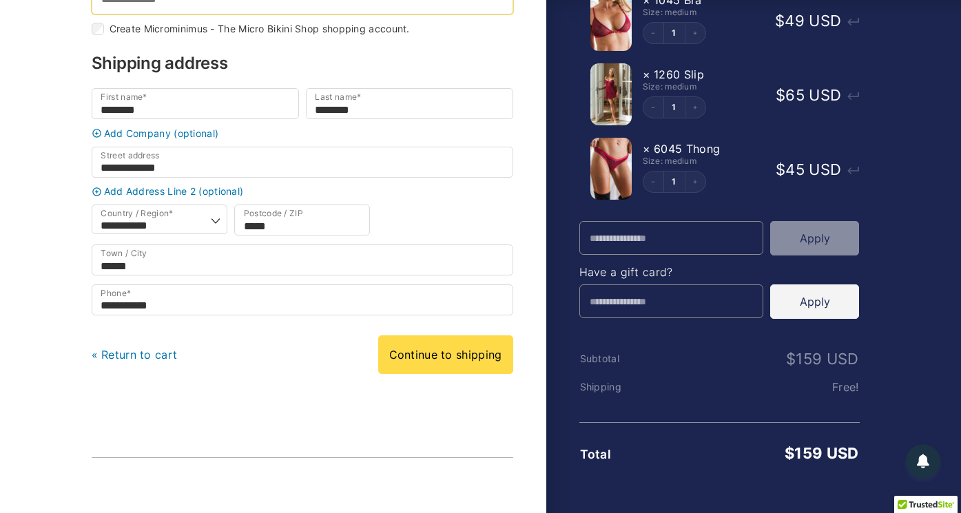
scroll to position [159, 0]
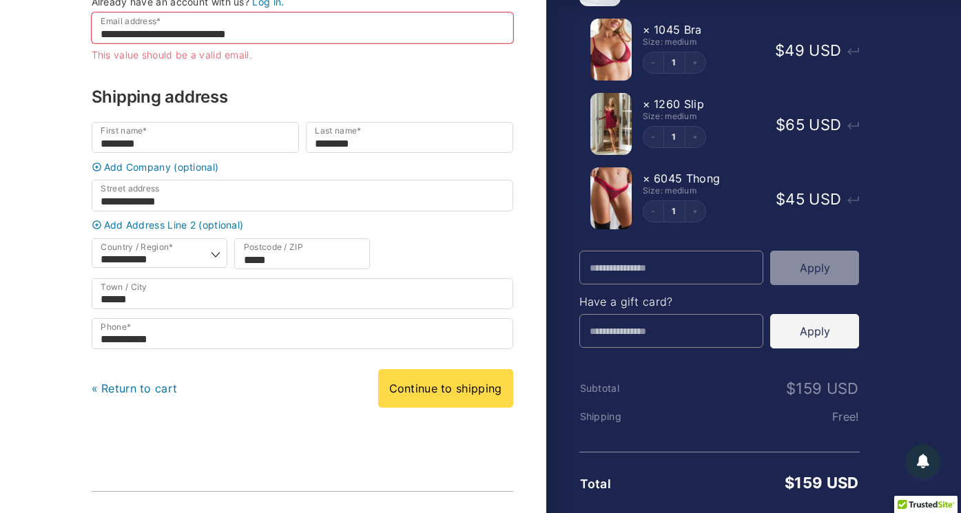
type input "**********"
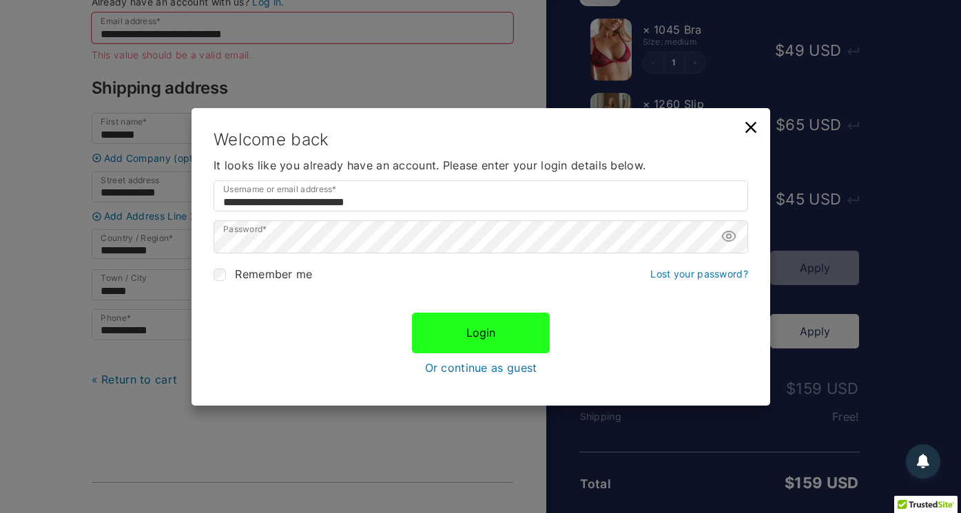
click at [456, 329] on button "Login" at bounding box center [481, 333] width 138 height 40
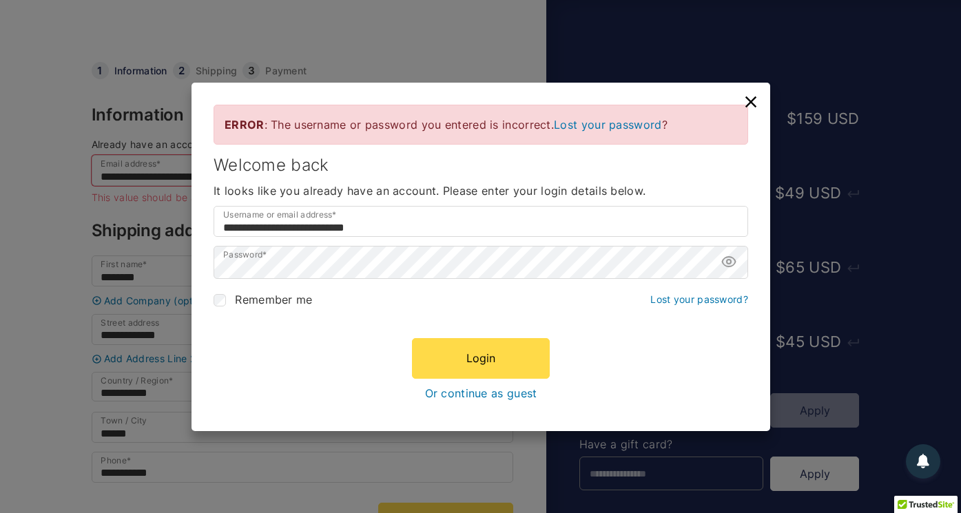
scroll to position [10, 0]
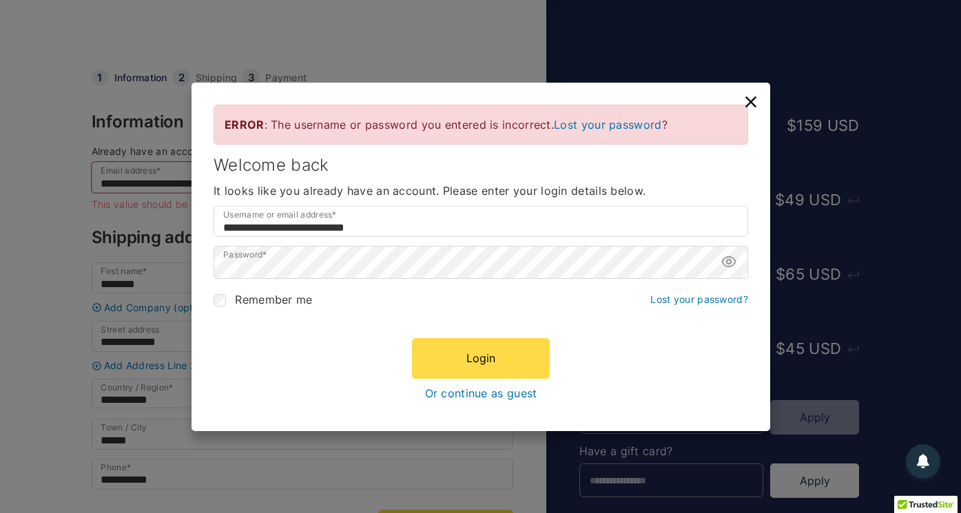
click at [751, 98] on icon at bounding box center [750, 101] width 19 height 19
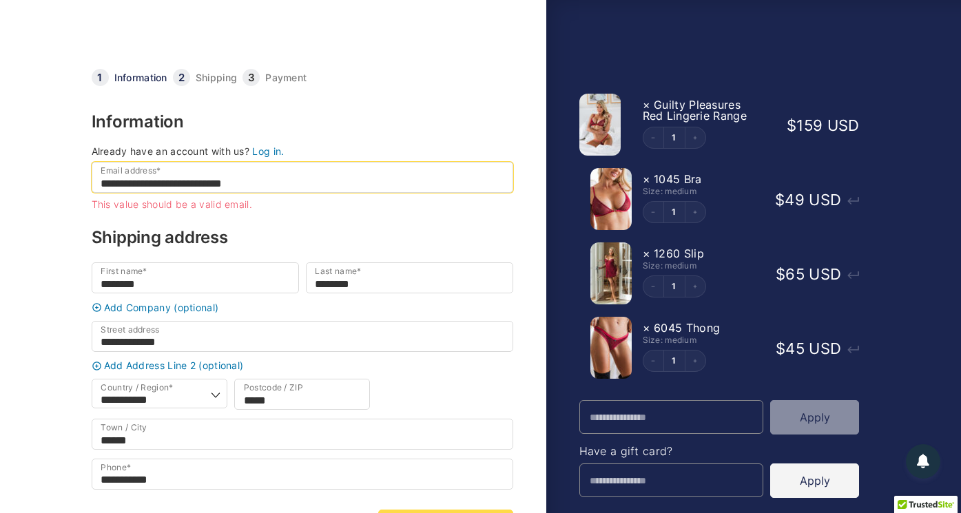
click at [278, 187] on input "**********" at bounding box center [302, 177] width 421 height 31
click at [110, 178] on input "**********" at bounding box center [302, 177] width 421 height 31
click at [110, 171] on input "**********" at bounding box center [302, 177] width 421 height 31
click at [100, 185] on input "**********" at bounding box center [302, 177] width 421 height 31
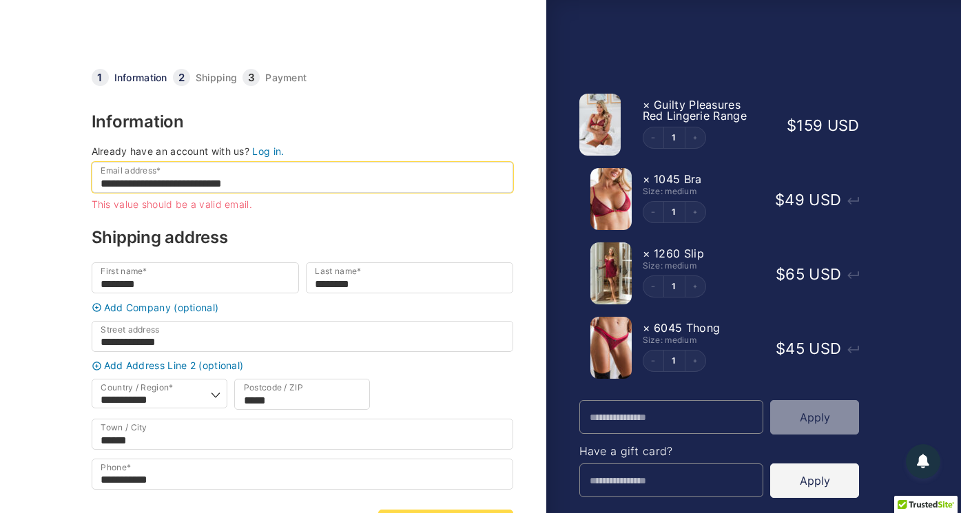
click at [295, 181] on input "**********" at bounding box center [302, 177] width 421 height 31
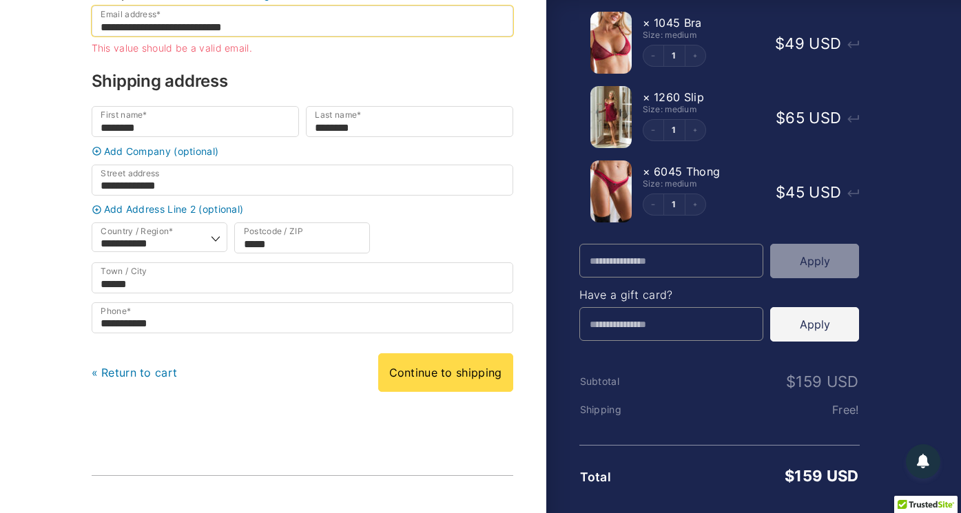
scroll to position [167, 0]
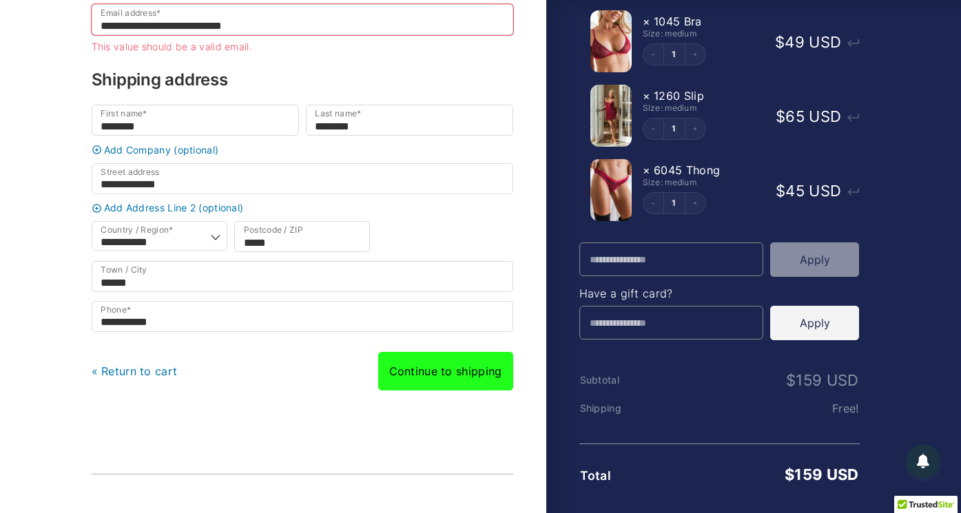
click at [410, 384] on link "Continue to shipping" at bounding box center [445, 371] width 135 height 39
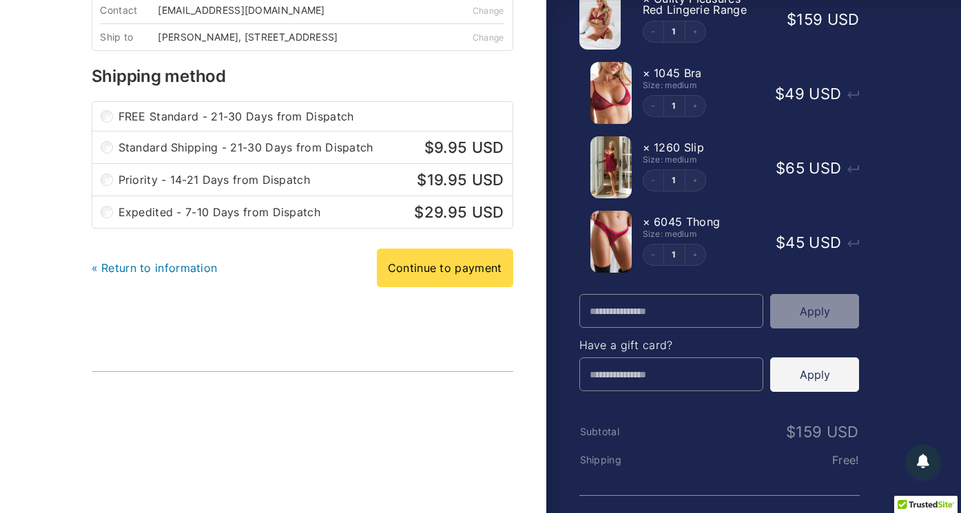
scroll to position [117, 0]
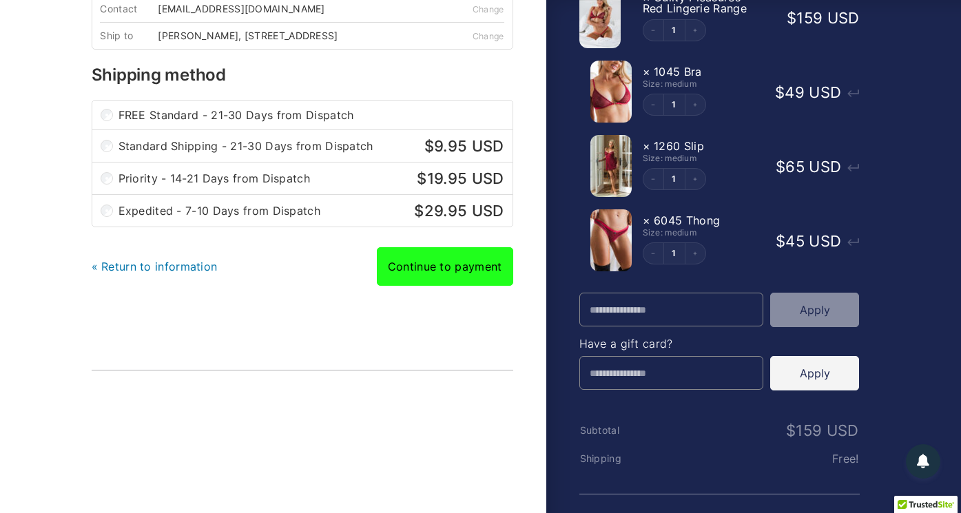
click at [409, 275] on link "Continue to payment" at bounding box center [445, 266] width 136 height 39
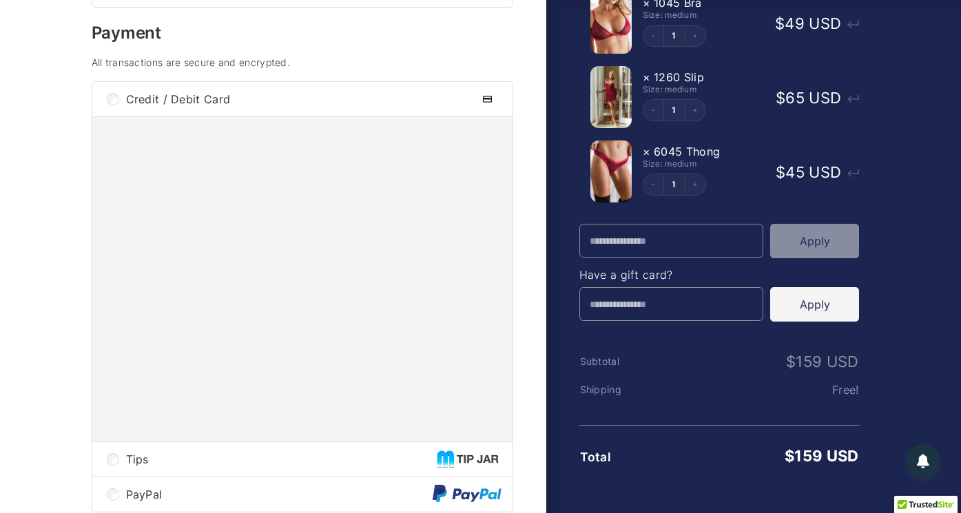
scroll to position [186, 0]
click at [218, 439] on div "Save payment information to my account for future purchases." at bounding box center [302, 278] width 420 height 324
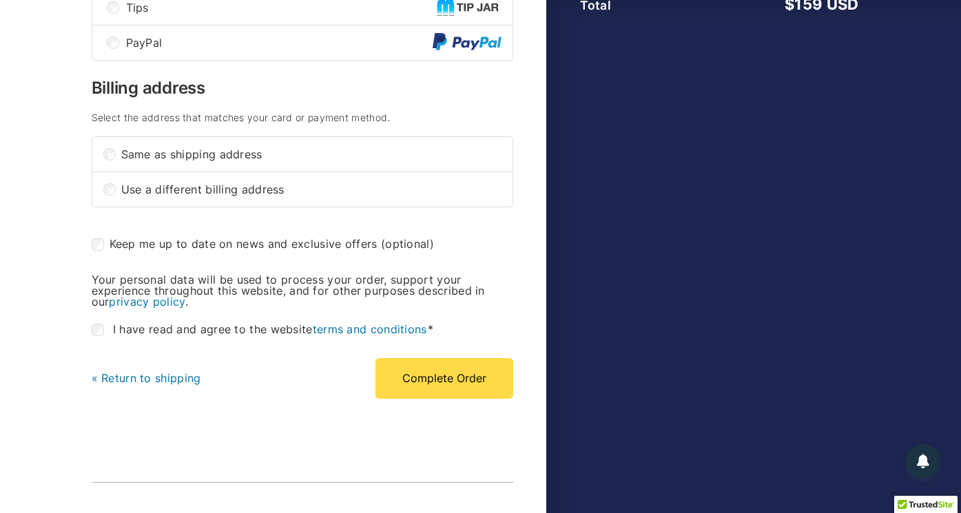
scroll to position [637, 0]
click at [183, 337] on span "I have read and agree to the website terms and conditions" at bounding box center [273, 330] width 320 height 14
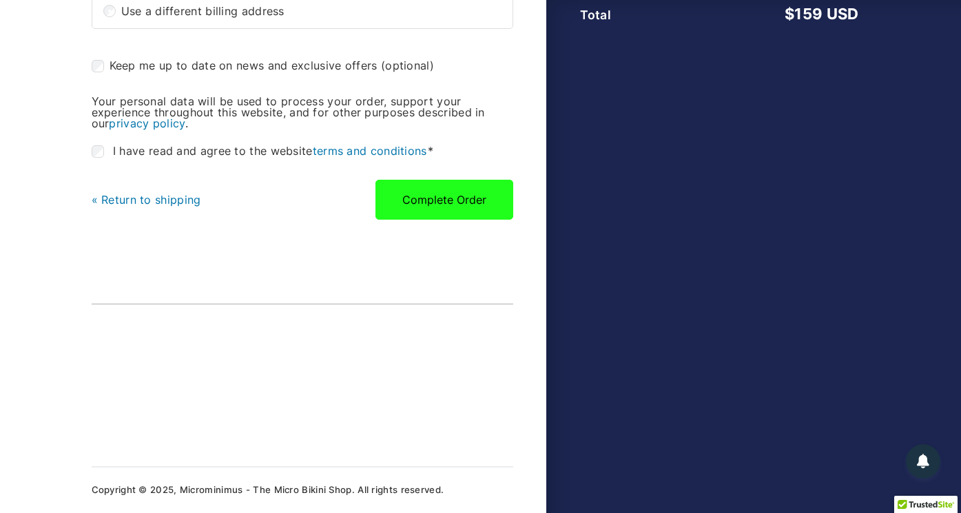
click at [428, 199] on button "Complete Order" at bounding box center [444, 200] width 138 height 40
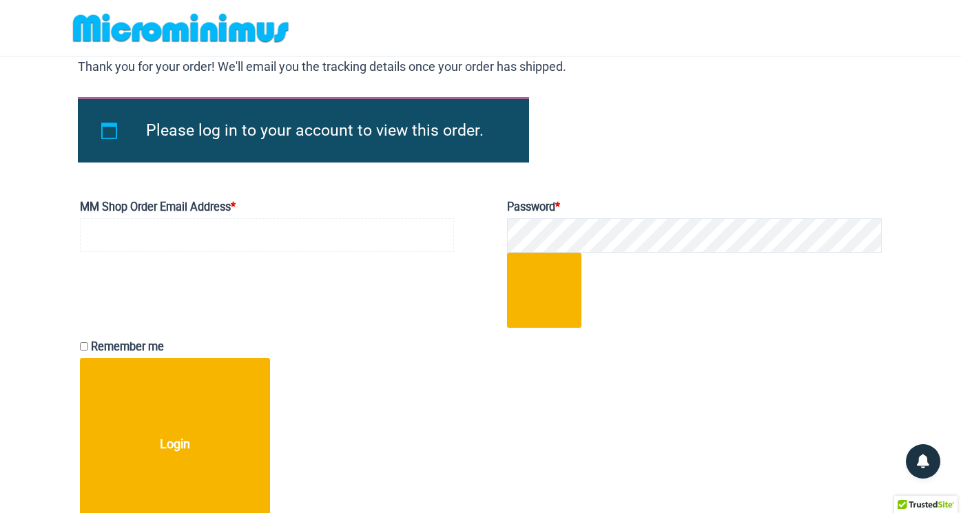
type input "**********"
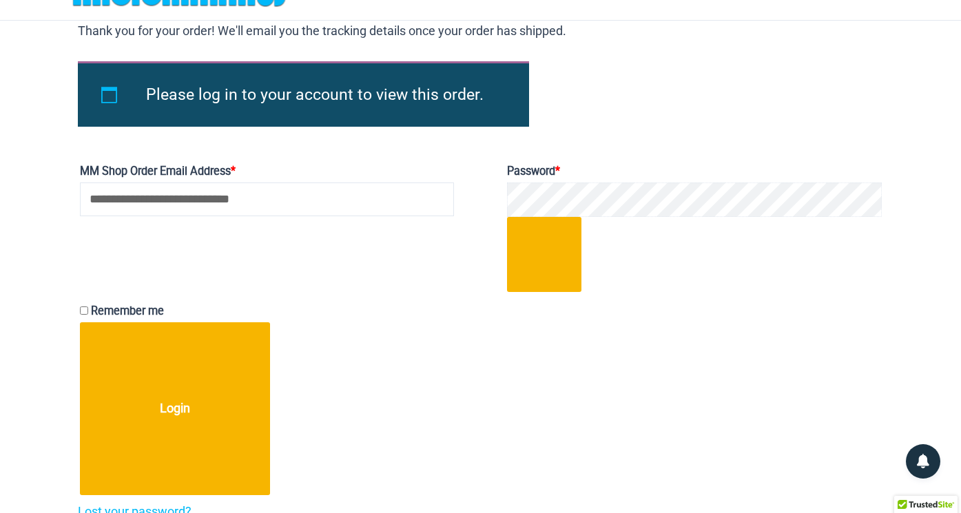
scroll to position [30, 0]
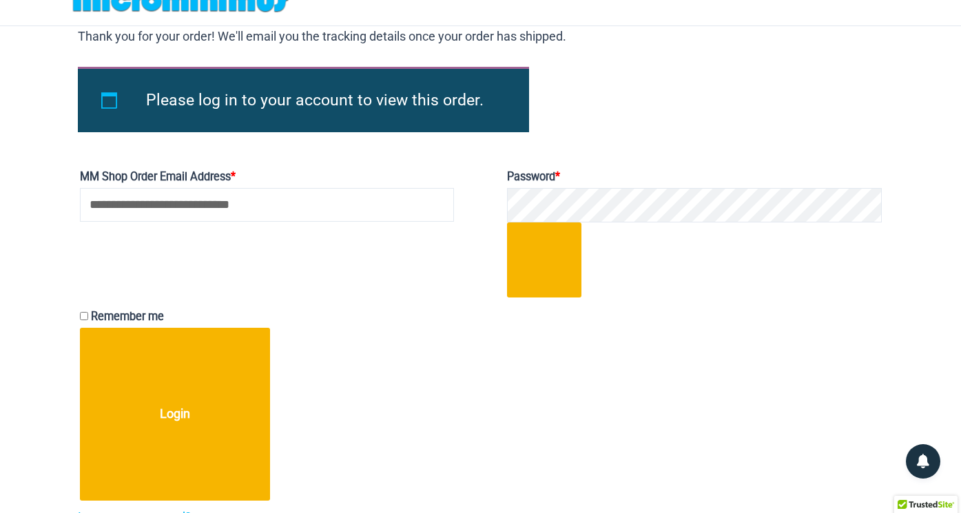
click at [94, 315] on span "Remember me" at bounding box center [127, 316] width 73 height 13
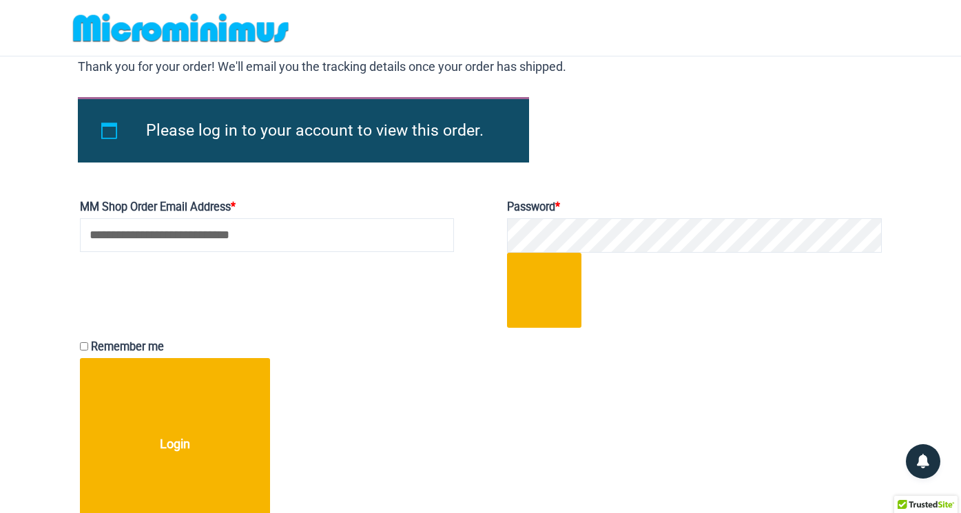
scroll to position [0, 0]
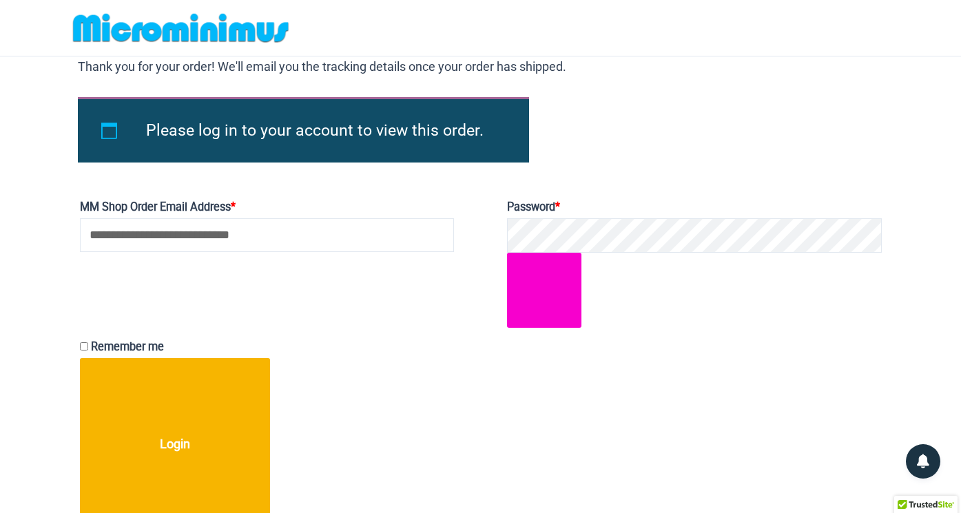
click at [559, 296] on button "Show password" at bounding box center [544, 290] width 75 height 75
click at [550, 296] on button "Hide password" at bounding box center [544, 290] width 75 height 75
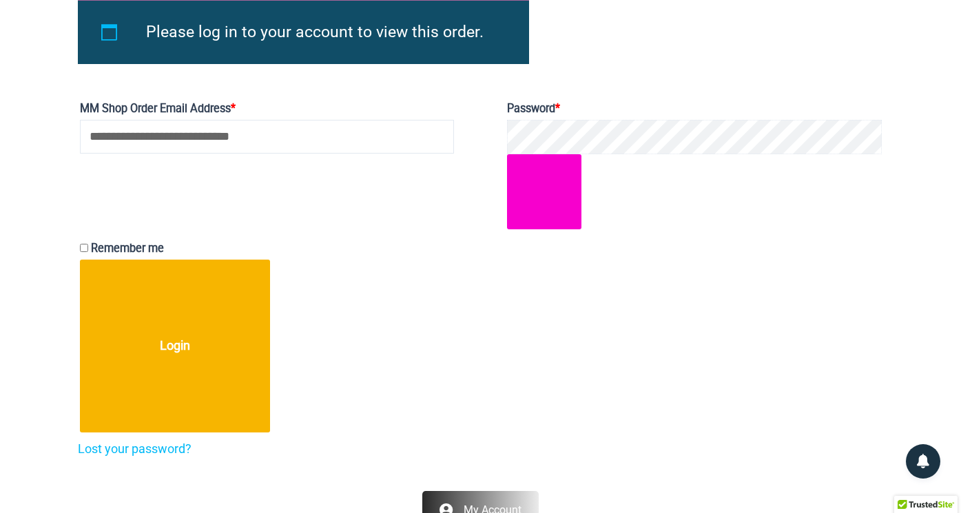
scroll to position [108, 0]
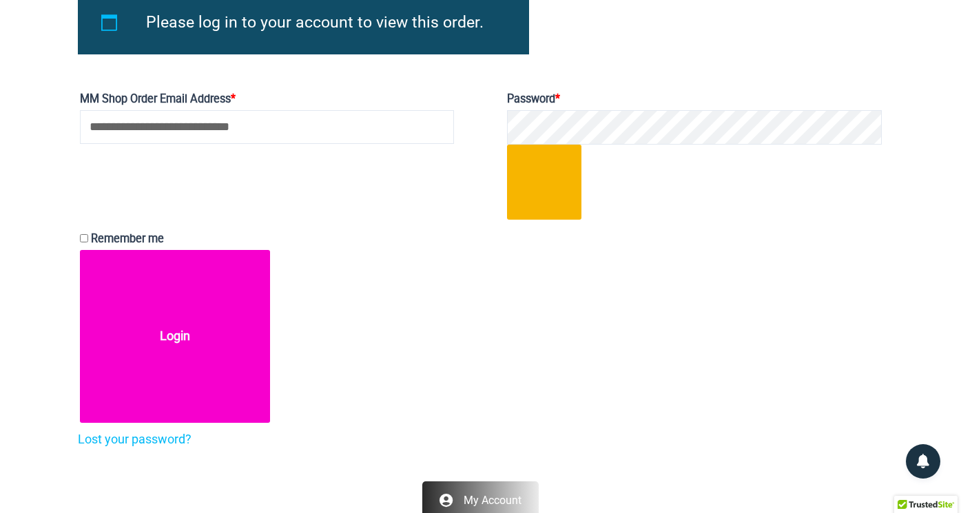
click at [178, 335] on button "Login" at bounding box center [175, 336] width 191 height 173
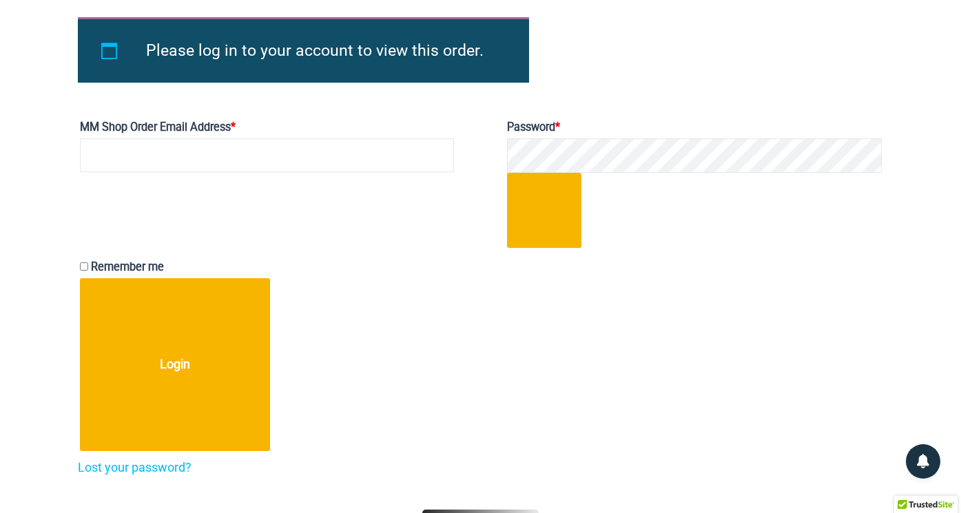
scroll to position [87, 0]
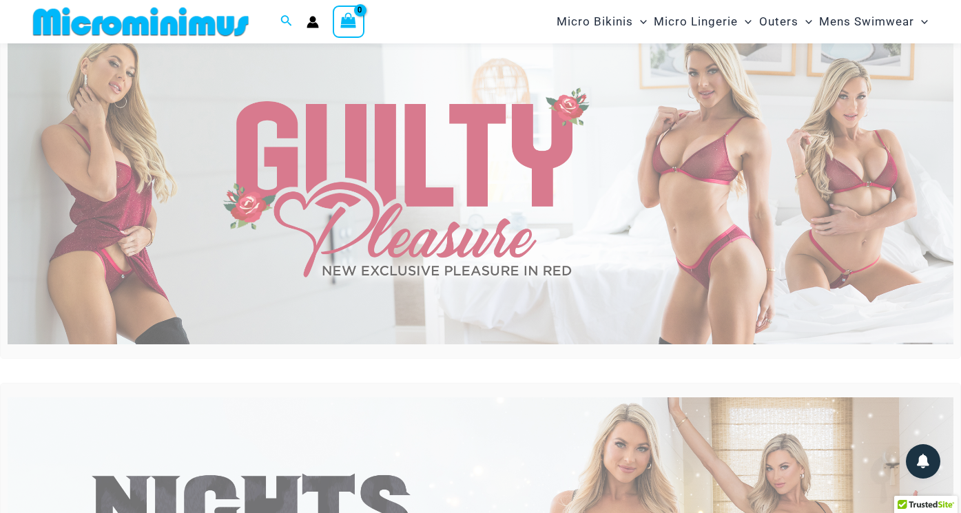
scroll to position [54, 0]
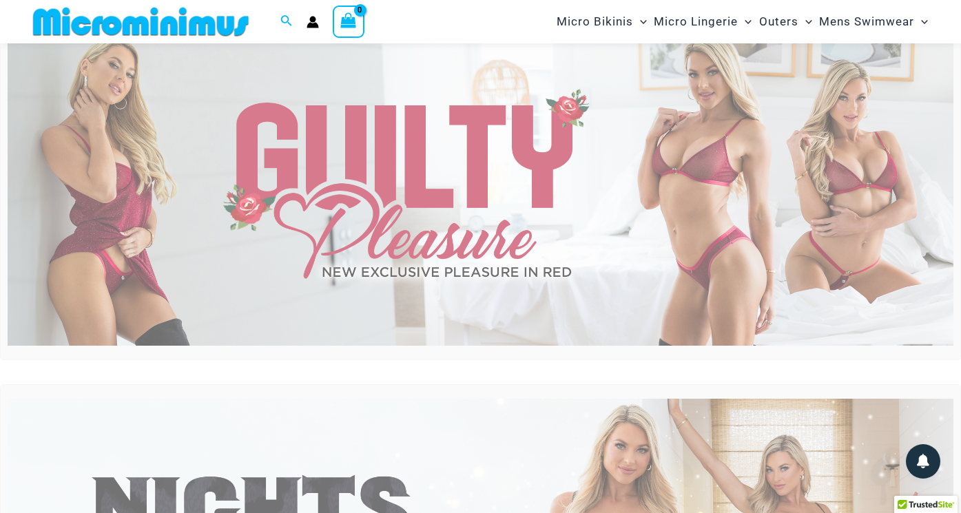
click at [610, 157] on img at bounding box center [481, 186] width 946 height 322
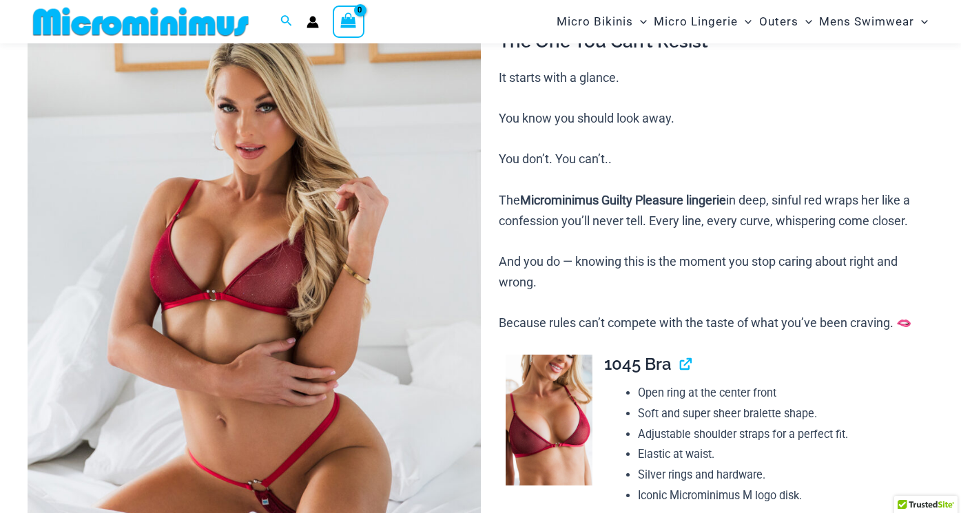
click at [205, 258] on img at bounding box center [254, 296] width 453 height 679
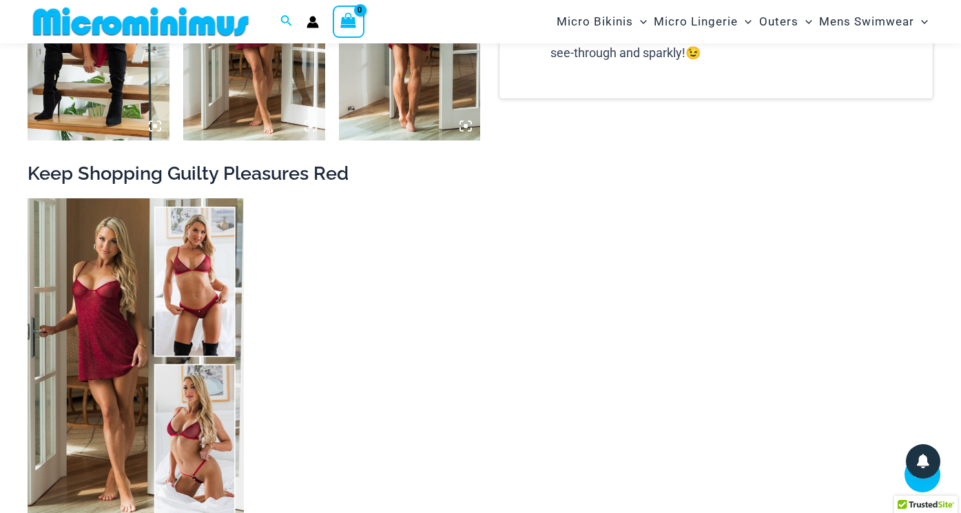
scroll to position [1831, 0]
